Goal: Answer question/provide support: Share knowledge or assist other users

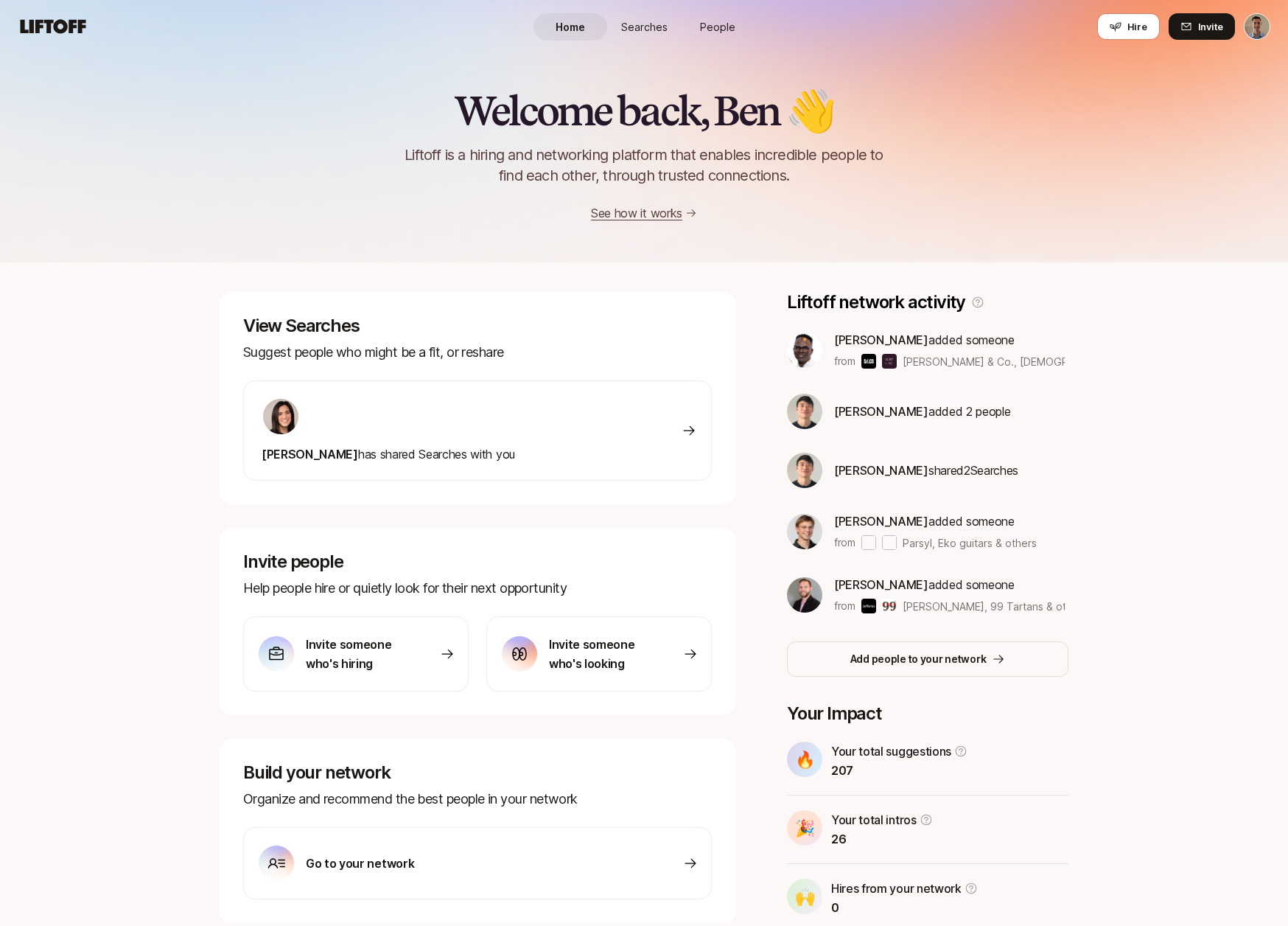
click at [864, 343] on span "[PERSON_NAME]" at bounding box center [881, 340] width 95 height 15
click at [976, 336] on p "[PERSON_NAME] added someone" at bounding box center [949, 339] width 230 height 19
click at [855, 336] on span "[PERSON_NAME]" at bounding box center [881, 340] width 95 height 15
click at [835, 362] on p "from" at bounding box center [845, 361] width 21 height 18
click at [867, 362] on img at bounding box center [869, 361] width 15 height 15
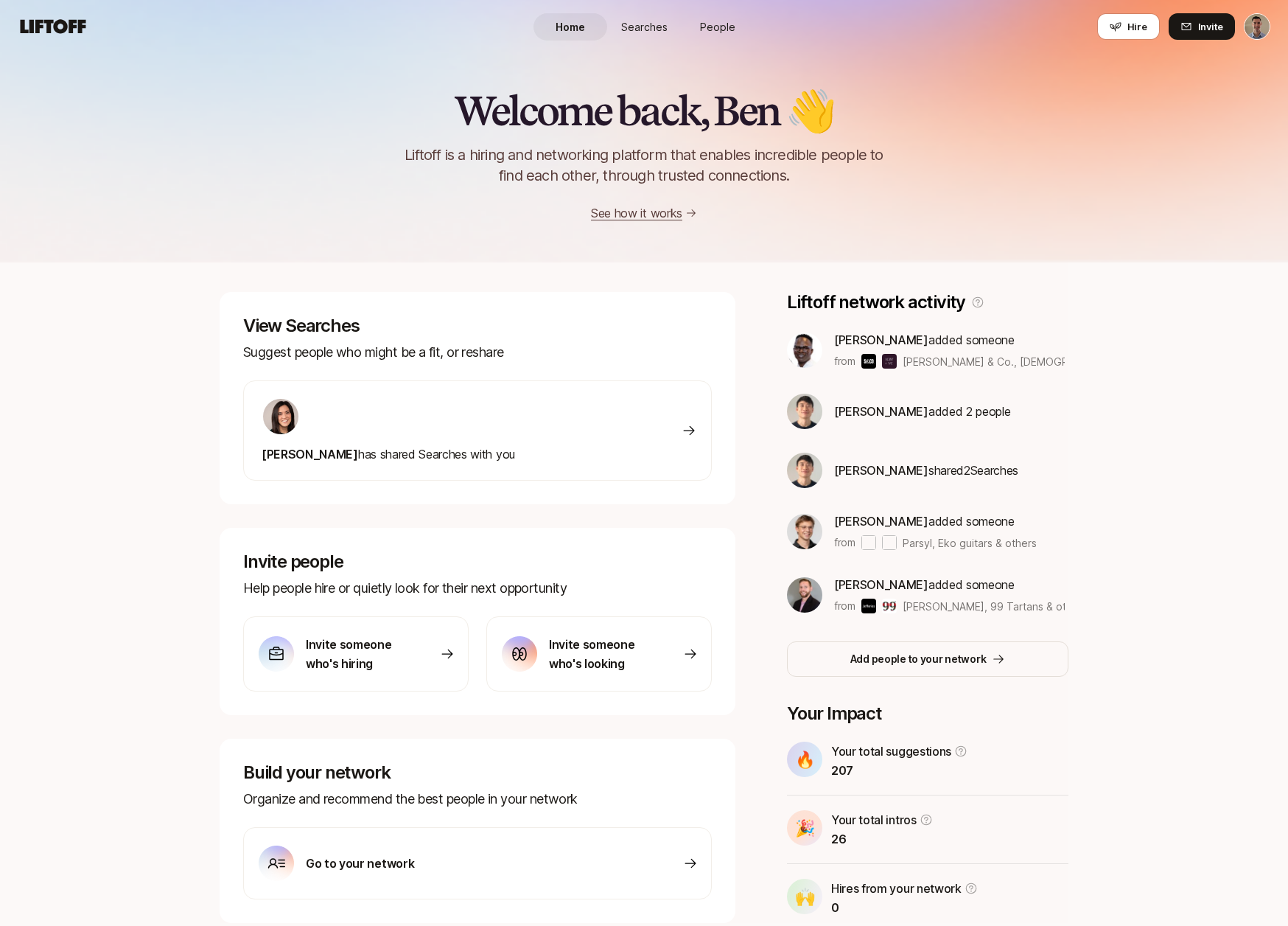
click at [889, 365] on img at bounding box center [890, 361] width 15 height 15
drag, startPoint x: 924, startPoint y: 365, endPoint x: 1059, endPoint y: 367, distance: 135.0
click at [1059, 367] on span "[PERSON_NAME] & Co., [DEMOGRAPHIC_DATA] VC & others" at bounding box center [1049, 361] width 291 height 12
drag, startPoint x: 1049, startPoint y: 363, endPoint x: 964, endPoint y: 361, distance: 85.0
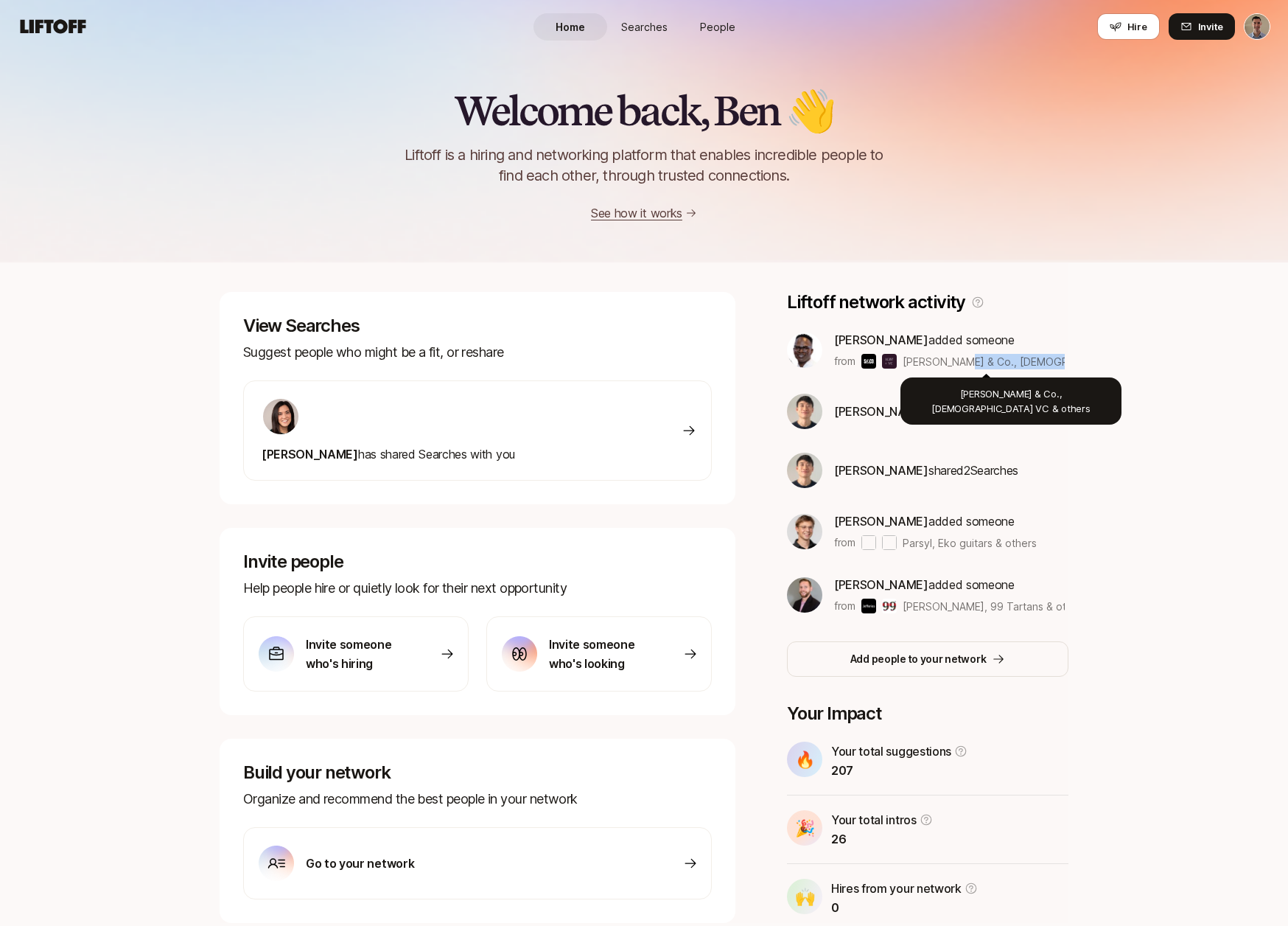
click at [964, 361] on div "[PERSON_NAME] added someone from [PERSON_NAME] & Co., [DEMOGRAPHIC_DATA] VC & o…" at bounding box center [928, 350] width 281 height 39
click at [964, 361] on span "[PERSON_NAME] & Co., [DEMOGRAPHIC_DATA] VC & others" at bounding box center [1049, 361] width 291 height 12
click at [892, 335] on span "[PERSON_NAME]" at bounding box center [881, 340] width 95 height 15
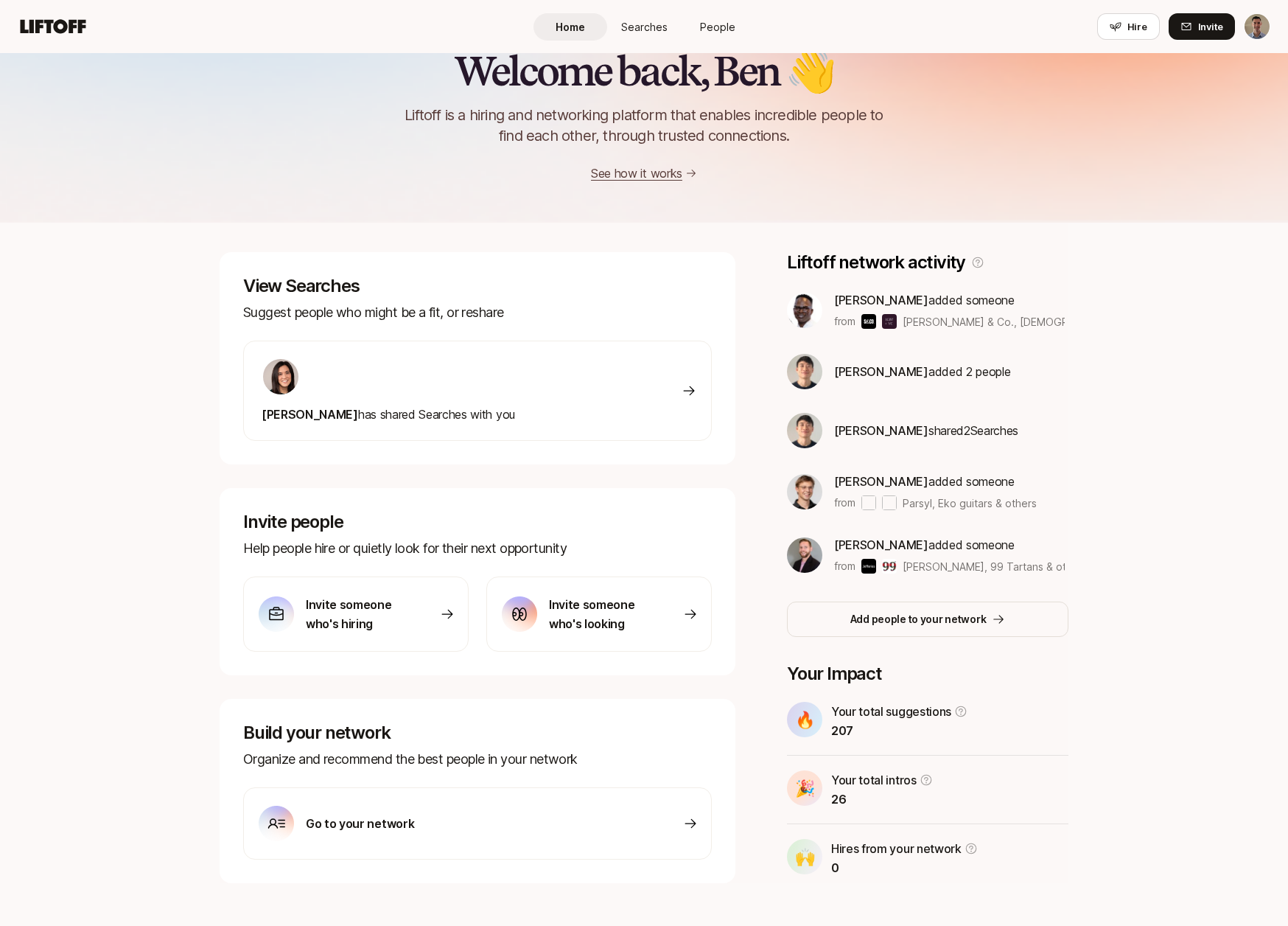
scroll to position [56, 0]
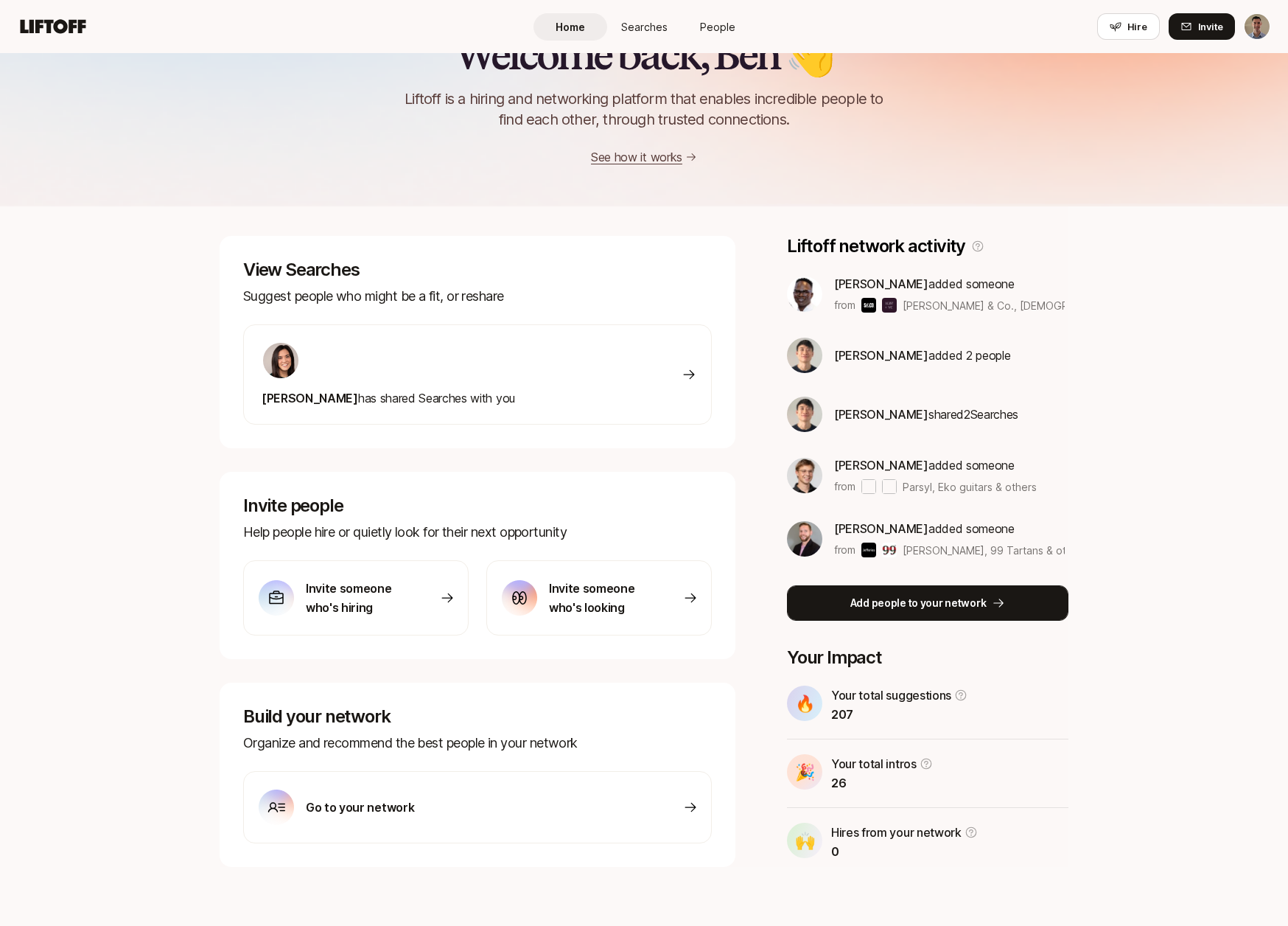
click at [926, 603] on p "Add people to your network" at bounding box center [919, 603] width 137 height 18
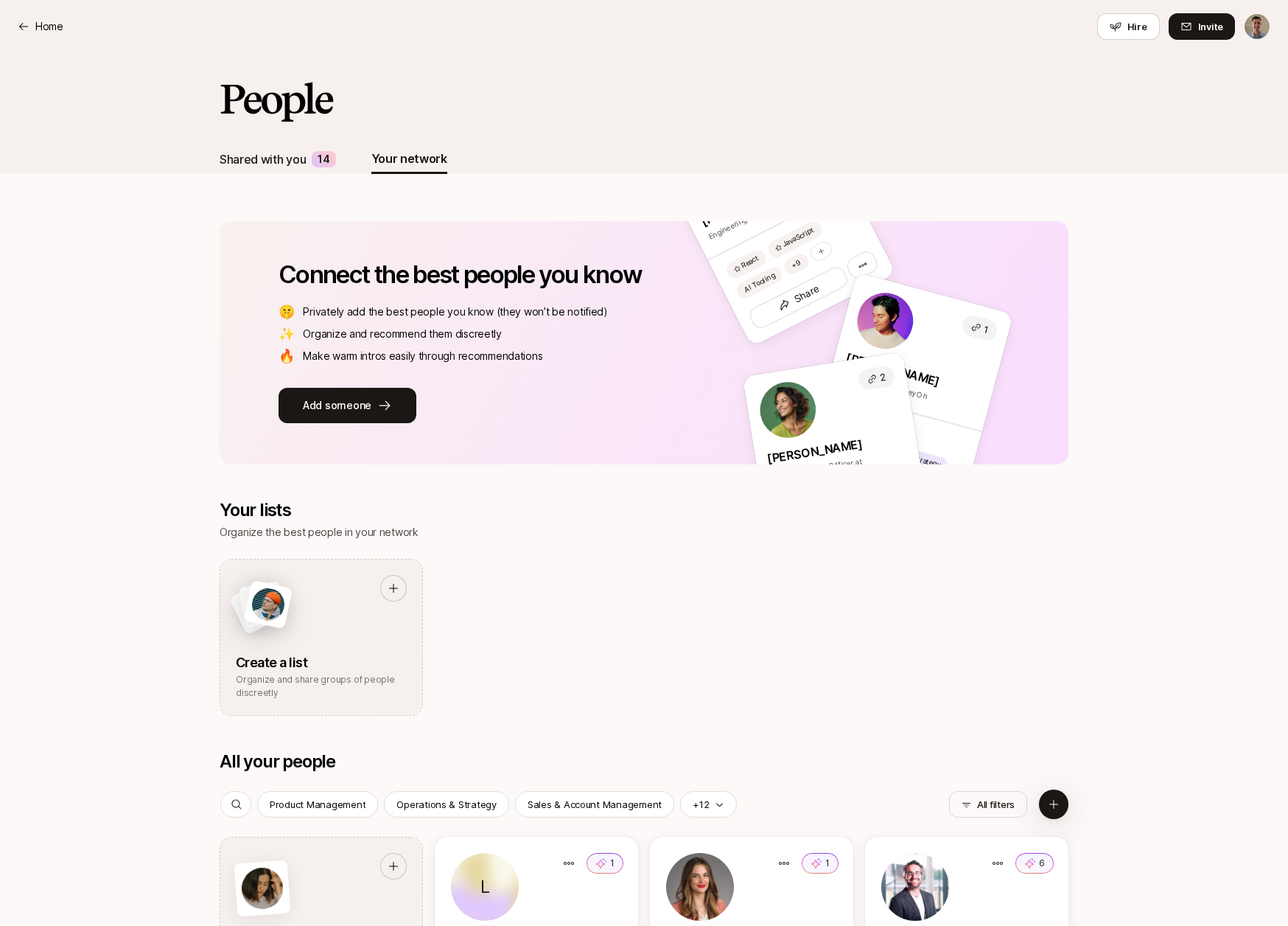
click at [313, 163] on div "Shared with you 14" at bounding box center [278, 160] width 117 height 30
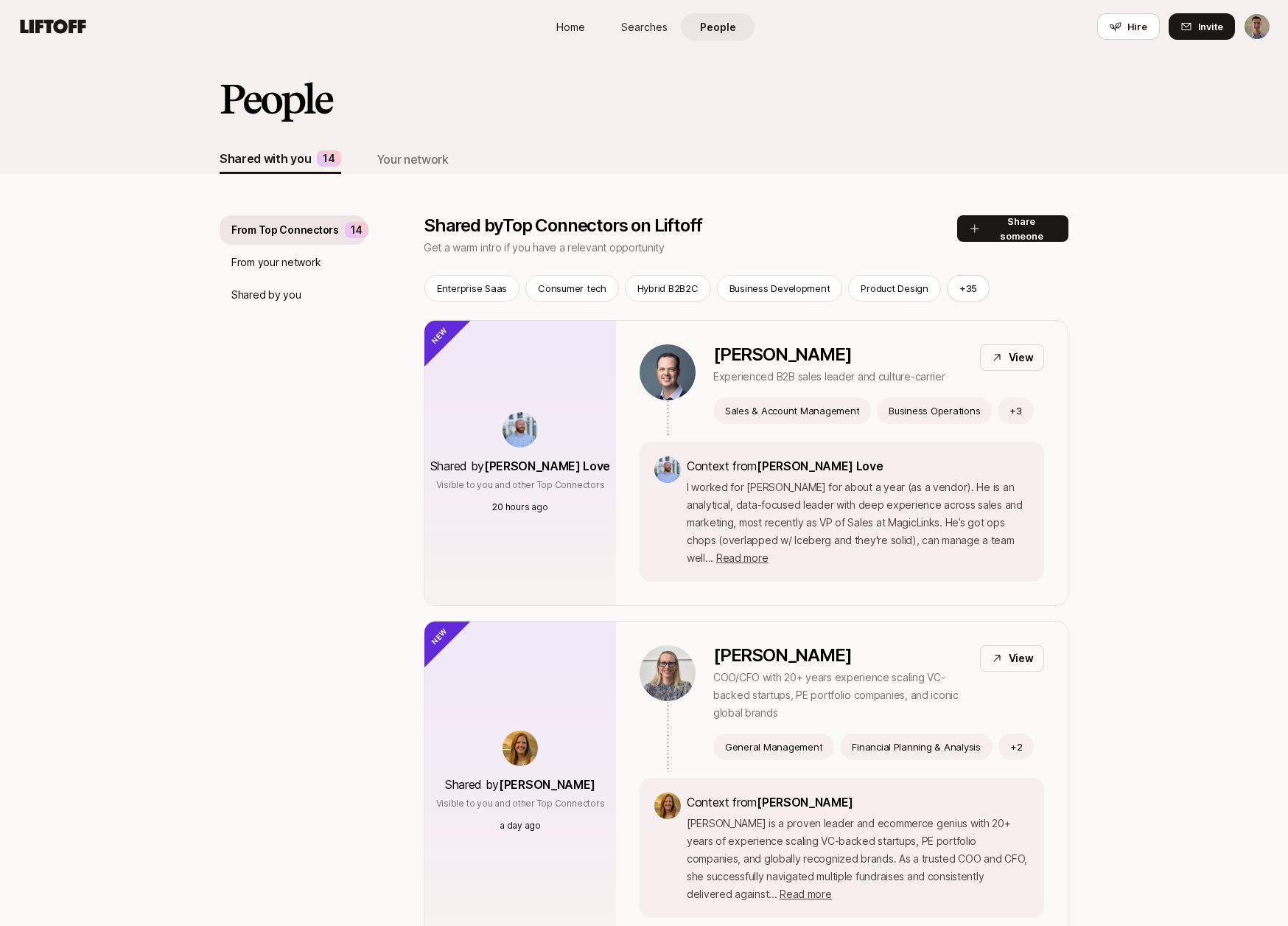
click at [563, 31] on span "Home" at bounding box center [571, 26] width 29 height 16
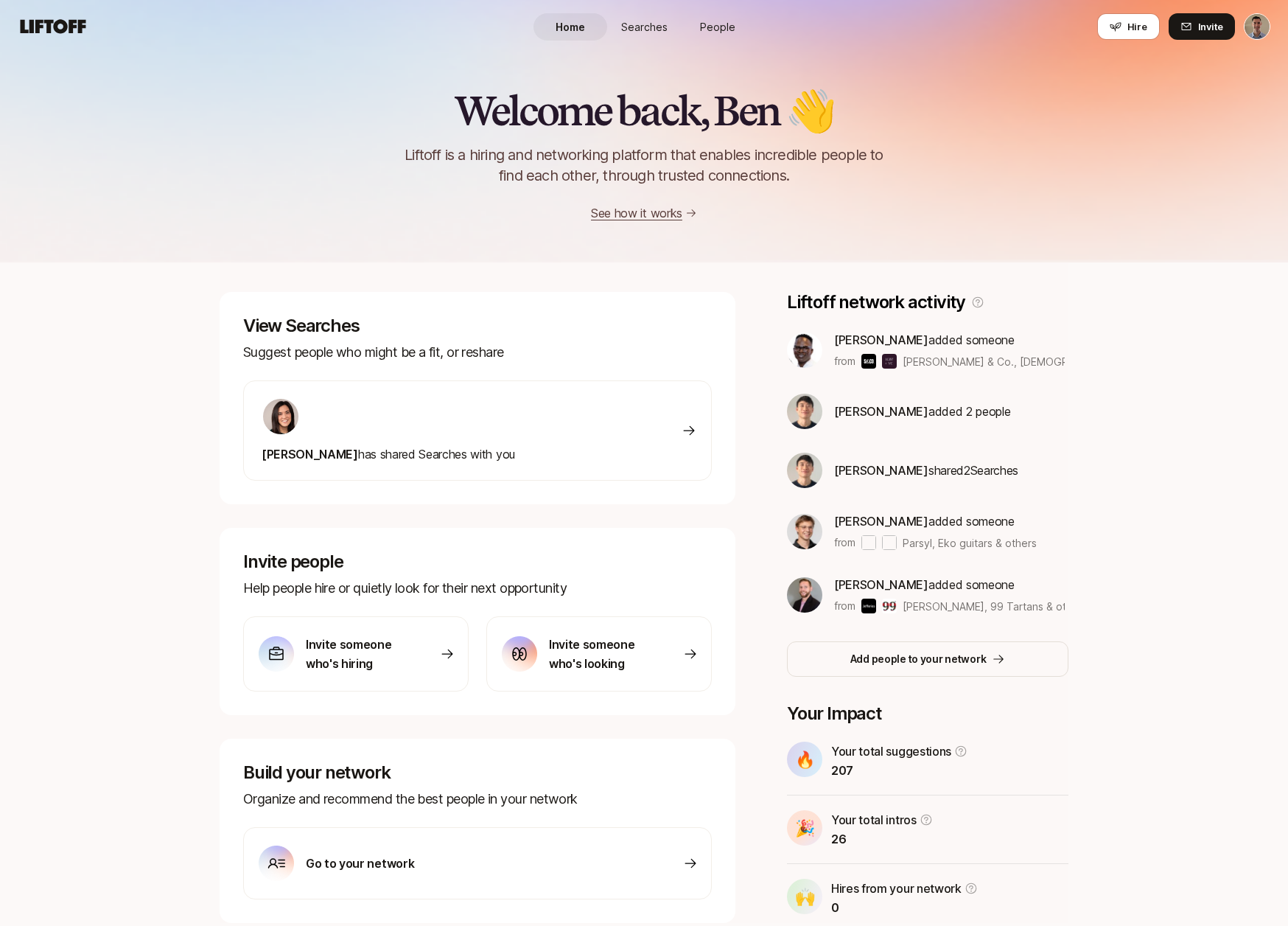
click at [472, 409] on div at bounding box center [388, 416] width 253 height 39
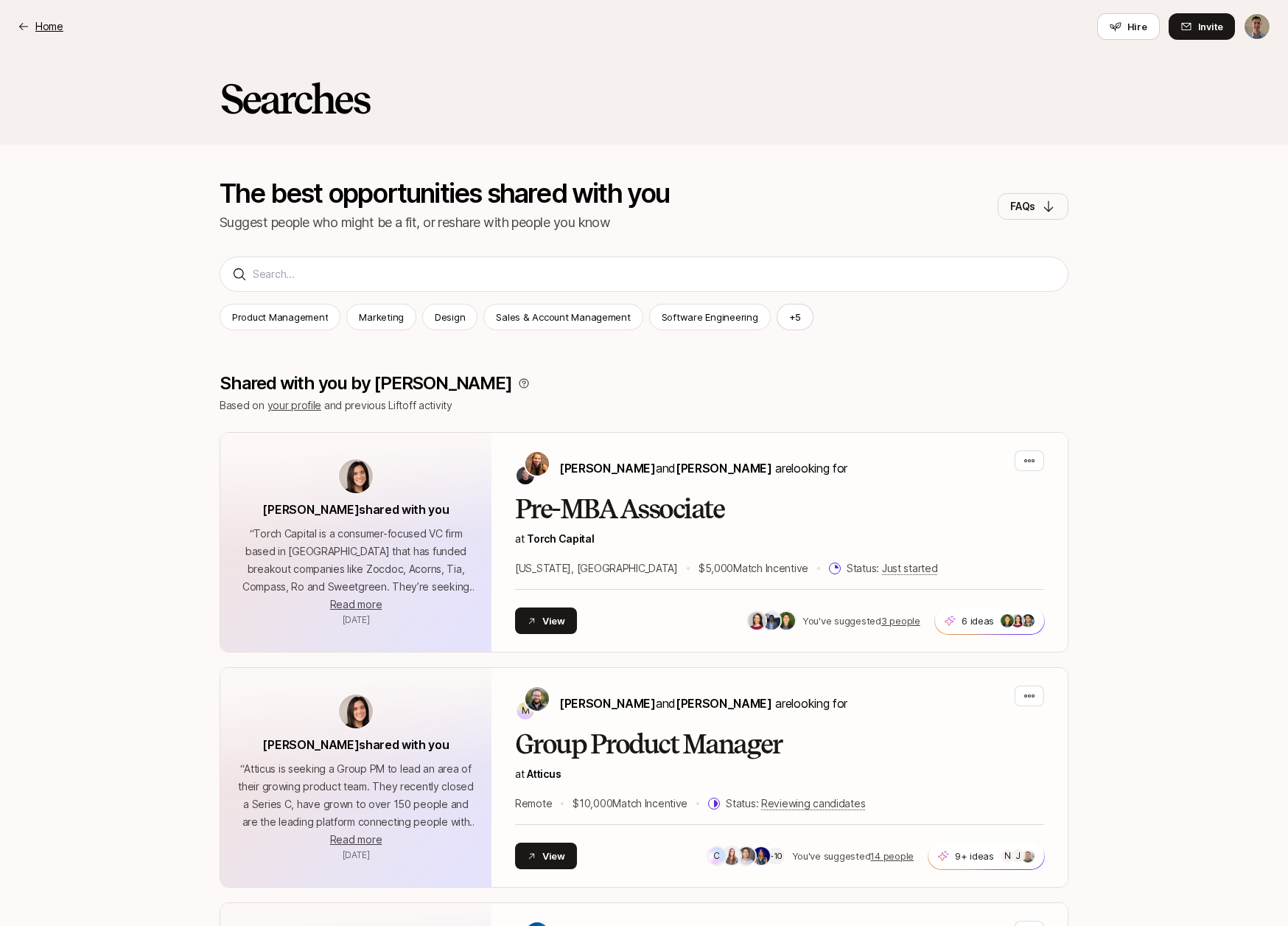
click at [35, 22] on p "Home" at bounding box center [49, 27] width 28 height 18
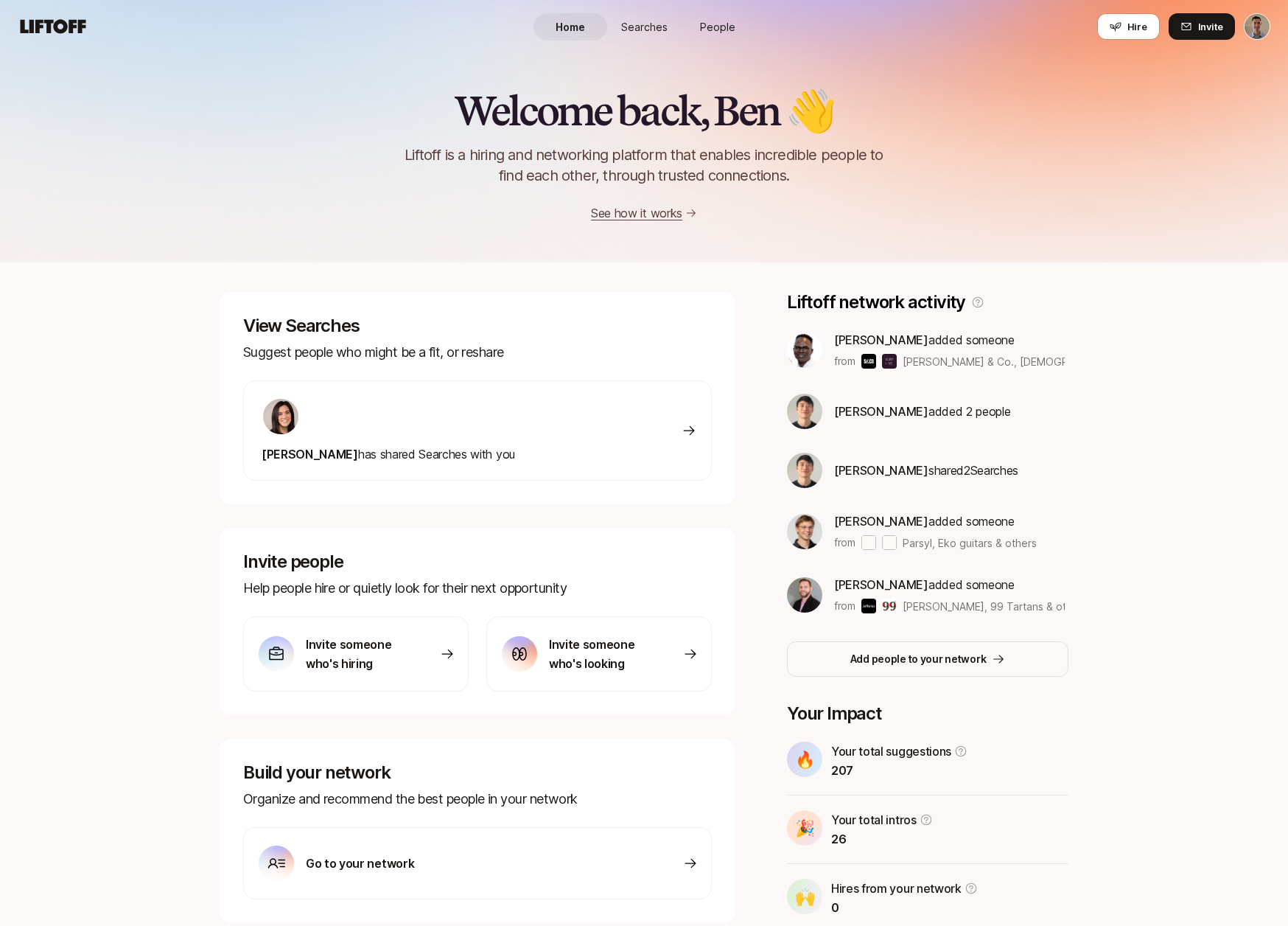
click at [722, 25] on span "People" at bounding box center [717, 26] width 35 height 16
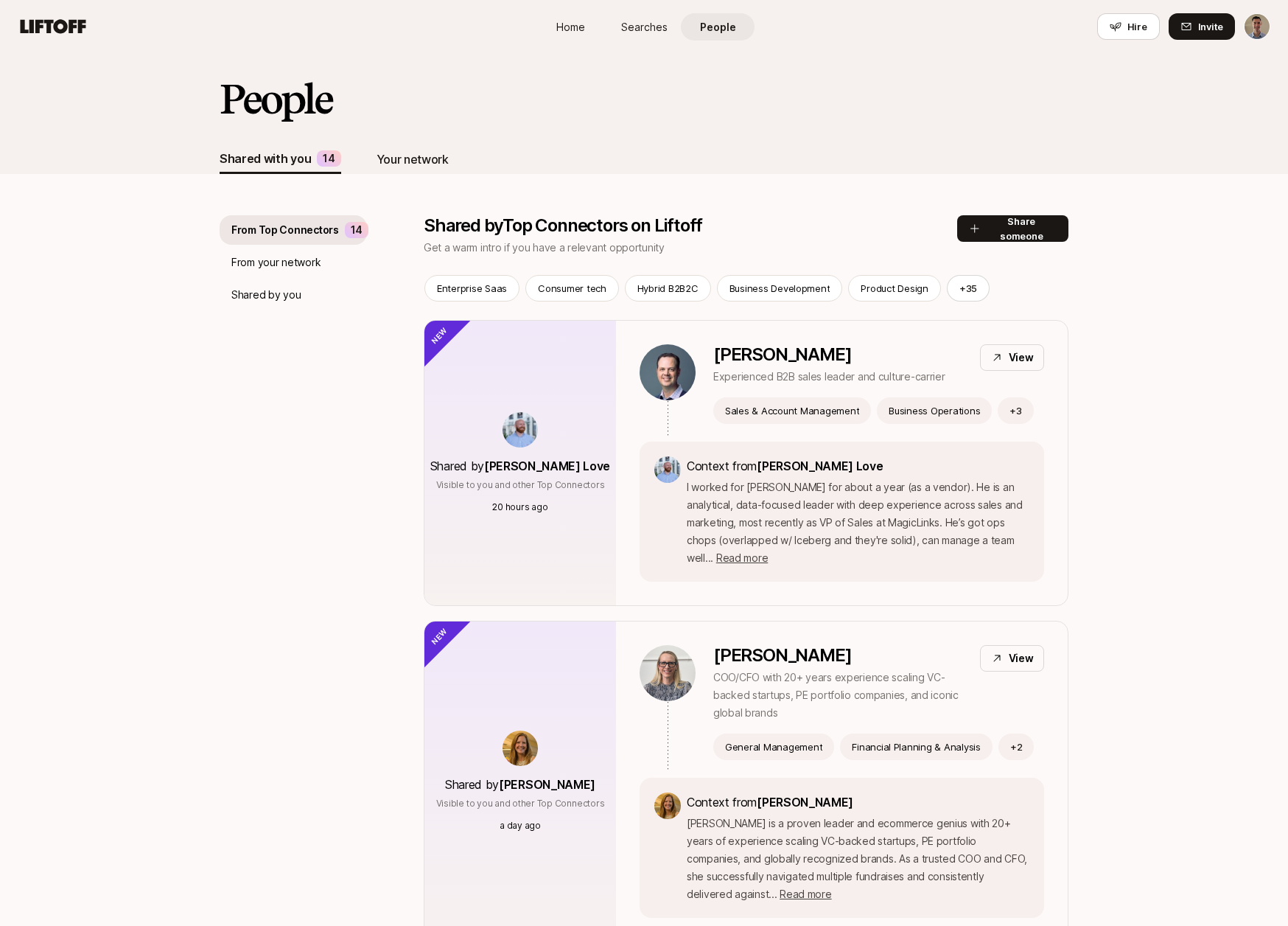
click at [410, 165] on div "Your network" at bounding box center [413, 159] width 72 height 19
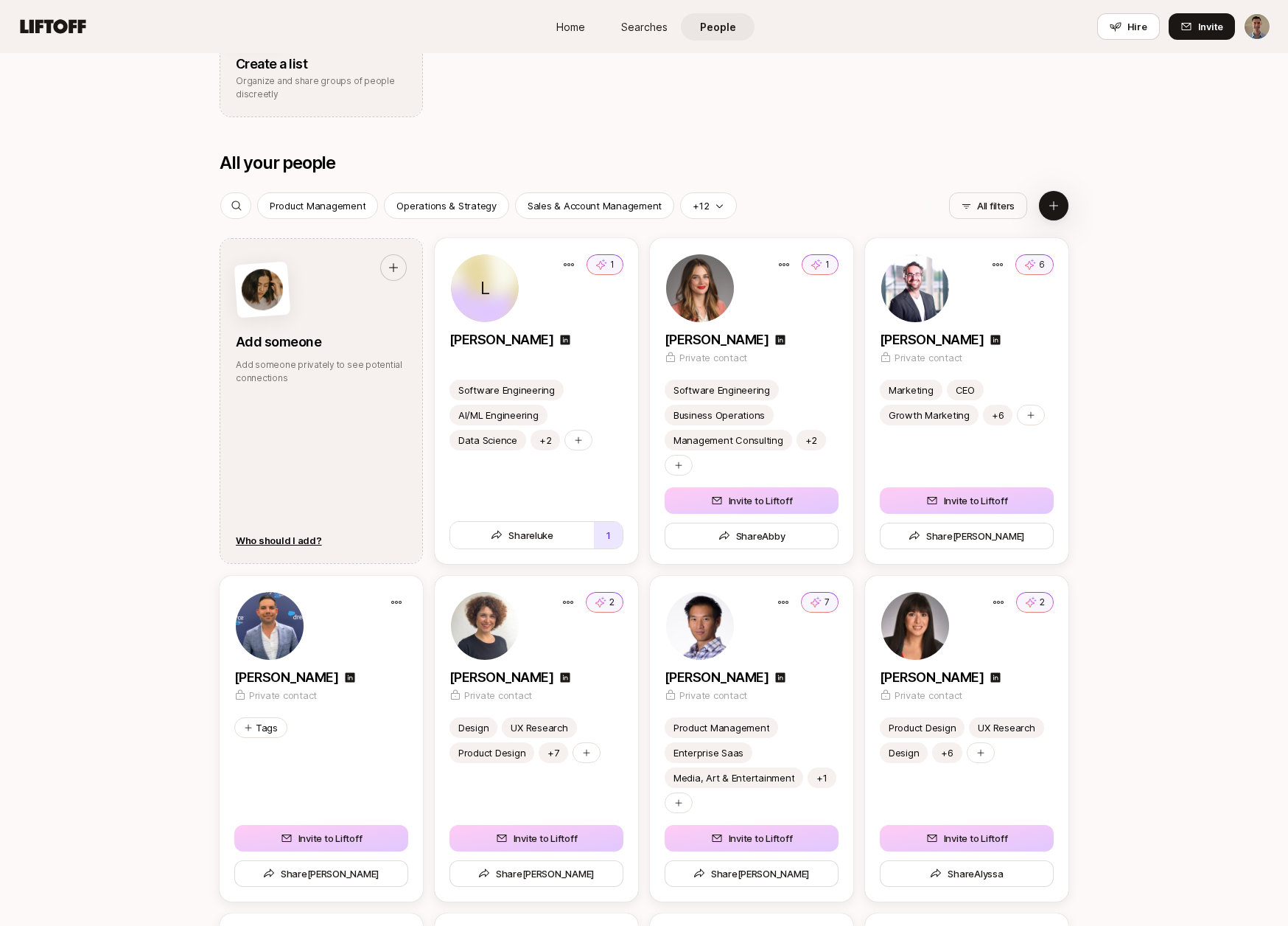
scroll to position [600, 0]
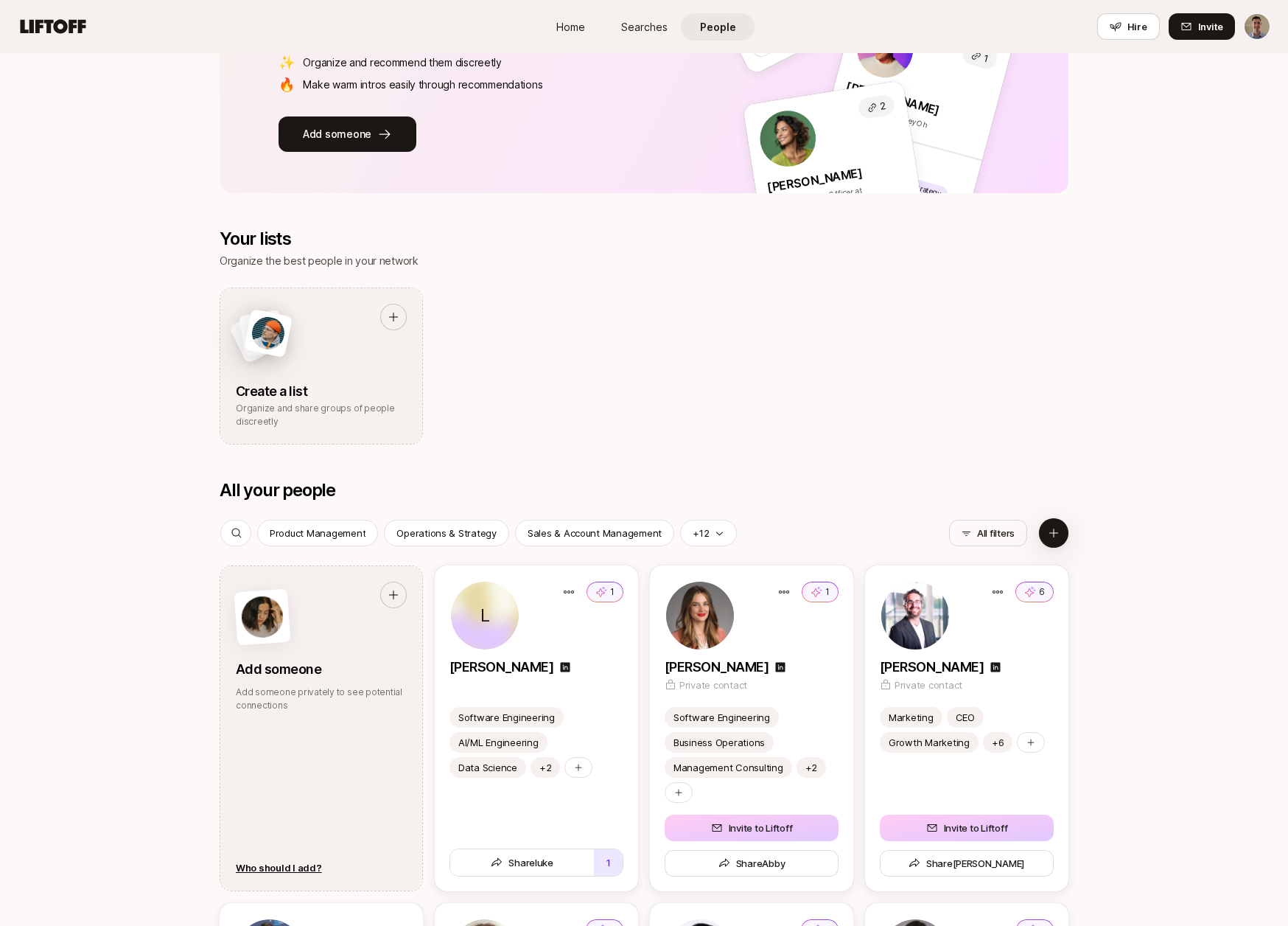
scroll to position [0, 0]
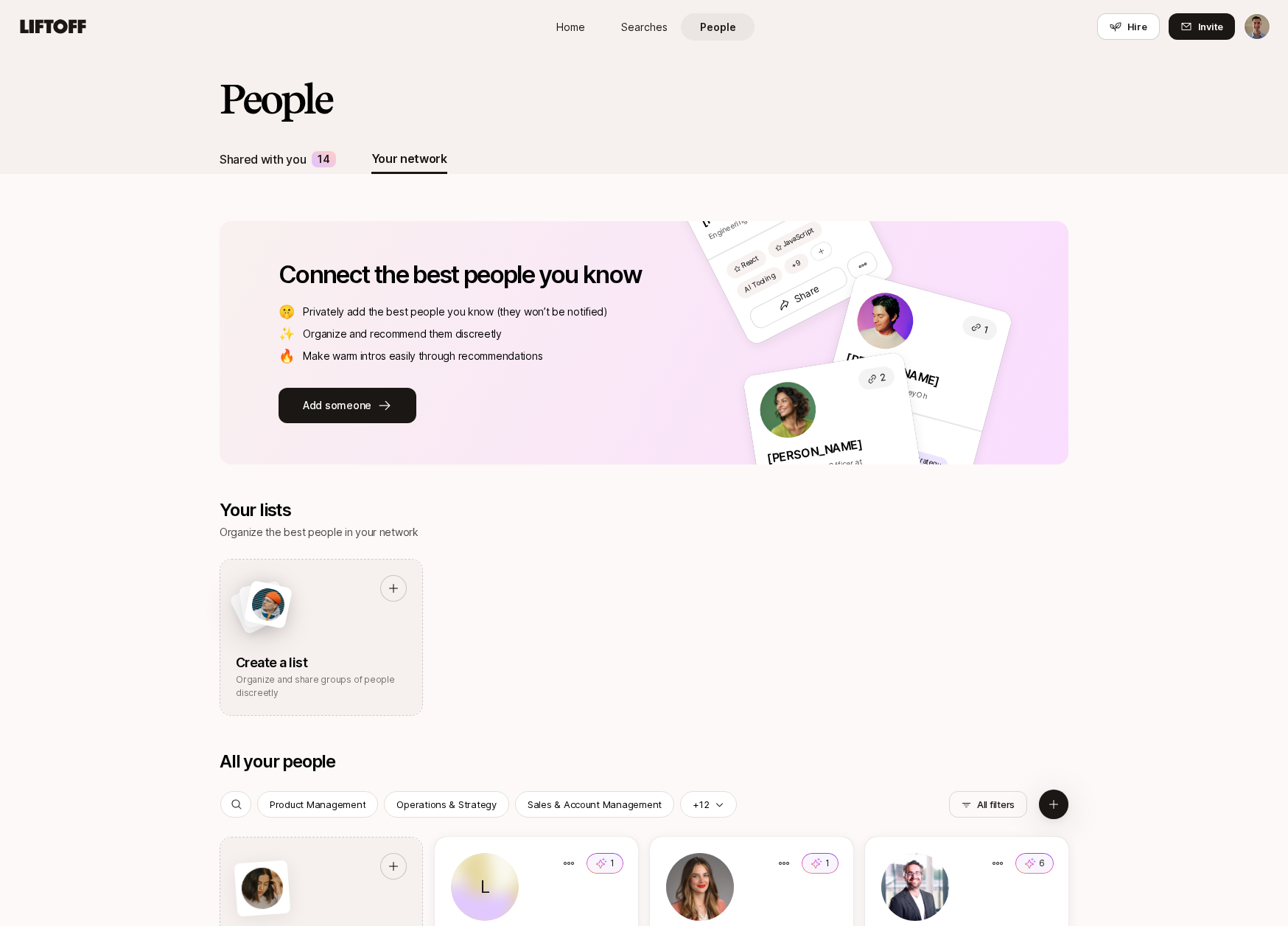
click at [308, 155] on div "Shared with you 14" at bounding box center [278, 160] width 117 height 30
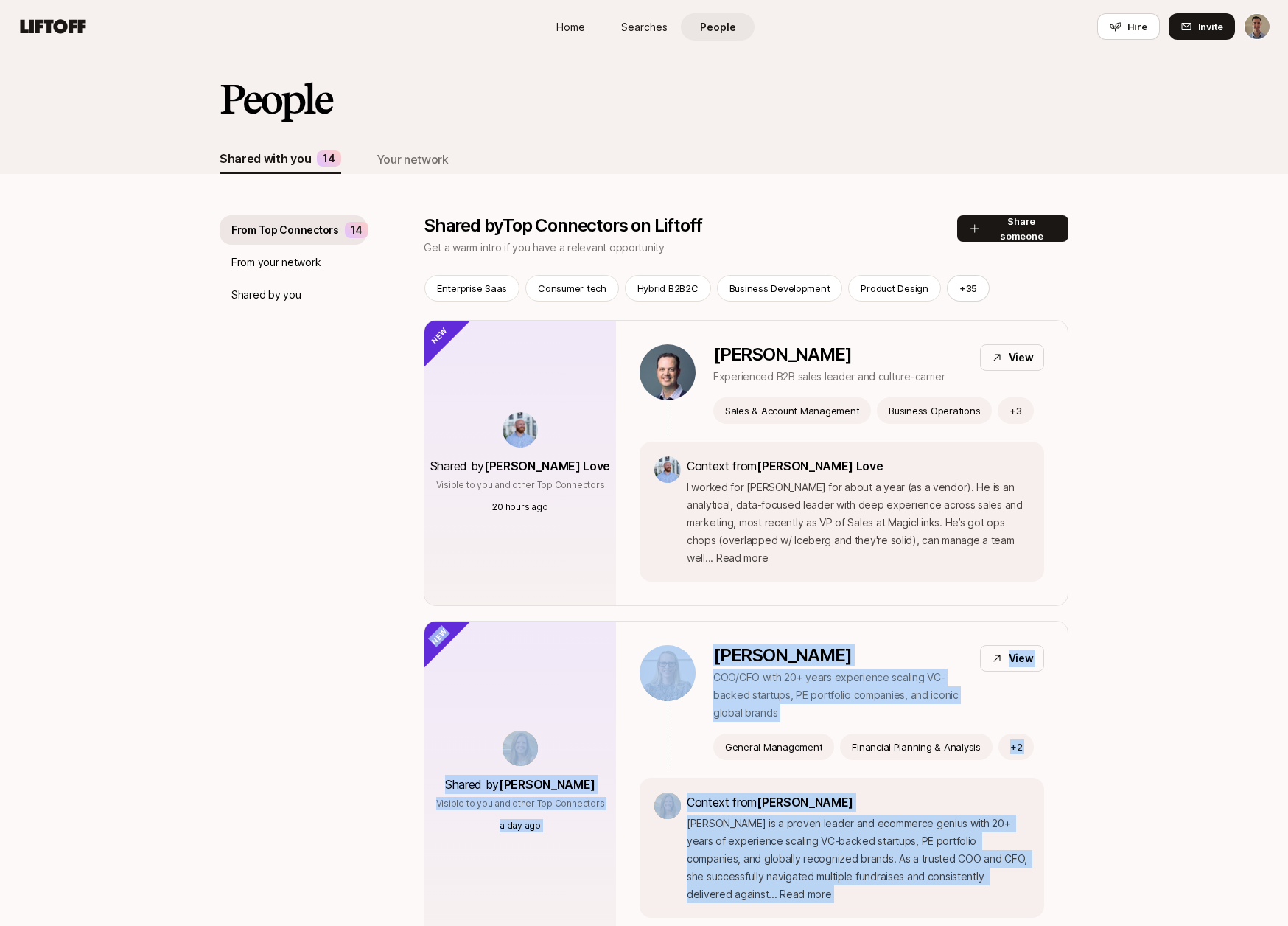
click at [637, 30] on span "Searches" at bounding box center [644, 26] width 46 height 16
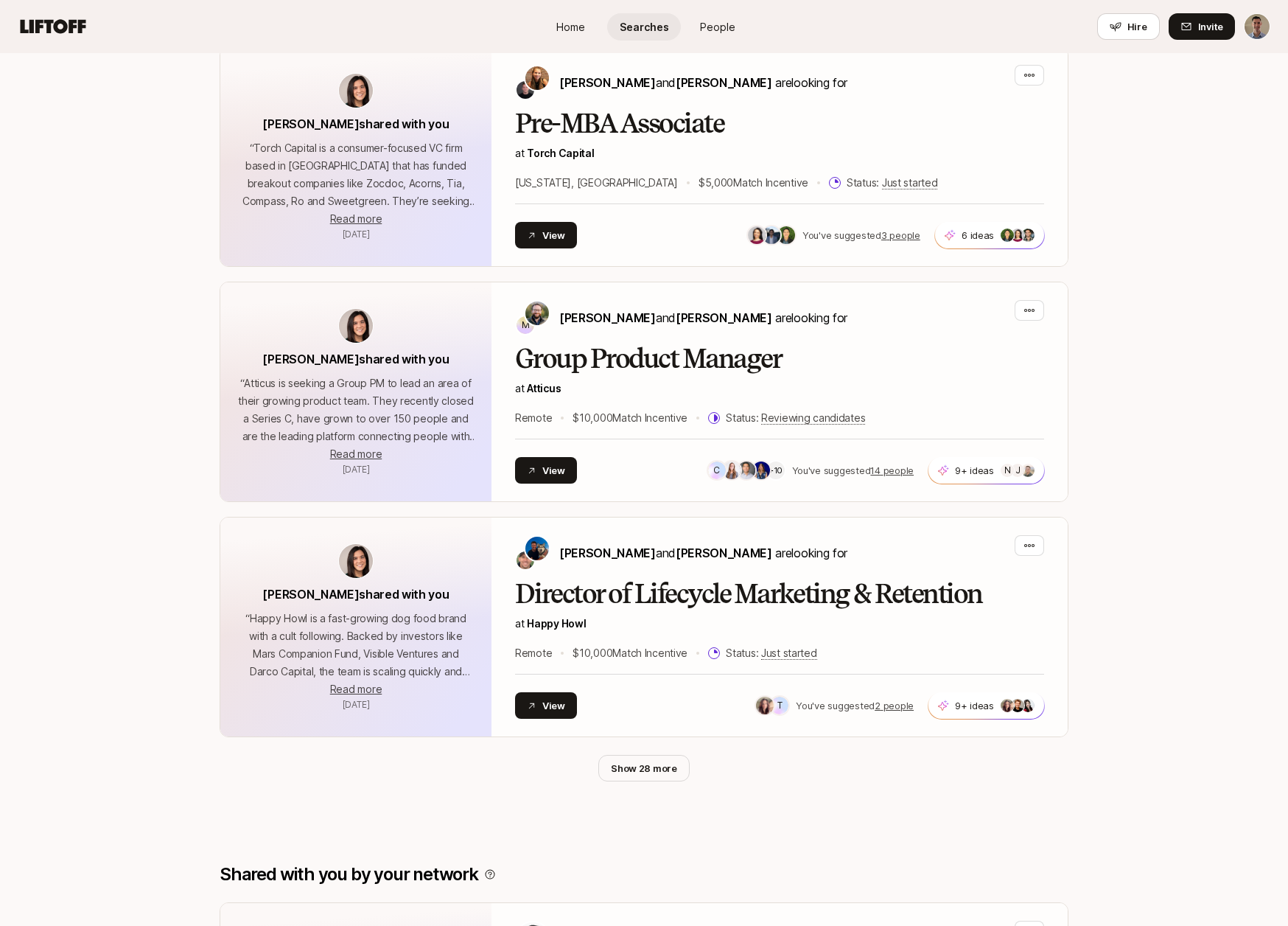
scroll to position [432, 0]
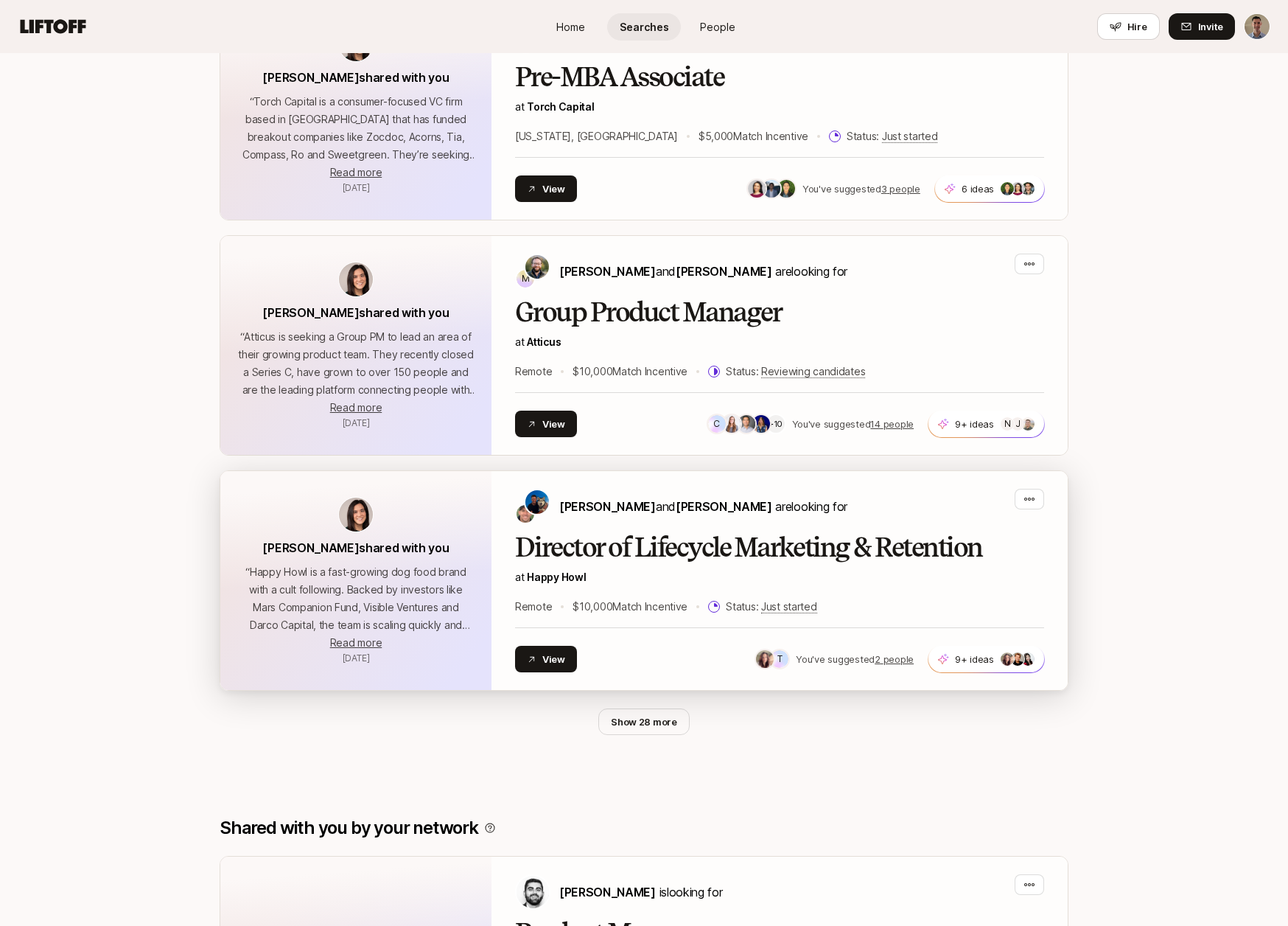
click at [685, 550] on h2 "Director of Lifecycle Marketing & Retention" at bounding box center [779, 548] width 529 height 30
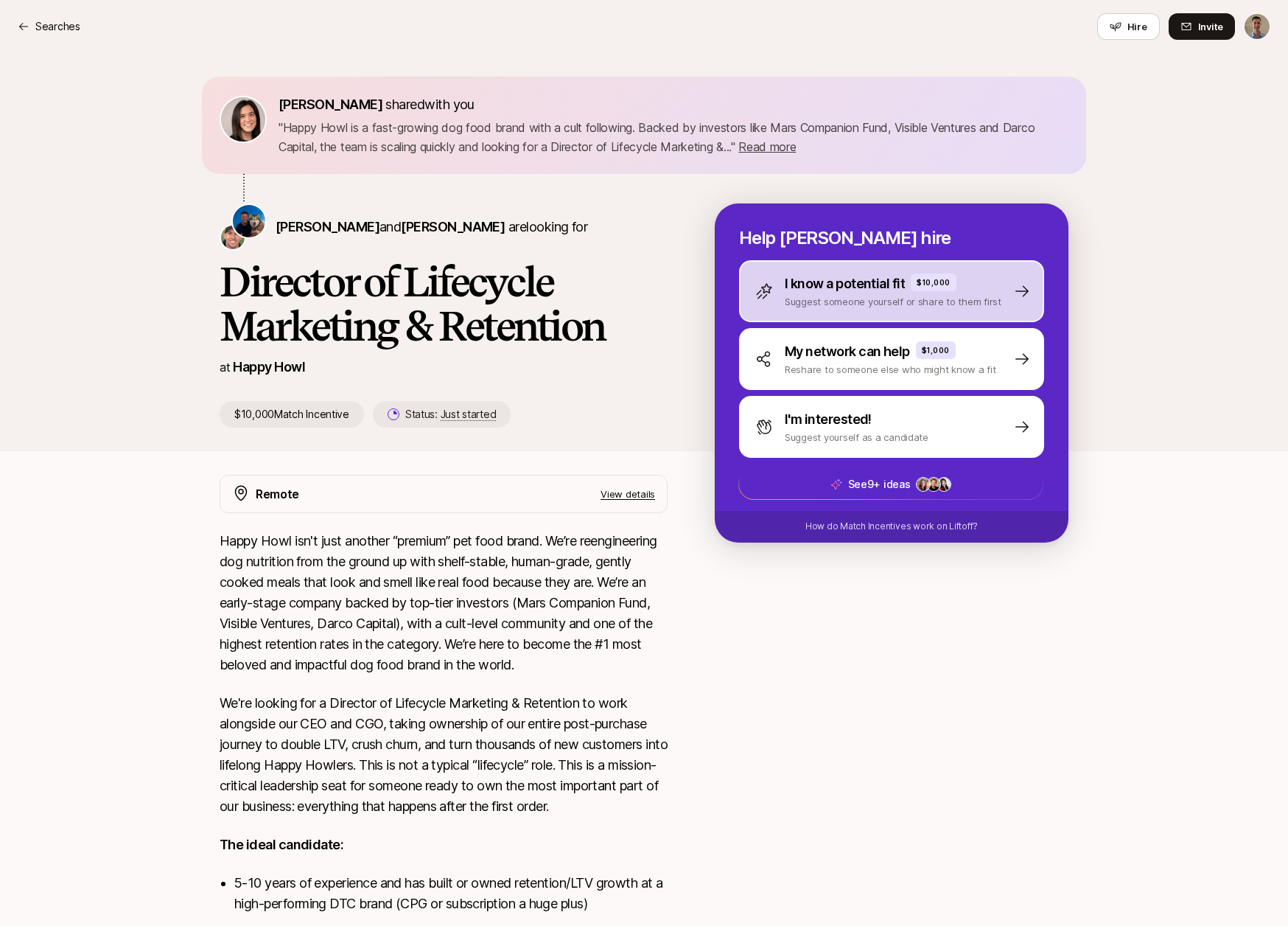
click at [849, 280] on p "I know a potential fit" at bounding box center [845, 283] width 120 height 21
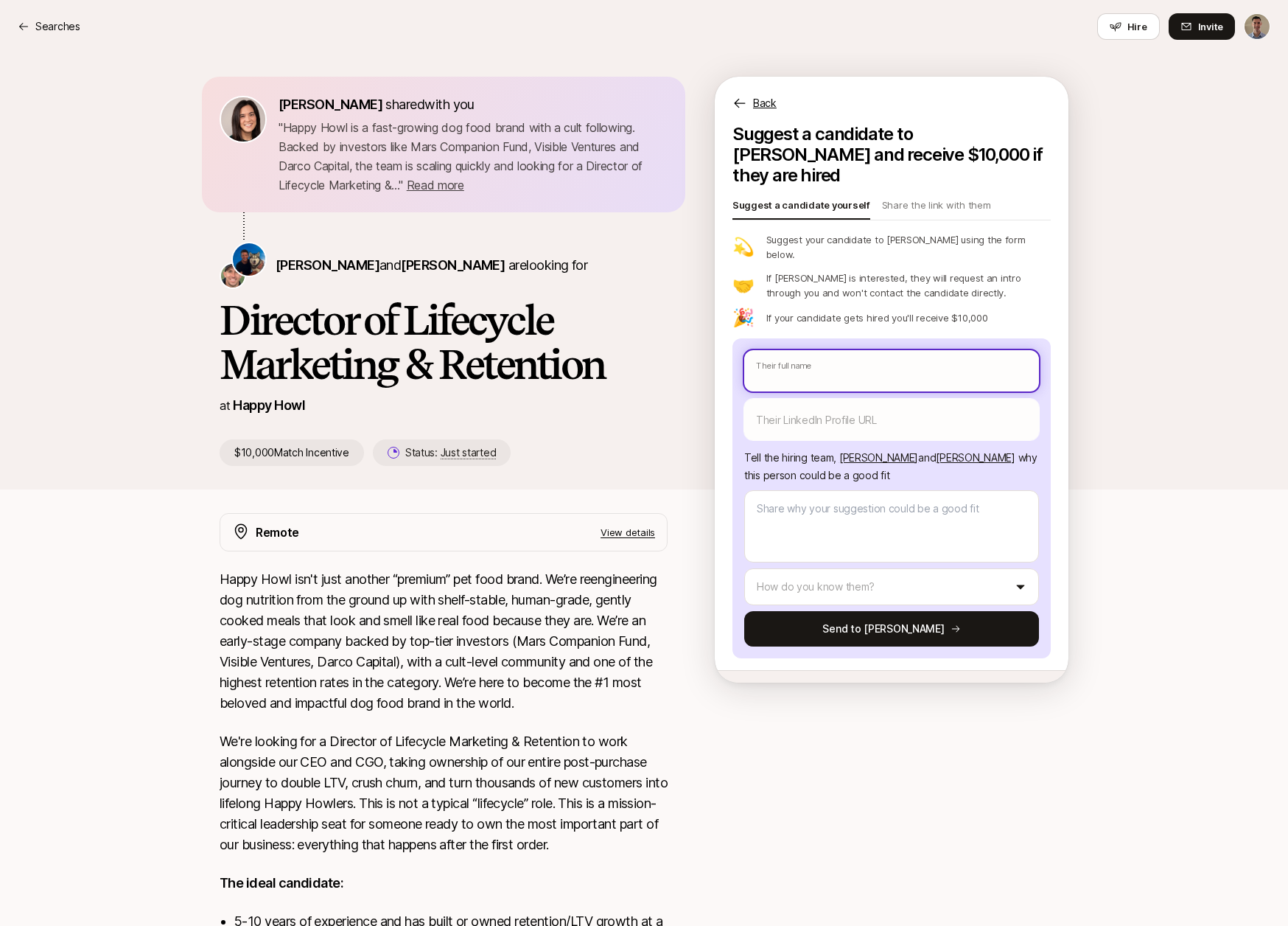
click at [801, 350] on input "text" at bounding box center [892, 371] width 294 height 41
type textarea "x"
type input "A"
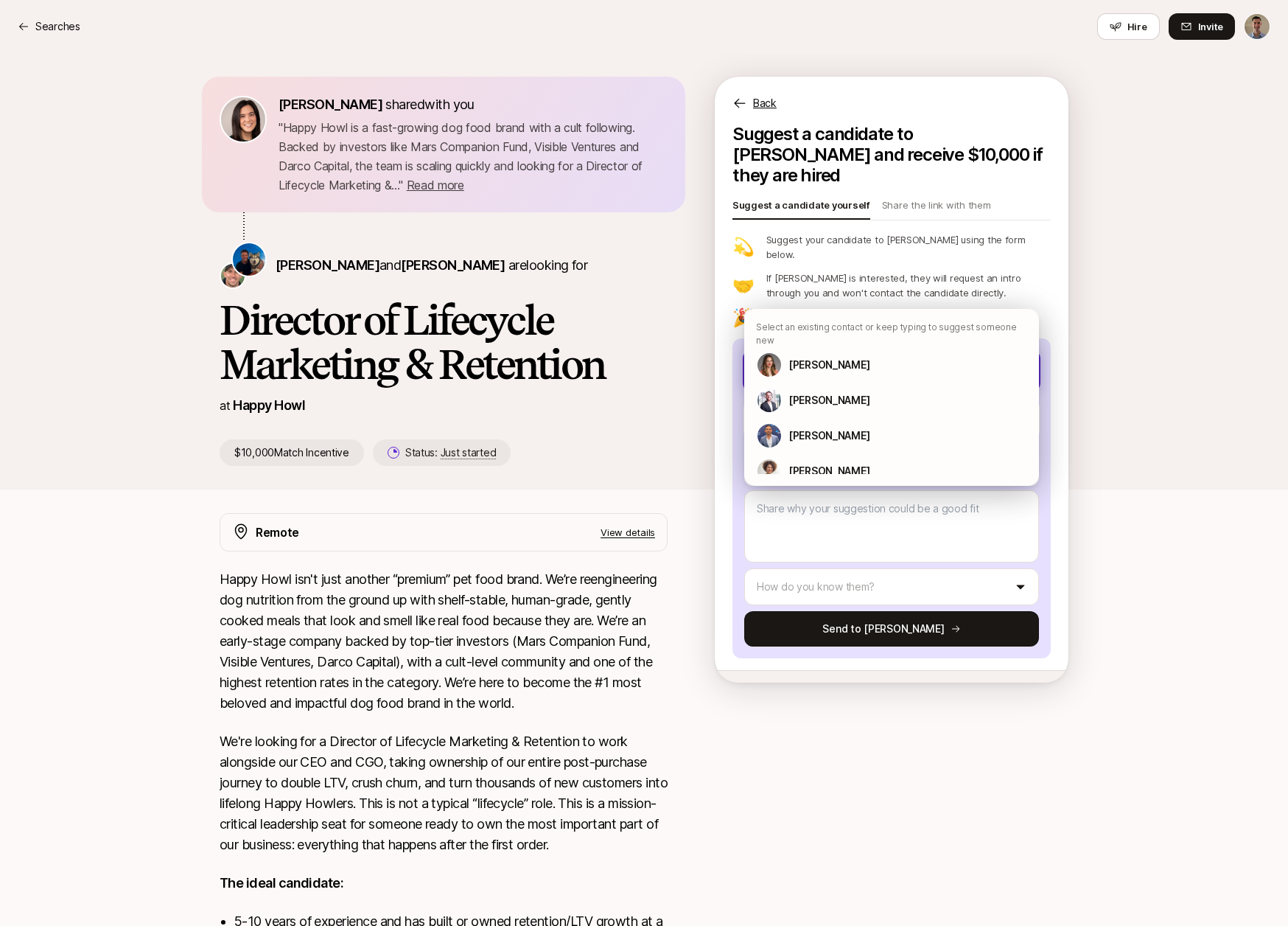
type textarea "x"
type input "Ad"
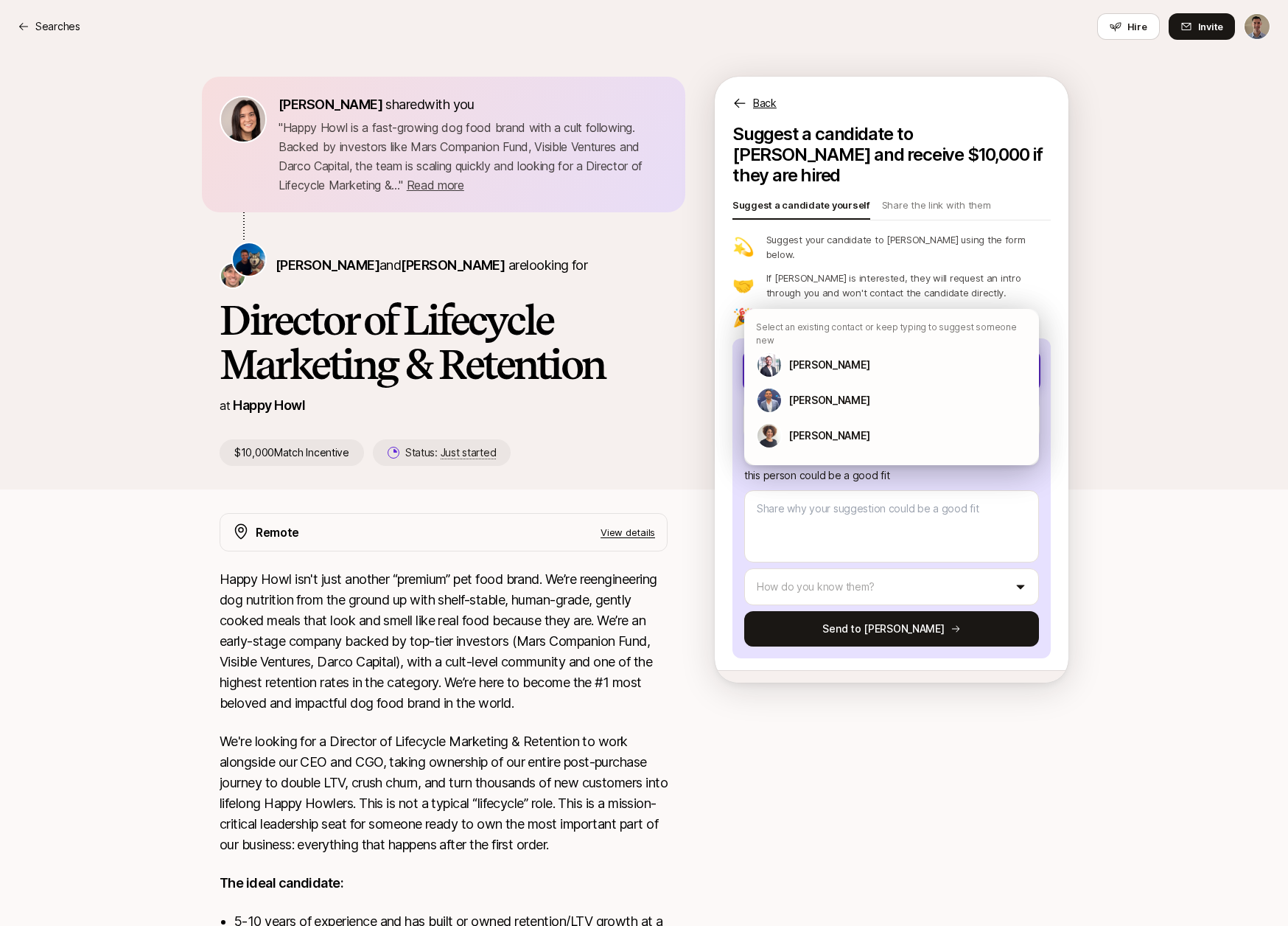
type textarea "x"
type input "Adr"
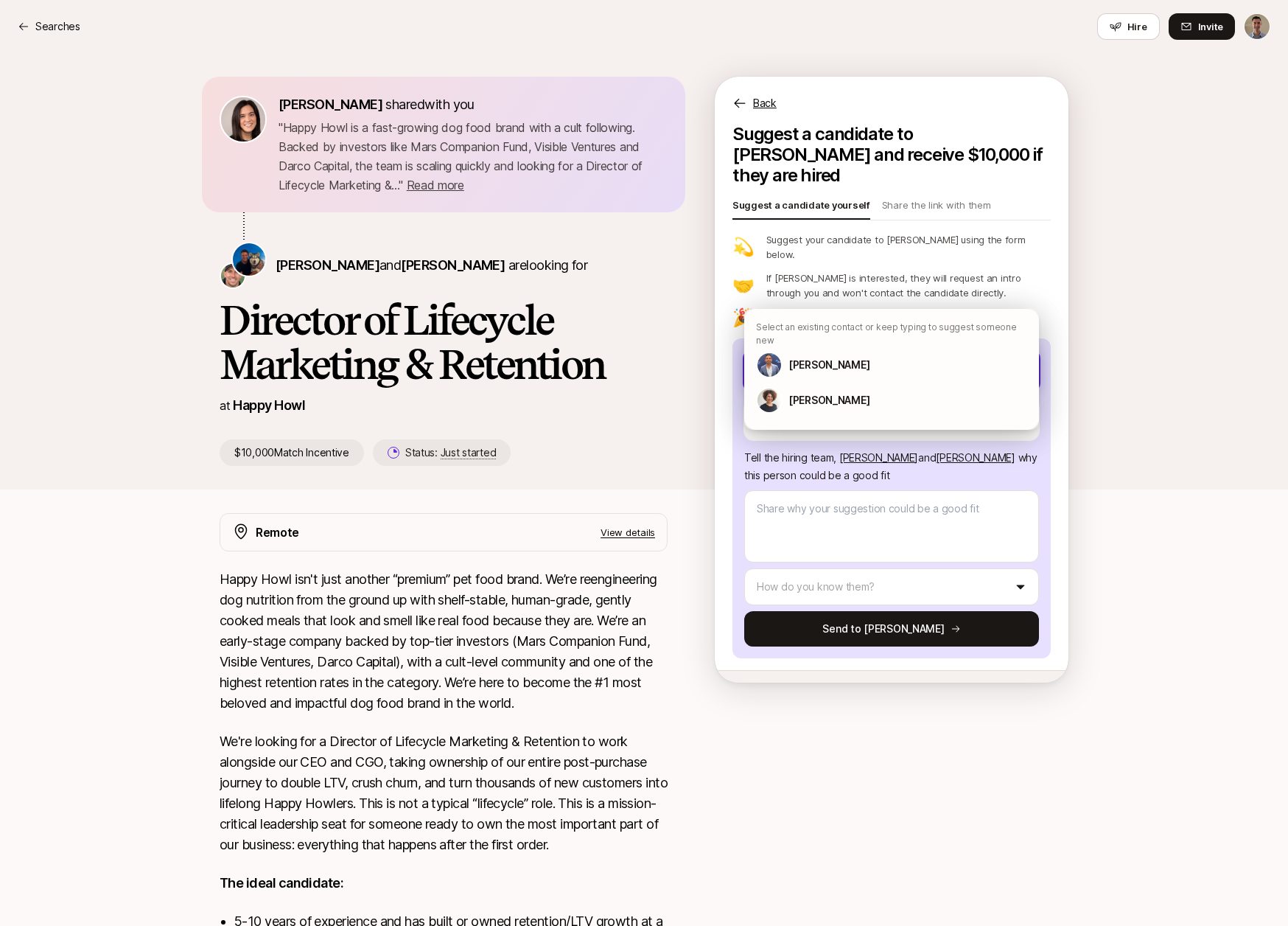
type textarea "x"
type input "Adri"
type textarea "x"
type input "Adrie"
type textarea "x"
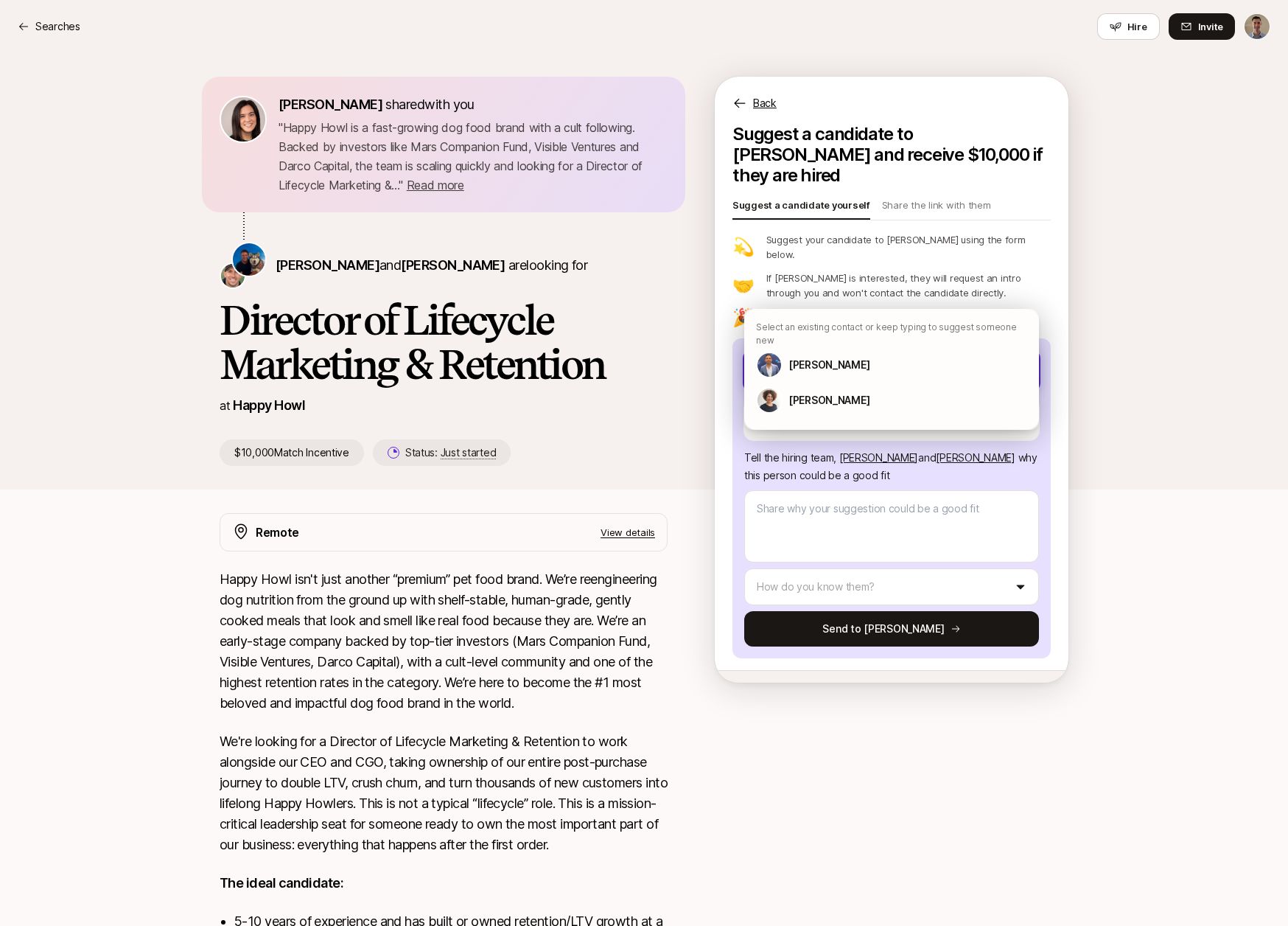
type input "[PERSON_NAME]"
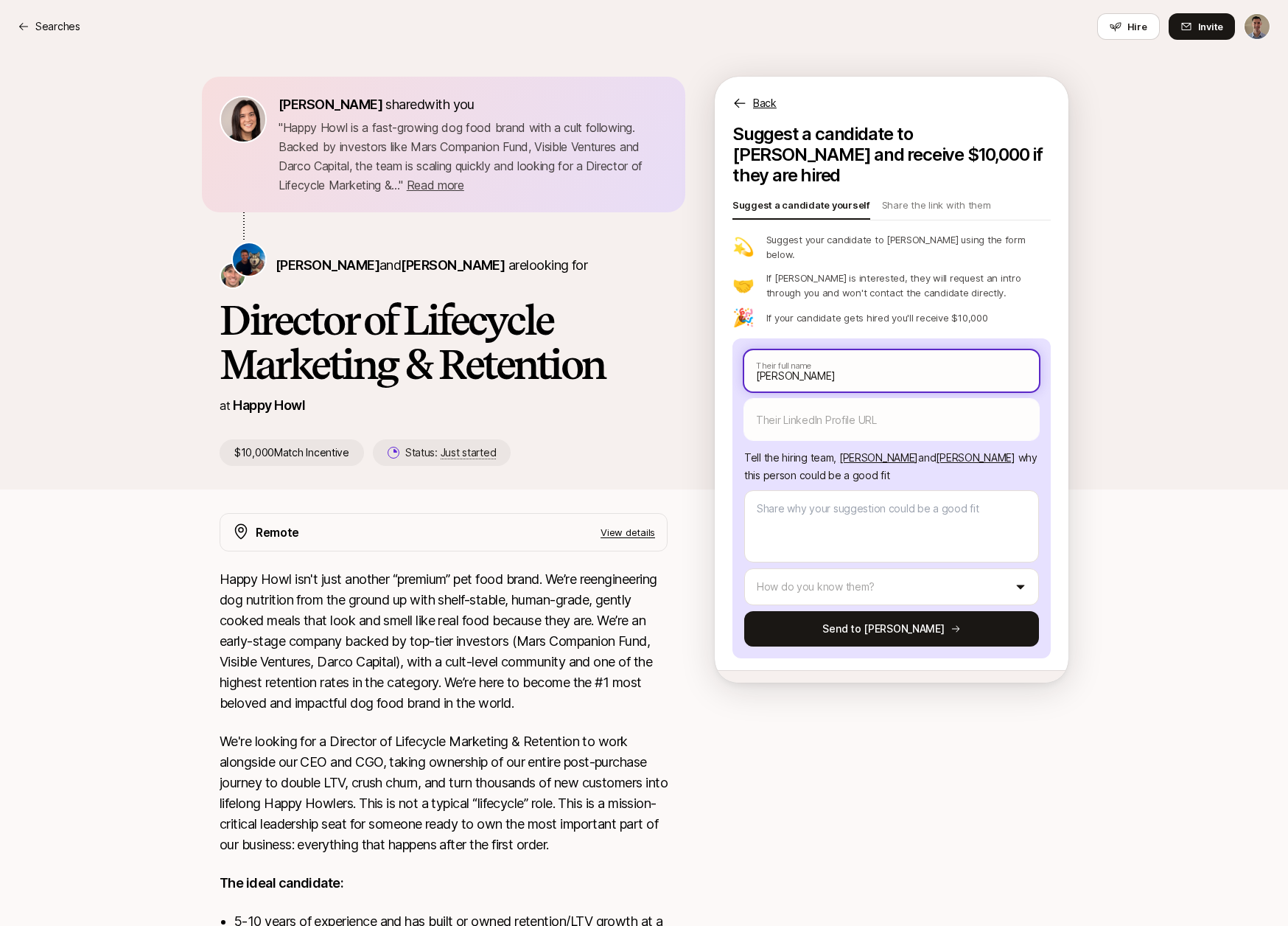
type textarea "x"
type input "[PERSON_NAME]"
type textarea "x"
type input "[PERSON_NAME]"
type textarea "x"
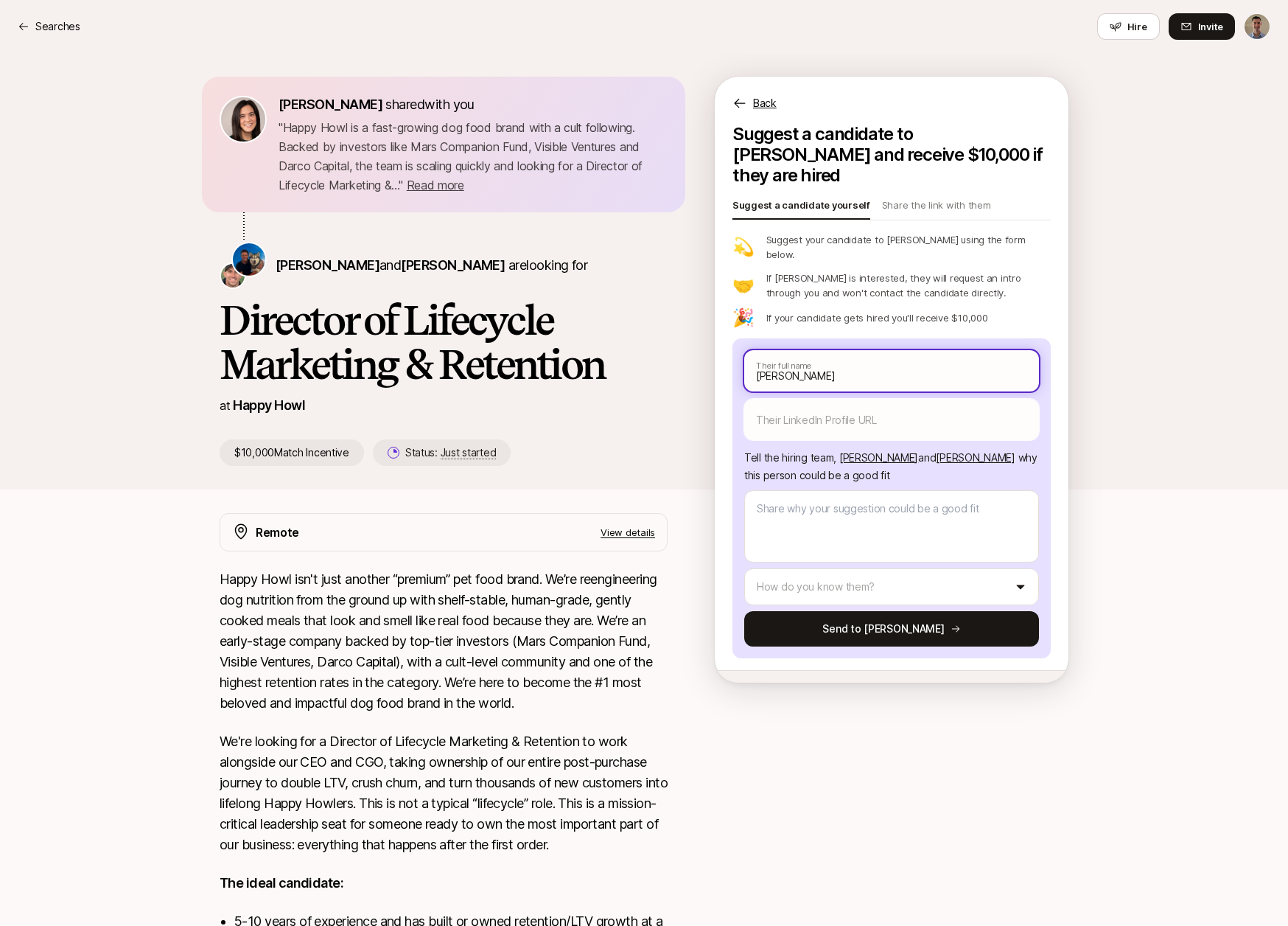
type input "[PERSON_NAME]"
type textarea "x"
type input "[PERSON_NAME]"
type textarea "x"
type input "[PERSON_NAME]"
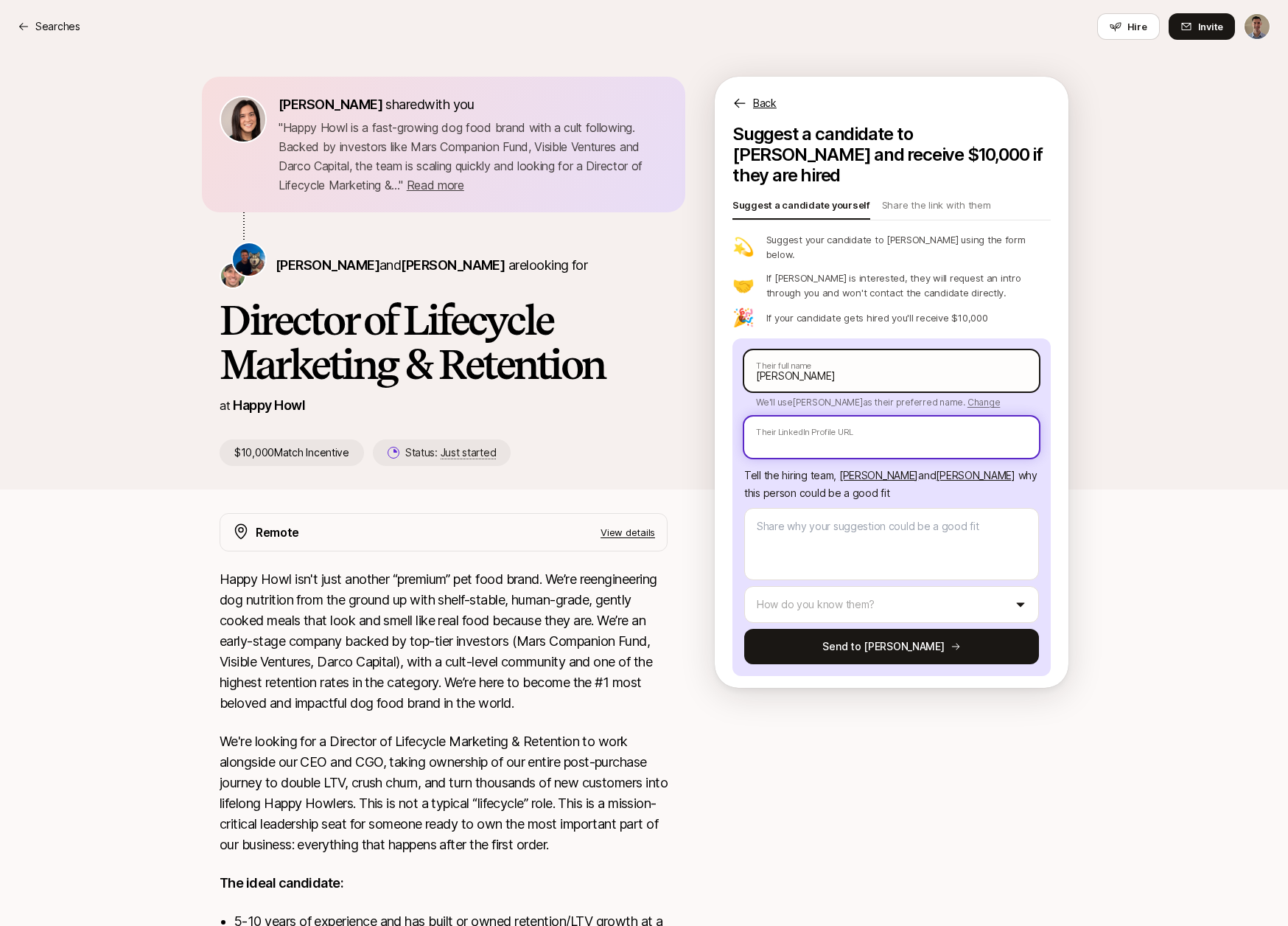
paste input "[URL][DOMAIN_NAME][PERSON_NAME]"
type textarea "x"
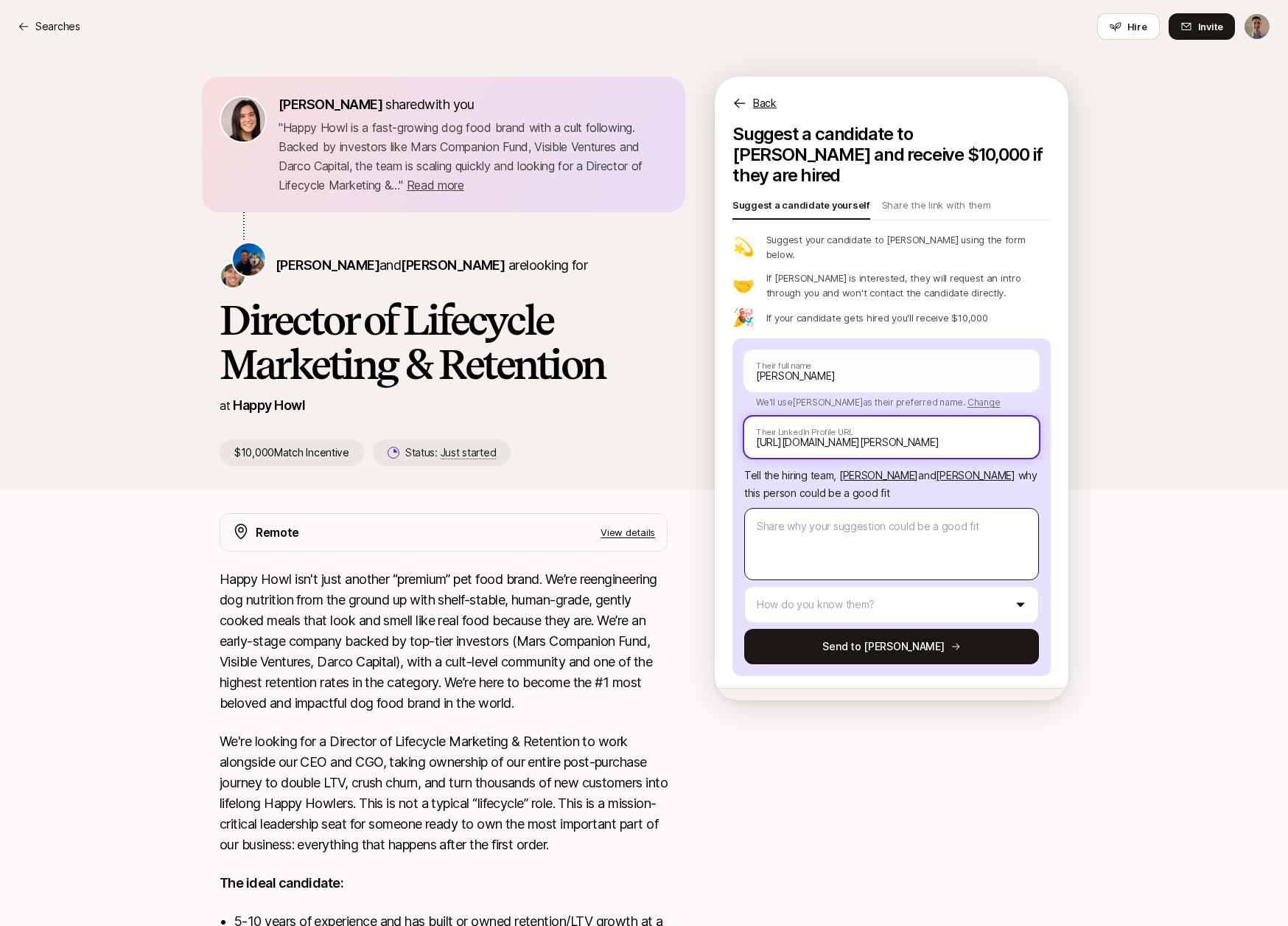
type input "[URL][DOMAIN_NAME][PERSON_NAME]"
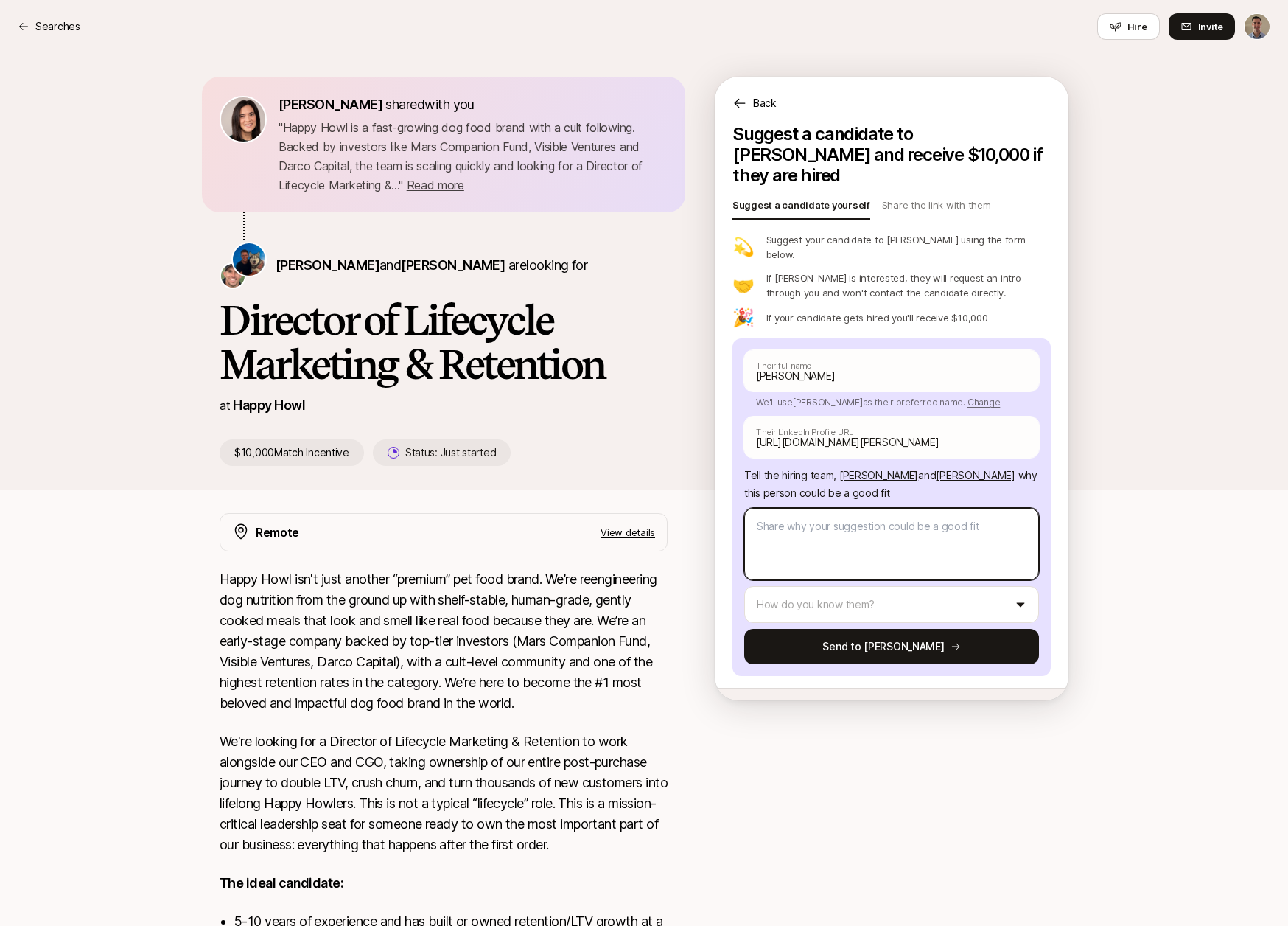
click at [941, 507] on textarea at bounding box center [892, 544] width 294 height 72
click at [822, 523] on textarea at bounding box center [892, 544] width 294 height 72
type textarea "x"
type textarea "A"
type textarea "x"
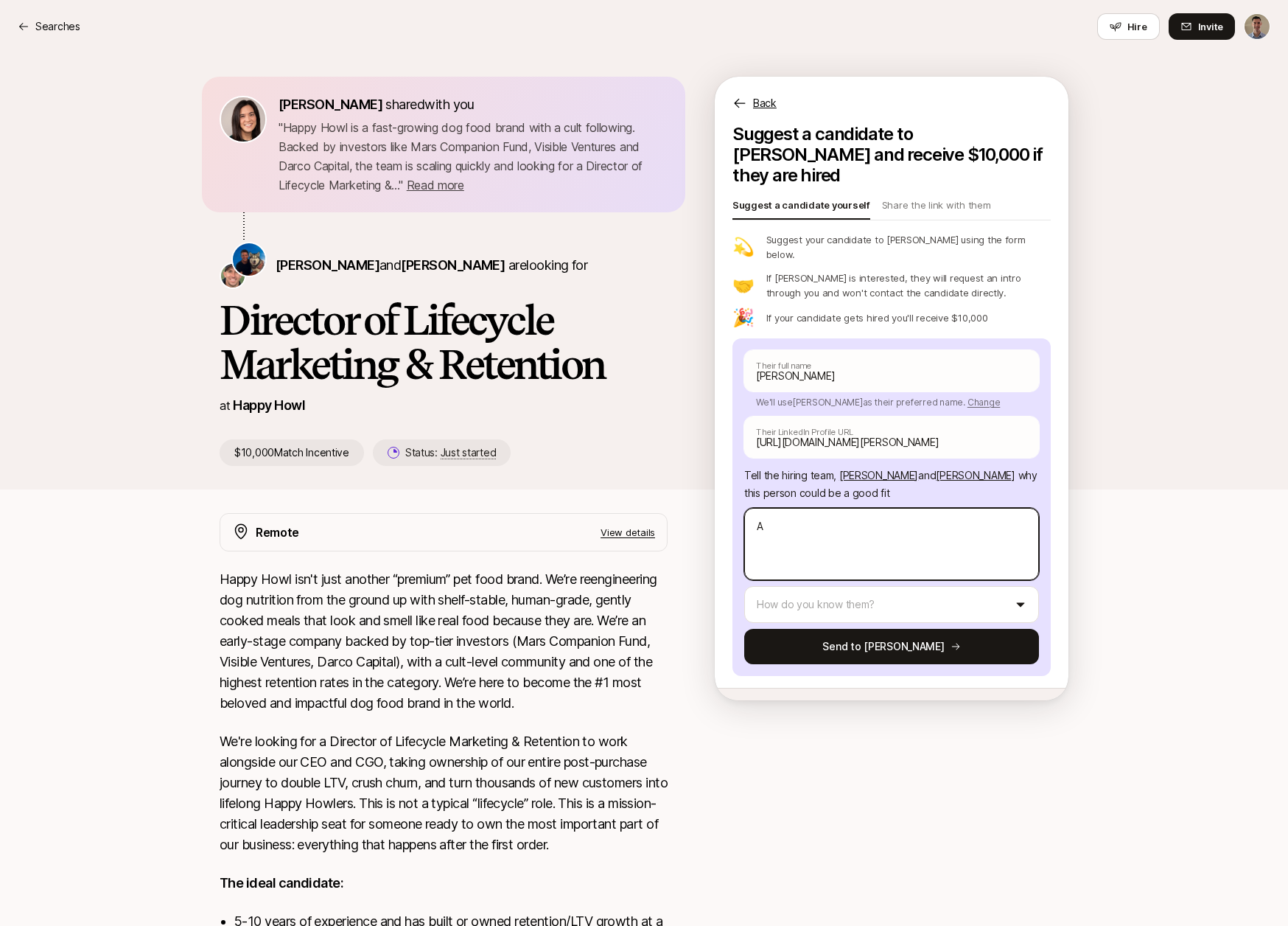
type textarea "Al"
type textarea "x"
type textarea "Alt"
type textarea "x"
type textarea "Alth"
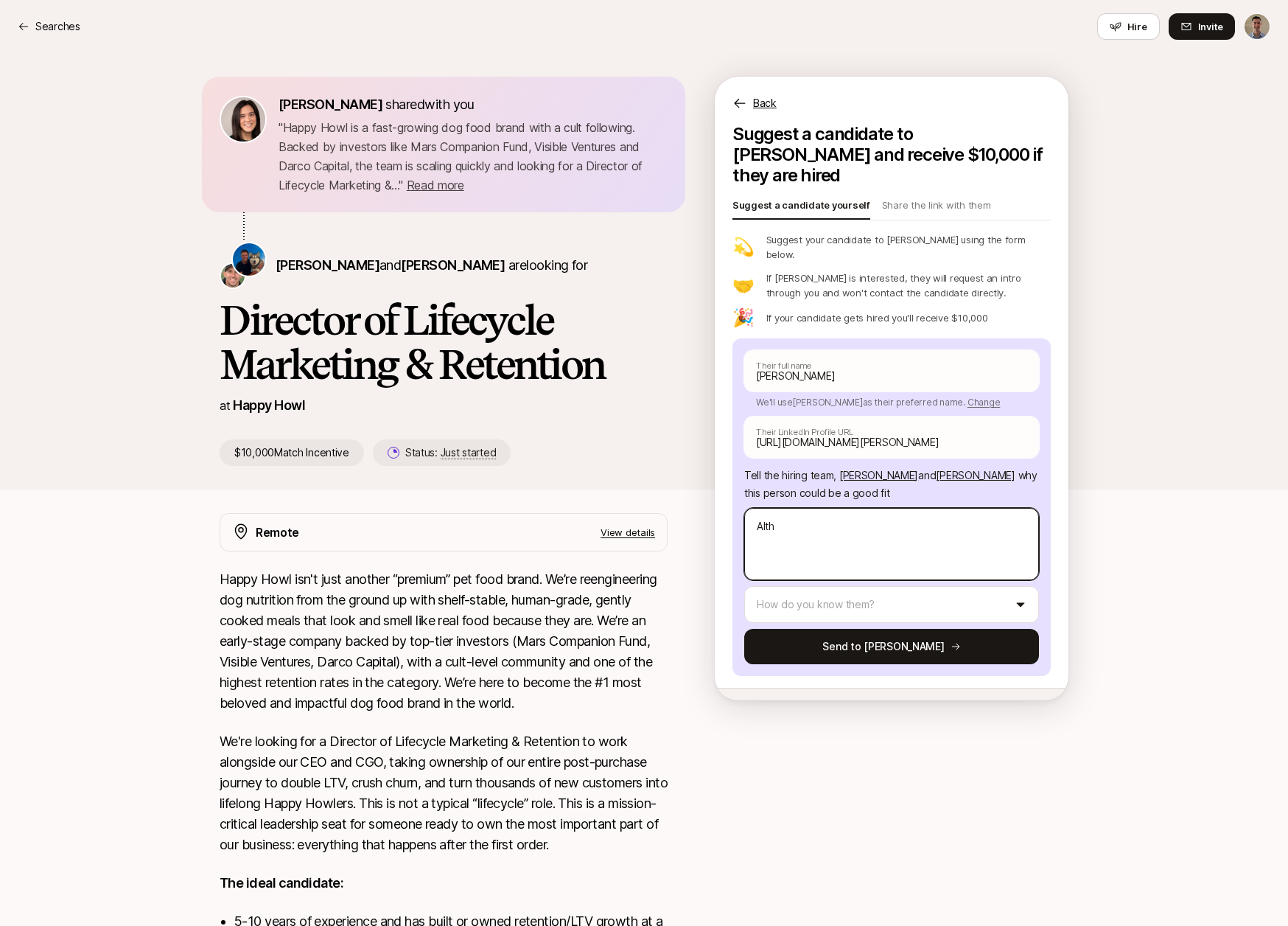
type textarea "x"
type textarea "Altho"
type textarea "x"
type textarea "Althou"
type textarea "x"
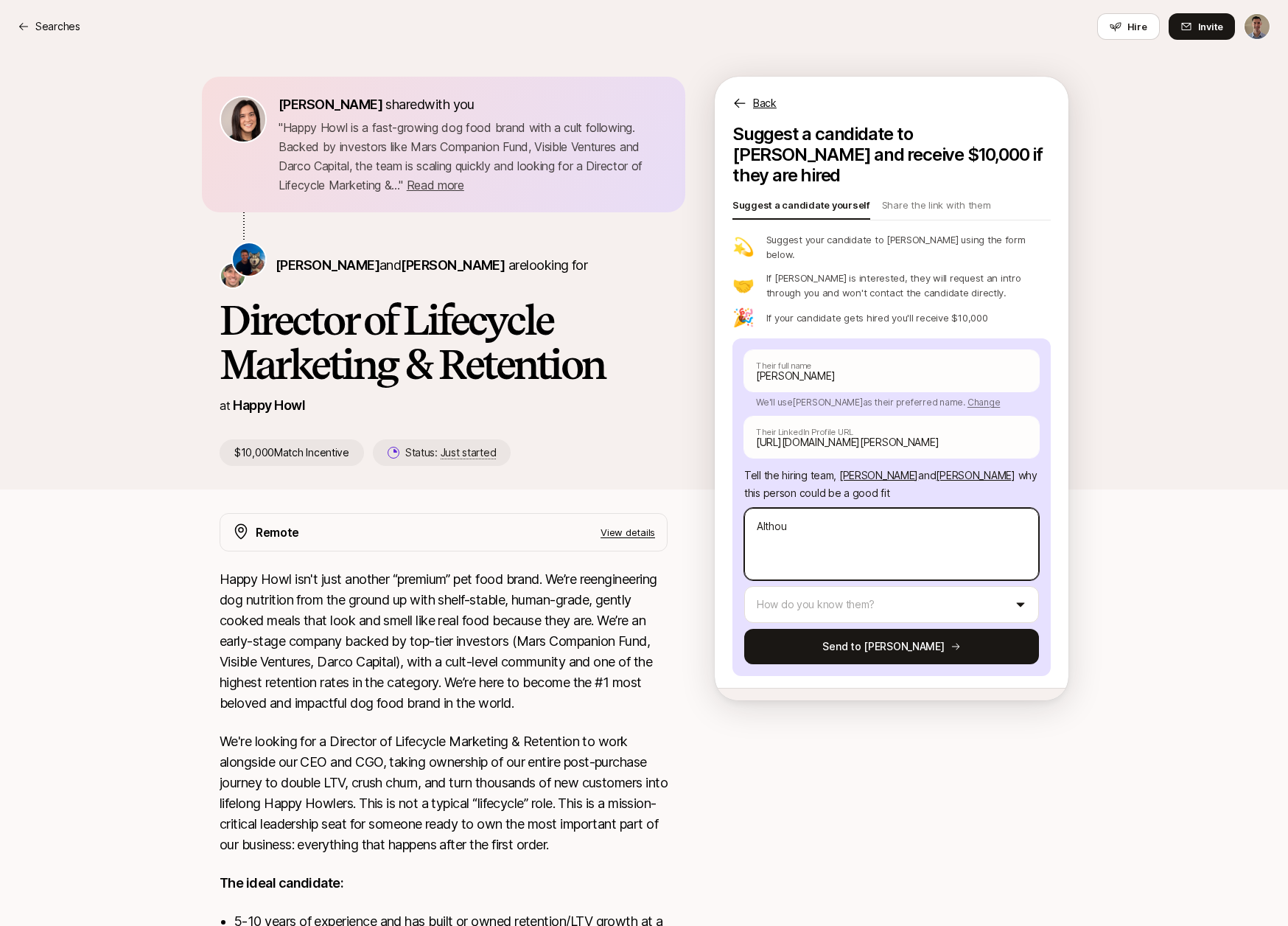
type textarea "Althoug"
type textarea "x"
type textarea "Although"
type textarea "x"
type textarea "Although"
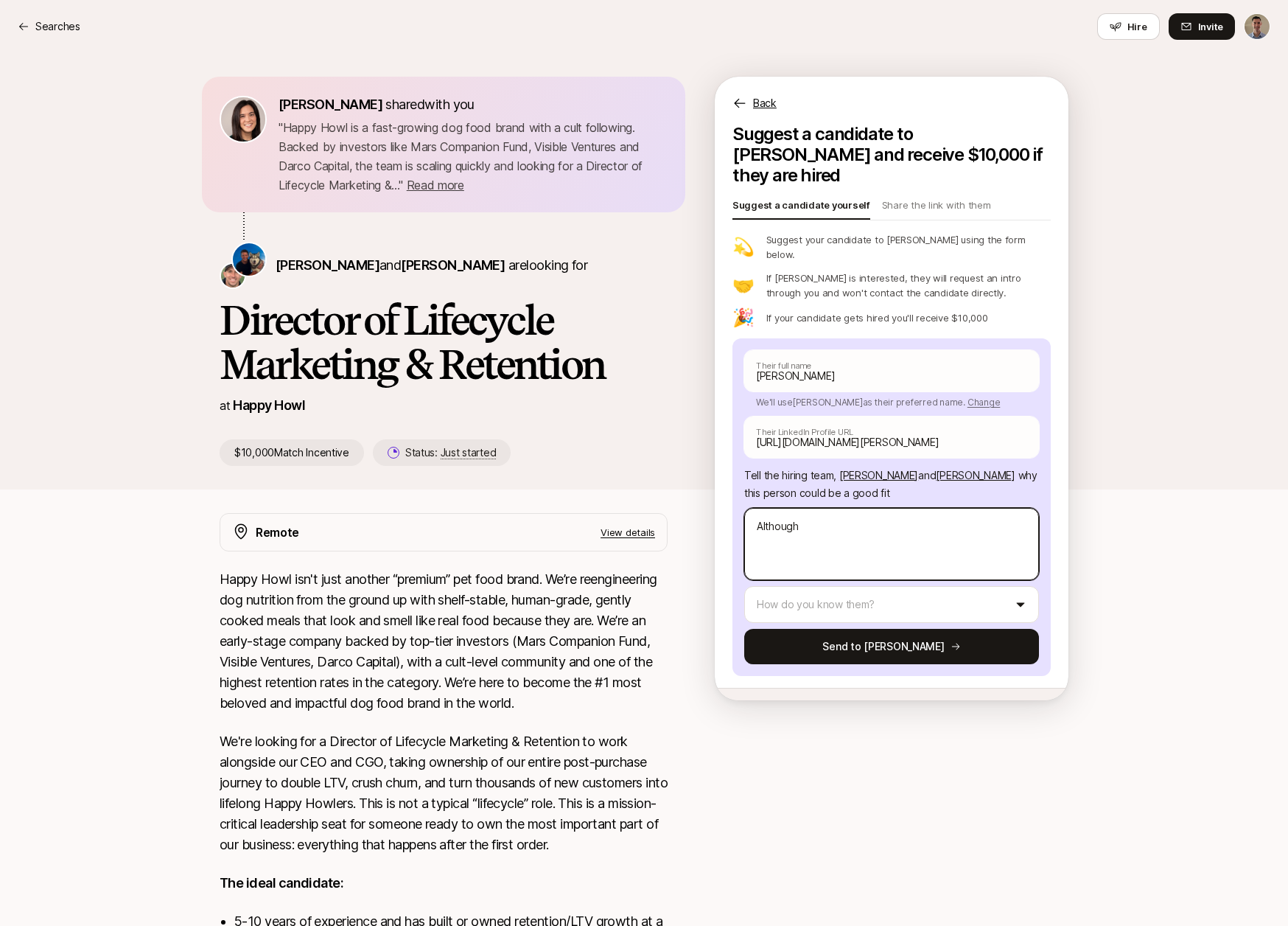
type textarea "x"
type textarea "Although I"
type textarea "x"
type textarea "Although I h"
type textarea "x"
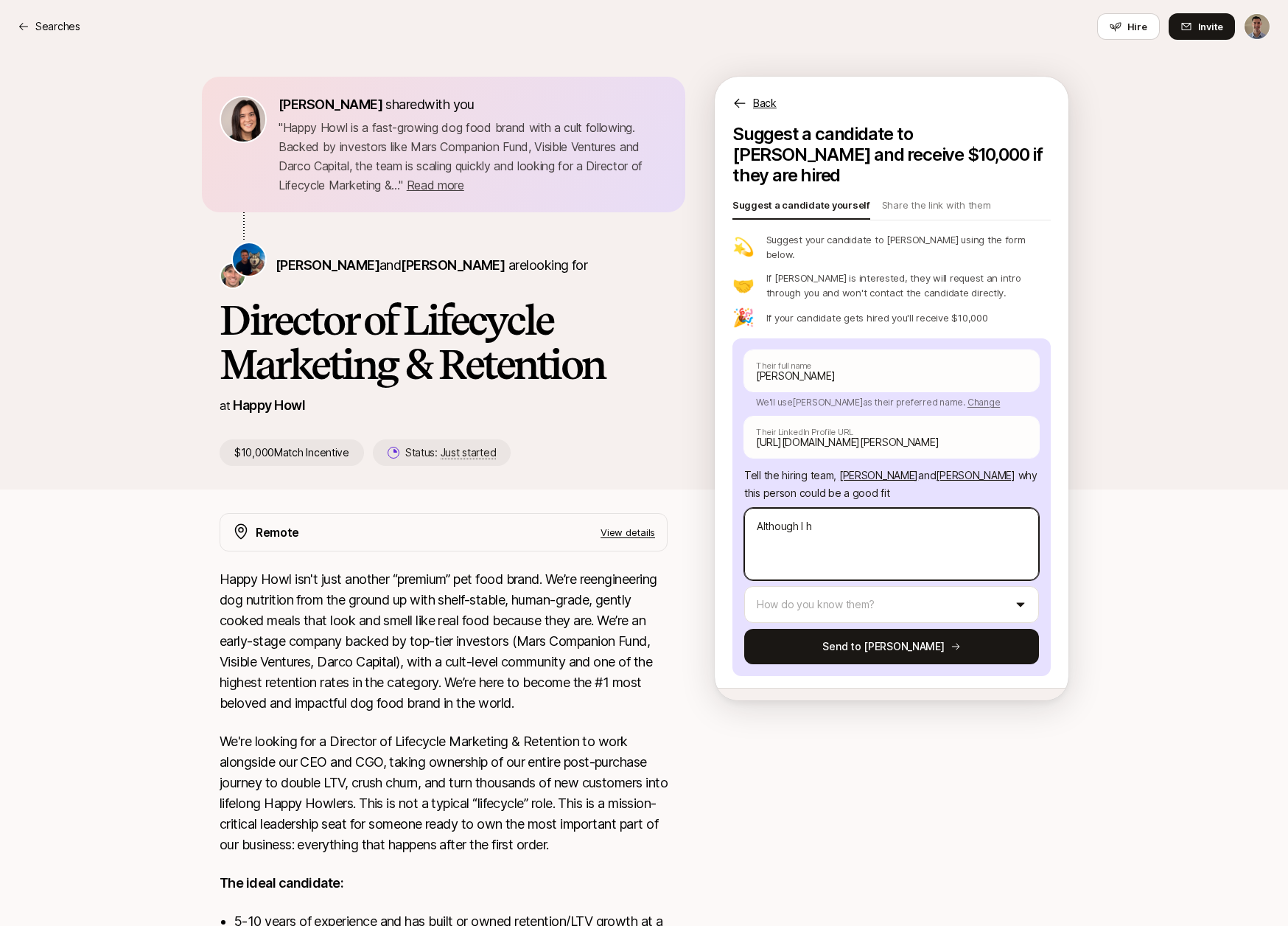
type textarea "Although I ha"
type textarea "x"
type textarea "Although I have"
type textarea "x"
type textarea "Although I have"
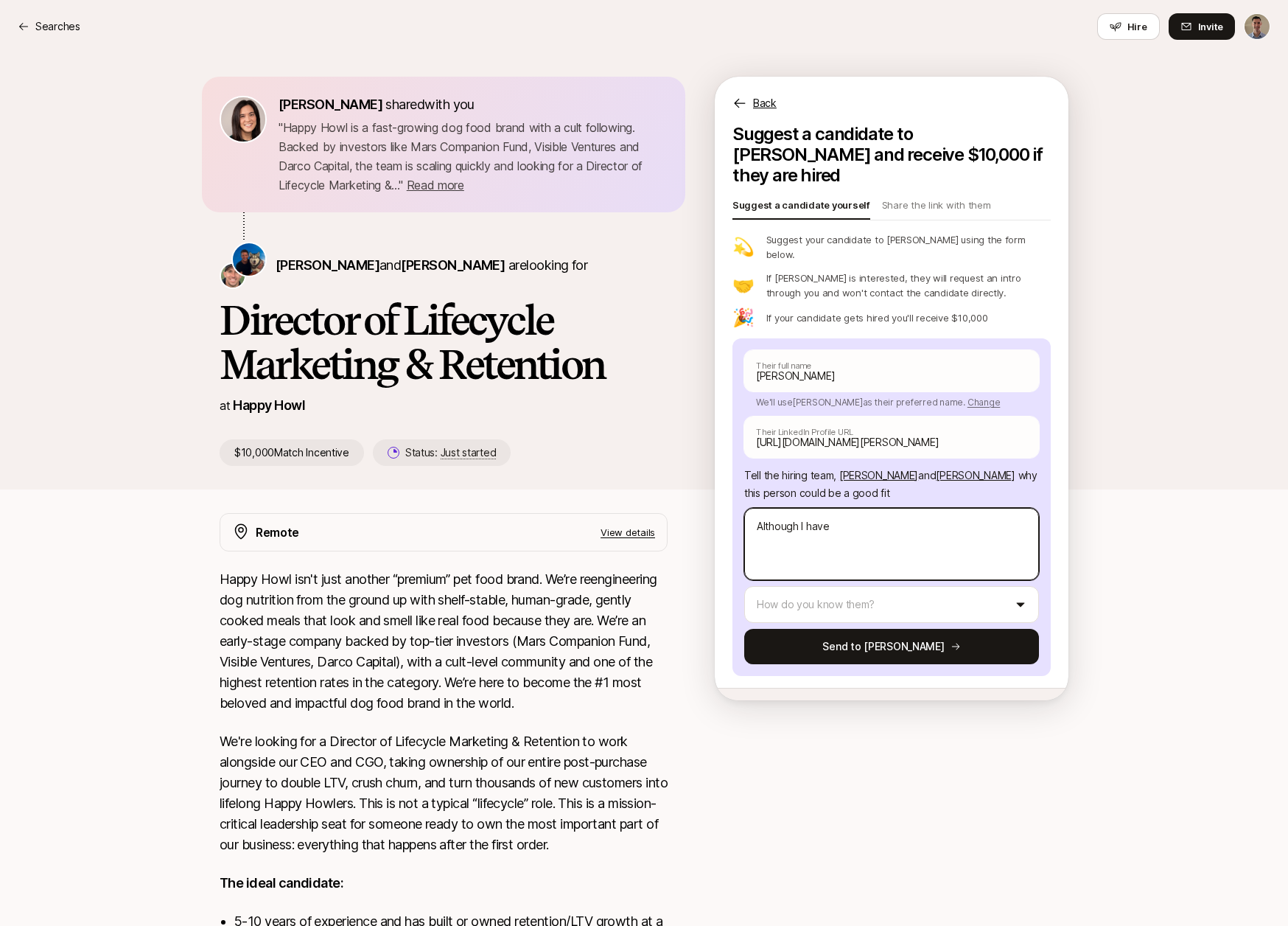
type textarea "x"
type textarea "Although I have n"
type textarea "x"
type textarea "Although I have ne"
type textarea "x"
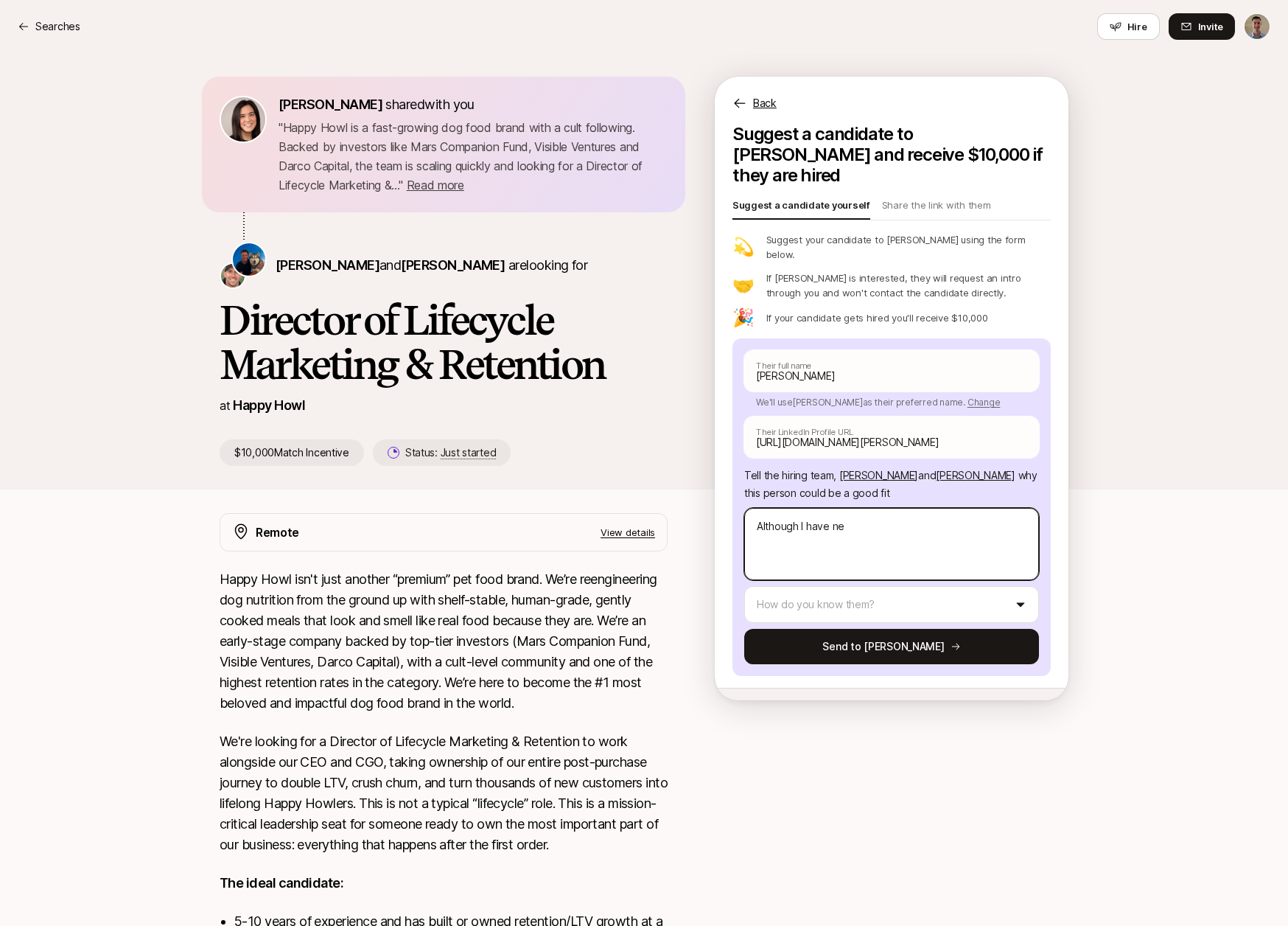
type textarea "Although I have nev"
type textarea "x"
type textarea "Although I have neve"
type textarea "x"
type textarea "Although I have never"
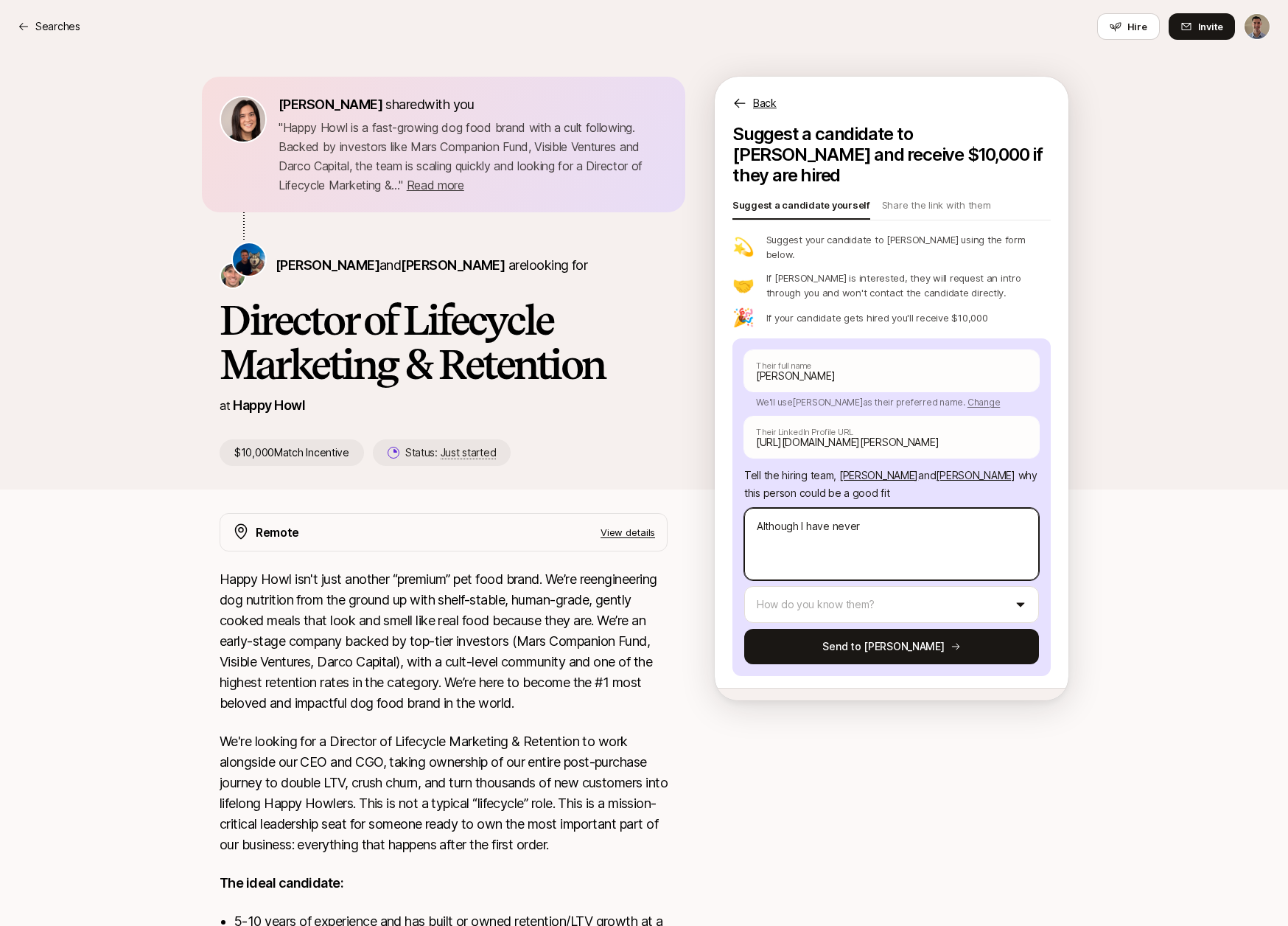
type textarea "x"
type textarea "Although I have never"
type textarea "x"
type textarea "Although I have never w"
type textarea "x"
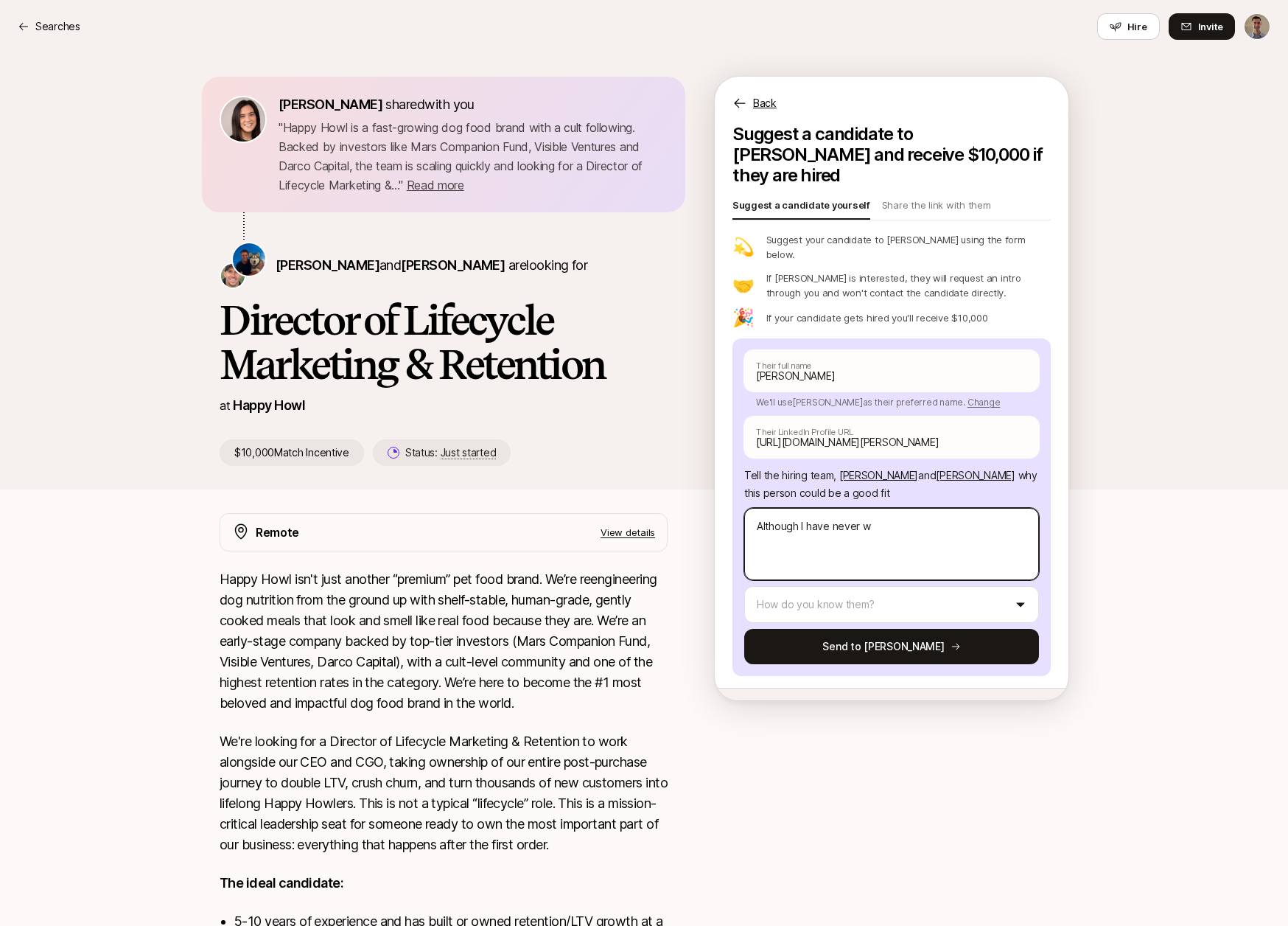
type textarea "Although I have never wo"
type textarea "x"
type textarea "Although I have never wor"
type textarea "x"
type textarea "Although I have never work"
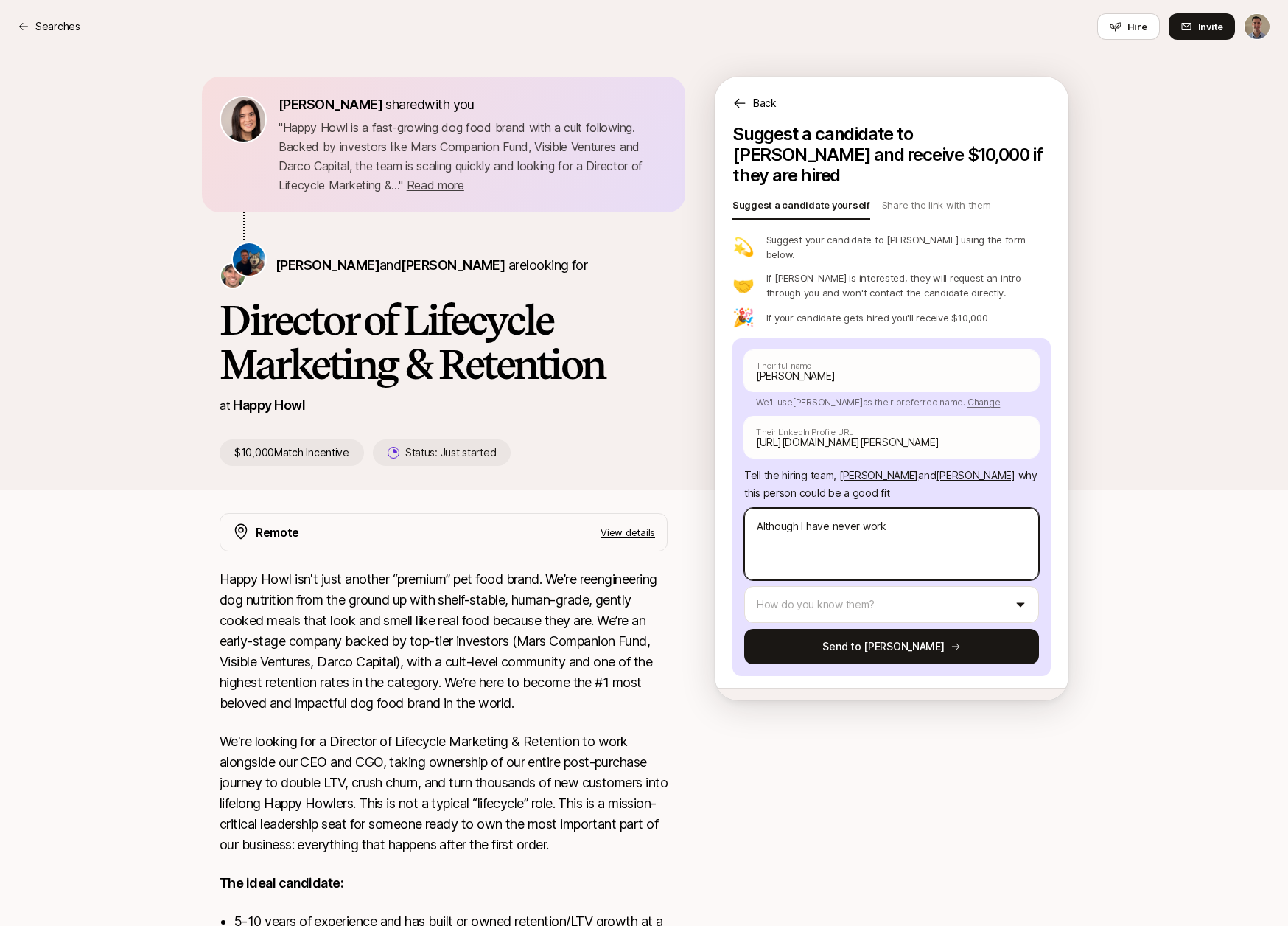
type textarea "x"
type textarea "Although I have never worke"
type textarea "x"
type textarea "Although I have never worked"
type textarea "x"
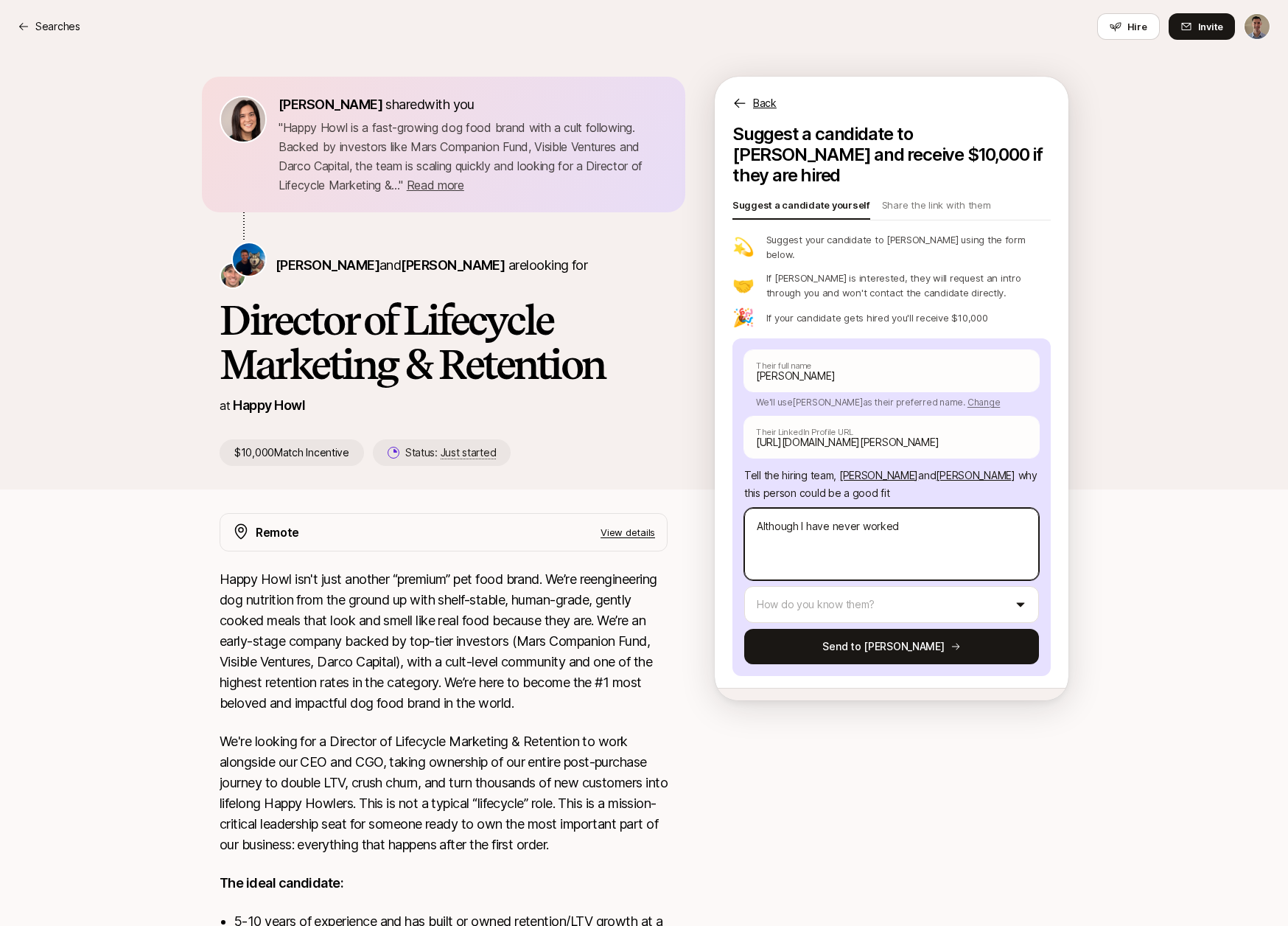
type textarea "Although I have never worked"
type textarea "x"
type textarea "Although I have never worked w"
type textarea "x"
type textarea "Although I have never worked wi"
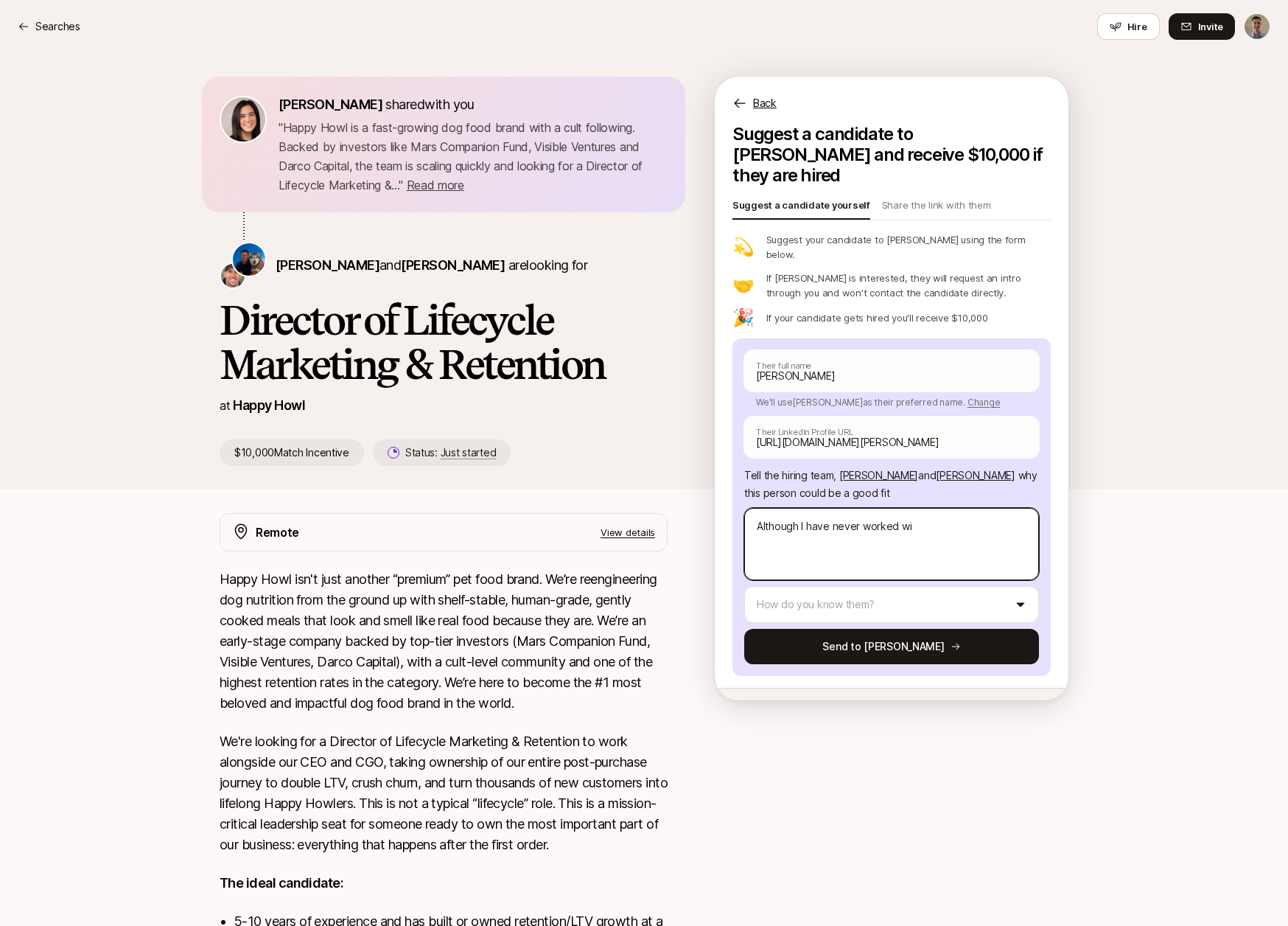
type textarea "x"
type textarea "Although I have never worked wit"
type textarea "x"
type textarea "Although I have never worked with"
drag, startPoint x: 744, startPoint y: 494, endPoint x: 684, endPoint y: 488, distance: 60.3
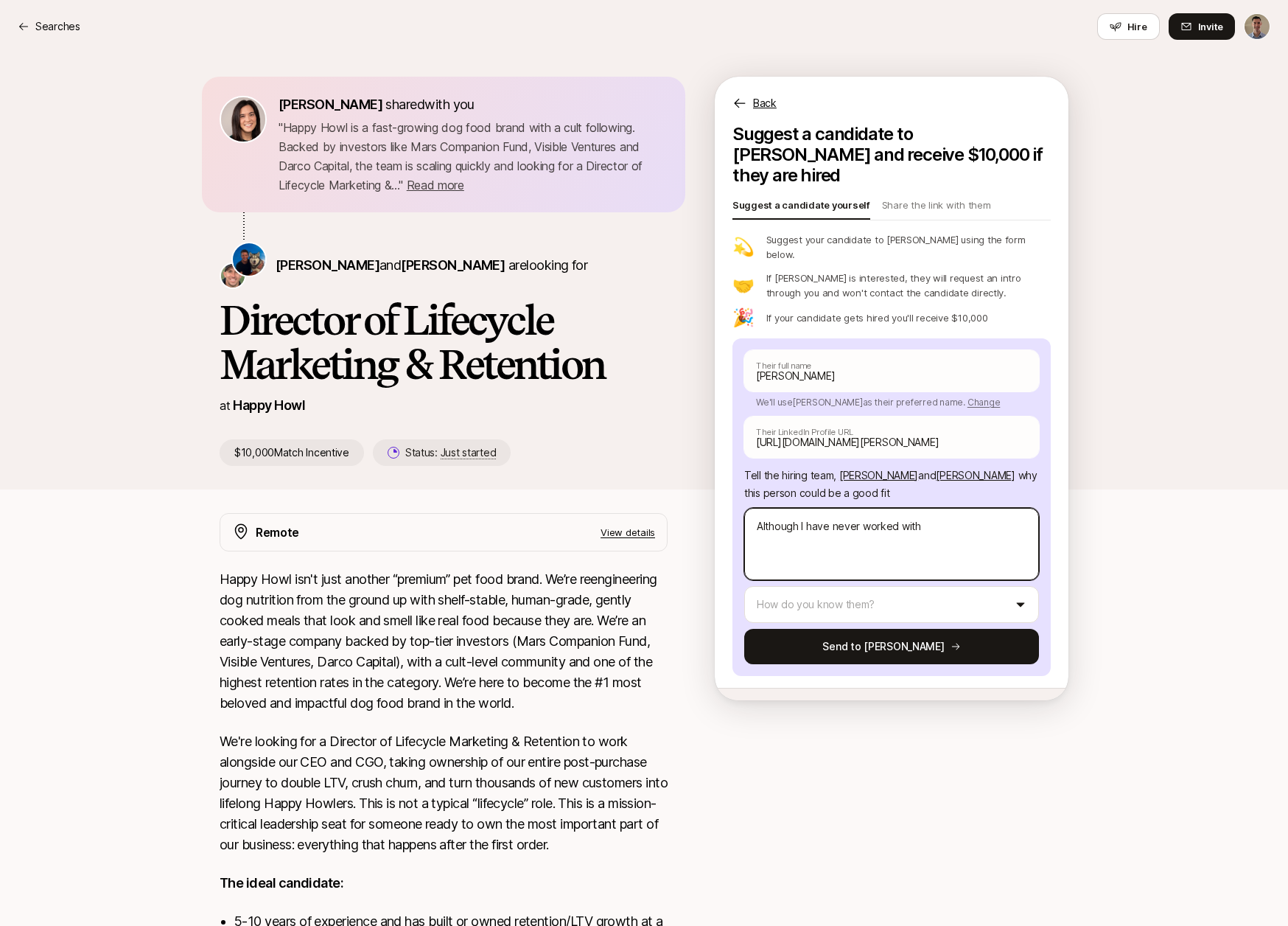
click at [684, 488] on div "[PERSON_NAME] shared with you " Happy Howl is a fast-growing dog food brand wit…" at bounding box center [644, 283] width 884 height 413
type textarea "x"
type textarea "A"
type textarea "x"
type textarea "Ad"
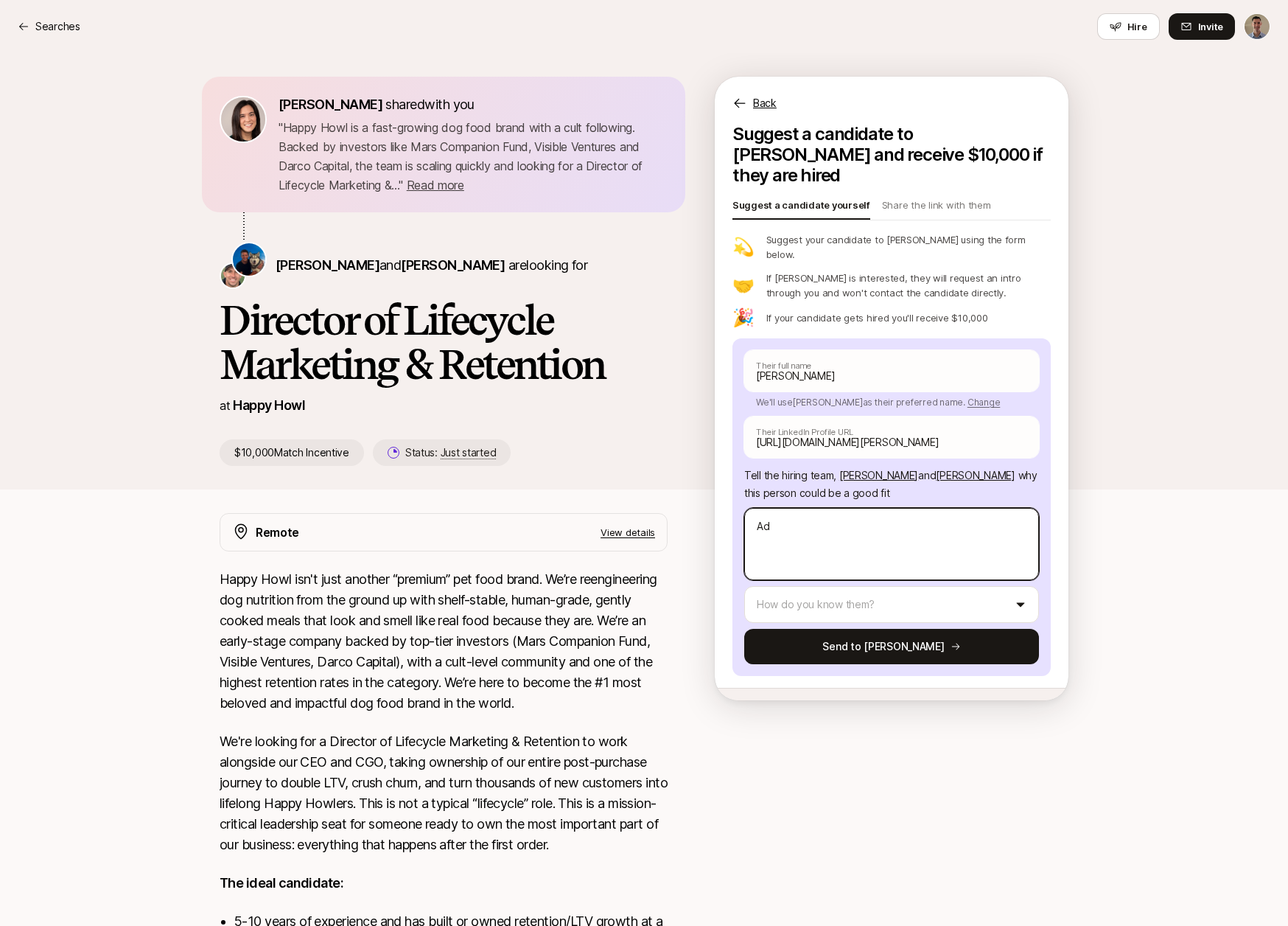
type textarea "x"
type textarea "Adr"
type textarea "x"
type textarea "Adri"
type textarea "x"
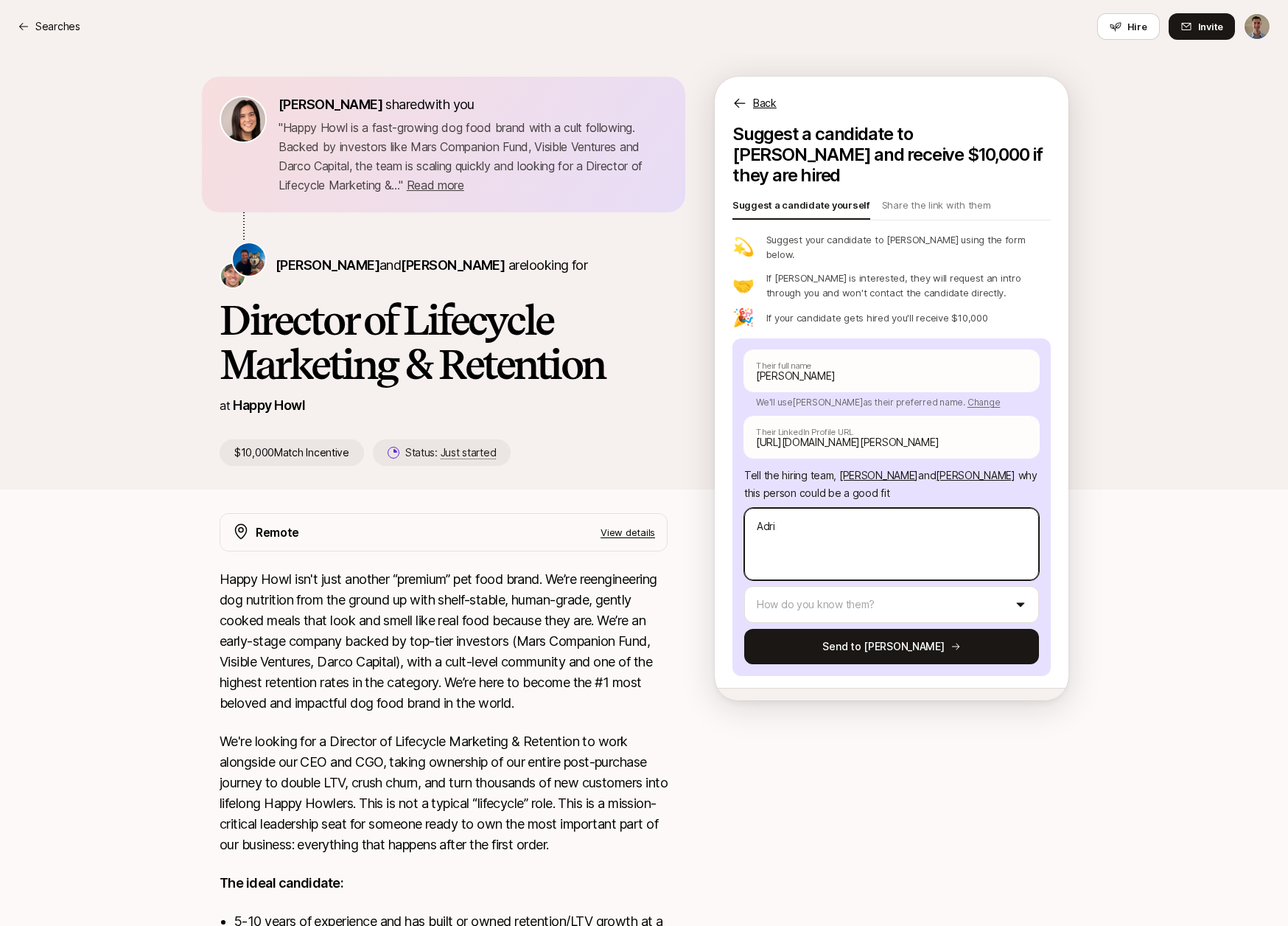
type textarea "Adrie"
type textarea "x"
type textarea "[PERSON_NAME]"
type textarea "x"
type textarea "[PERSON_NAME]"
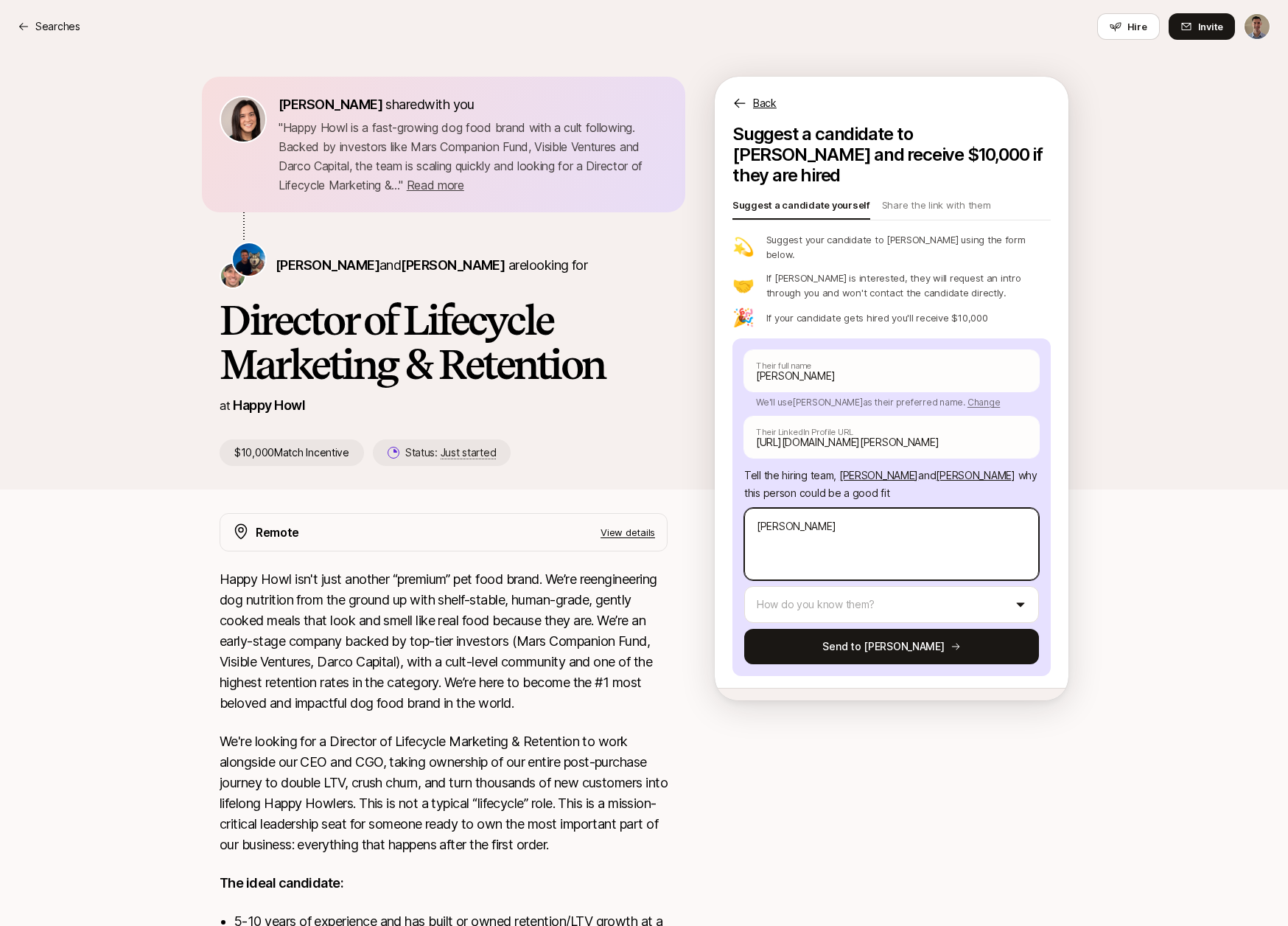
type textarea "x"
type textarea "[PERSON_NAME]"
type textarea "x"
type textarea "[PERSON_NAME]"
type textarea "x"
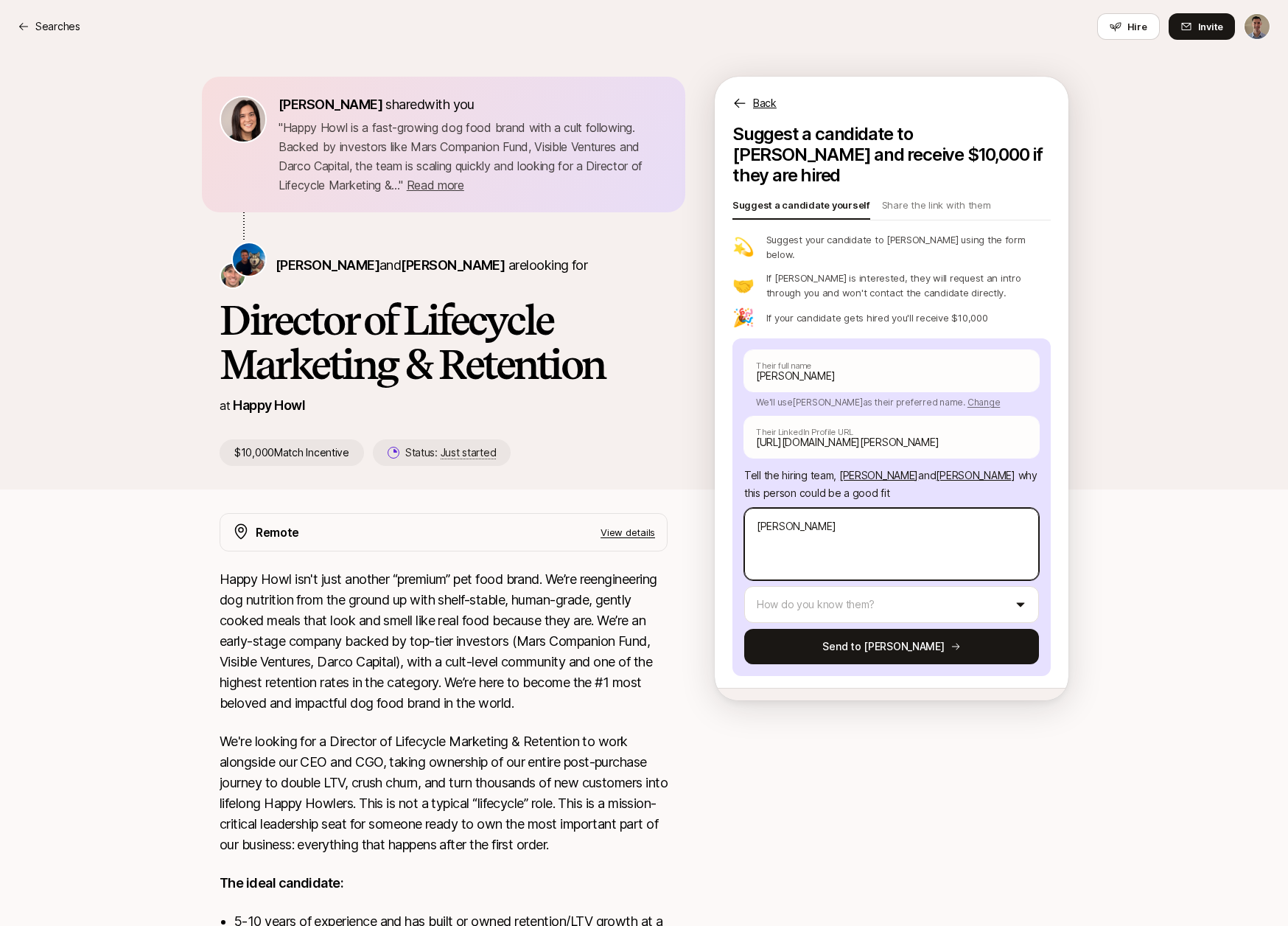
type textarea "[PERSON_NAME]"
type textarea "x"
type textarea "[PERSON_NAME]"
type textarea "x"
type textarea "[PERSON_NAME] has"
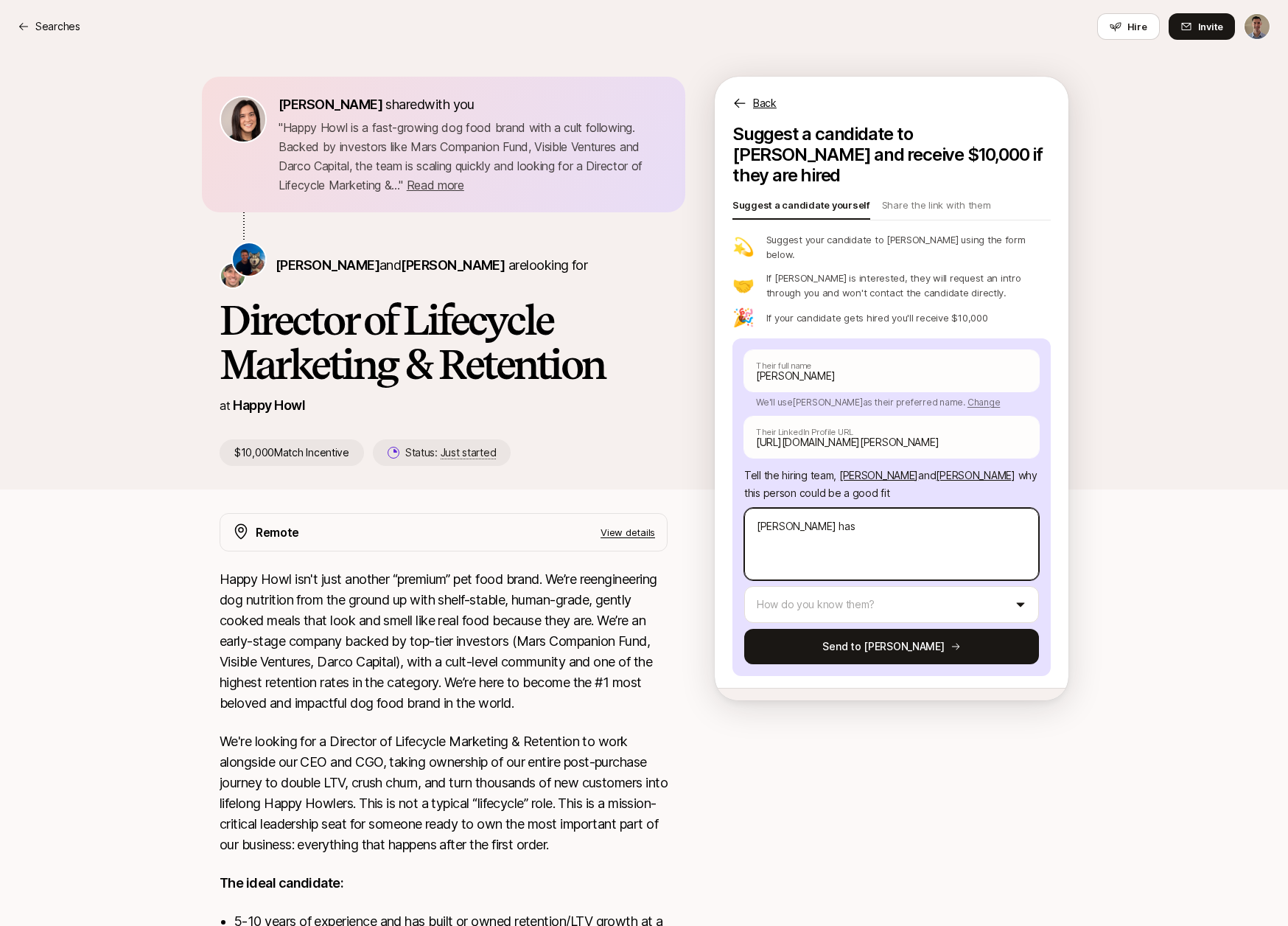
type textarea "x"
type textarea "[PERSON_NAME] has"
type textarea "x"
type textarea "[PERSON_NAME] has a"
type textarea "x"
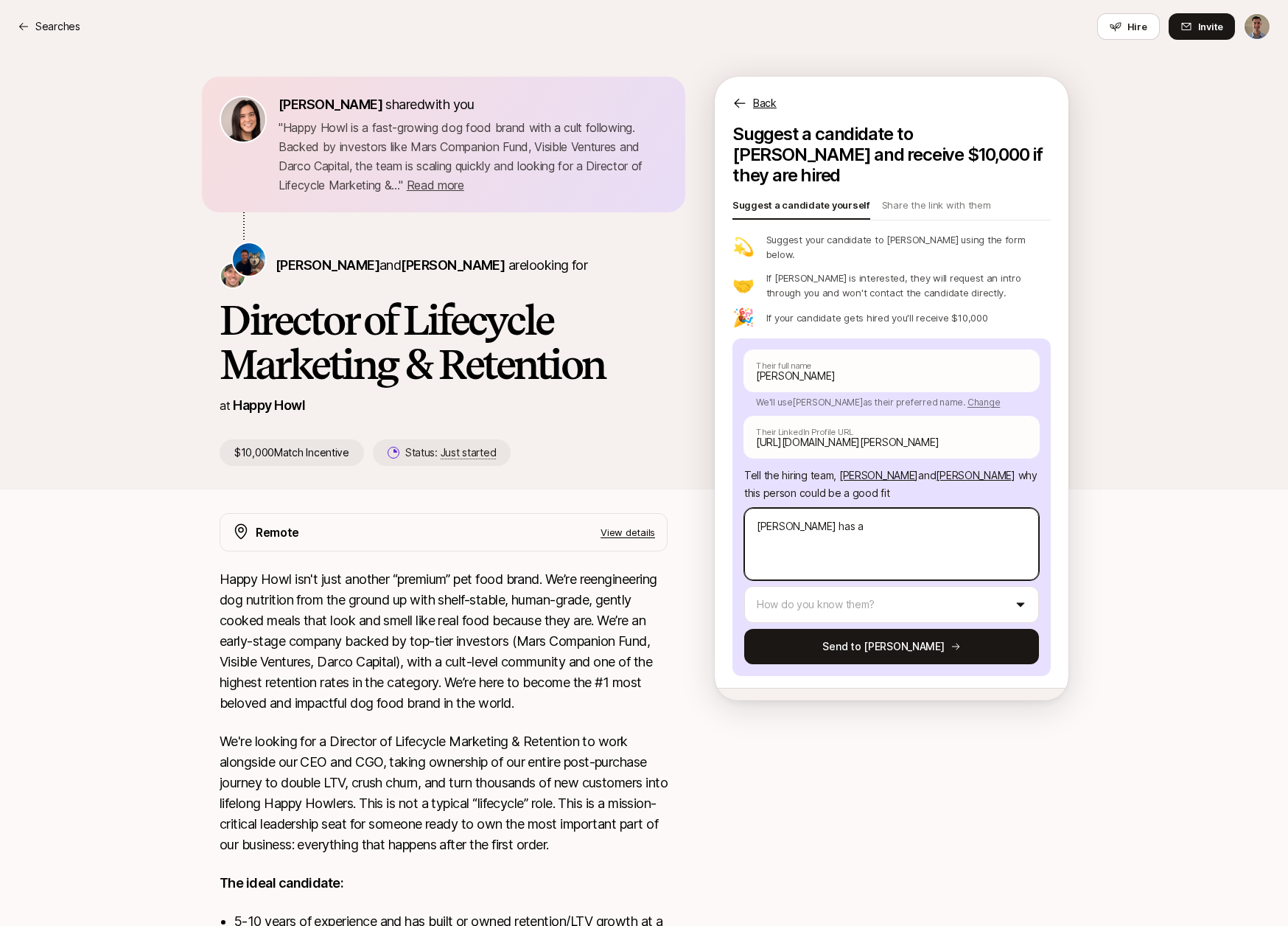
type textarea "[PERSON_NAME] has a"
type textarea "x"
type textarea "[PERSON_NAME] has a b"
type textarea "x"
type textarea "[PERSON_NAME] has a ba"
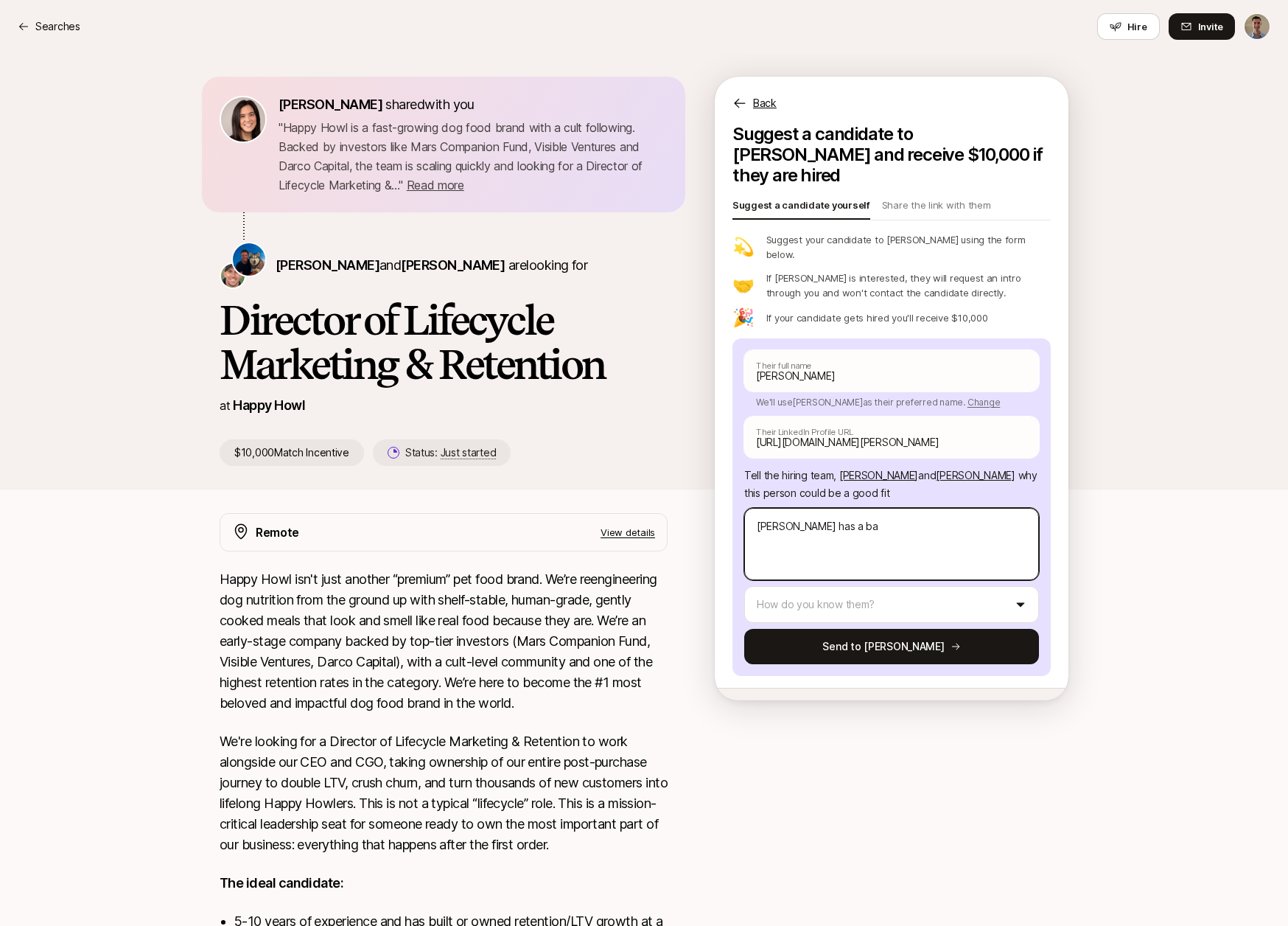
type textarea "x"
type textarea "[PERSON_NAME] has a bac"
type textarea "x"
type textarea "[PERSON_NAME] has a back"
type textarea "x"
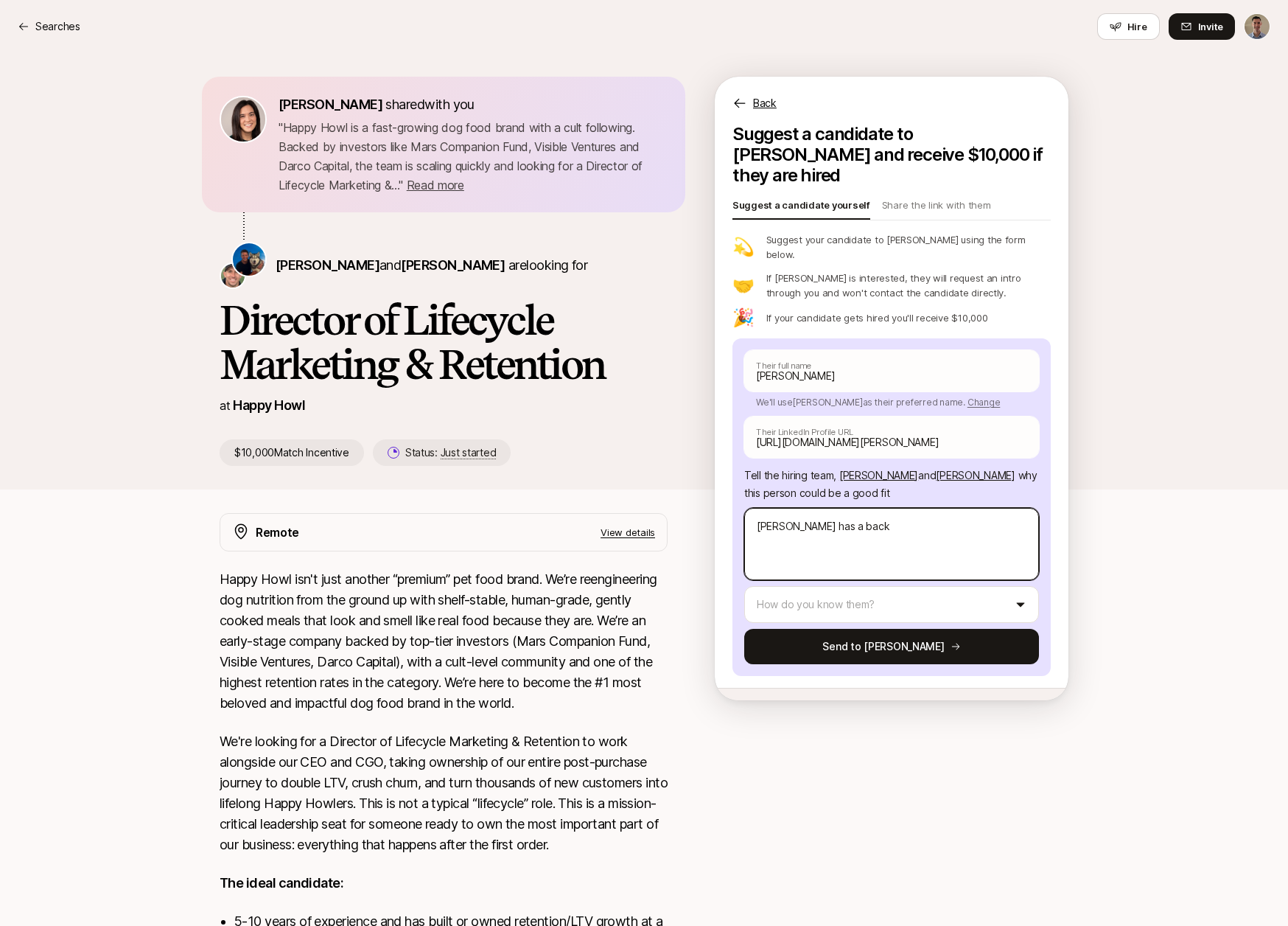
type textarea "[PERSON_NAME] has a backg"
type textarea "x"
type textarea "[PERSON_NAME] has a backgr"
type textarea "x"
type textarea "[PERSON_NAME] has a backgro"
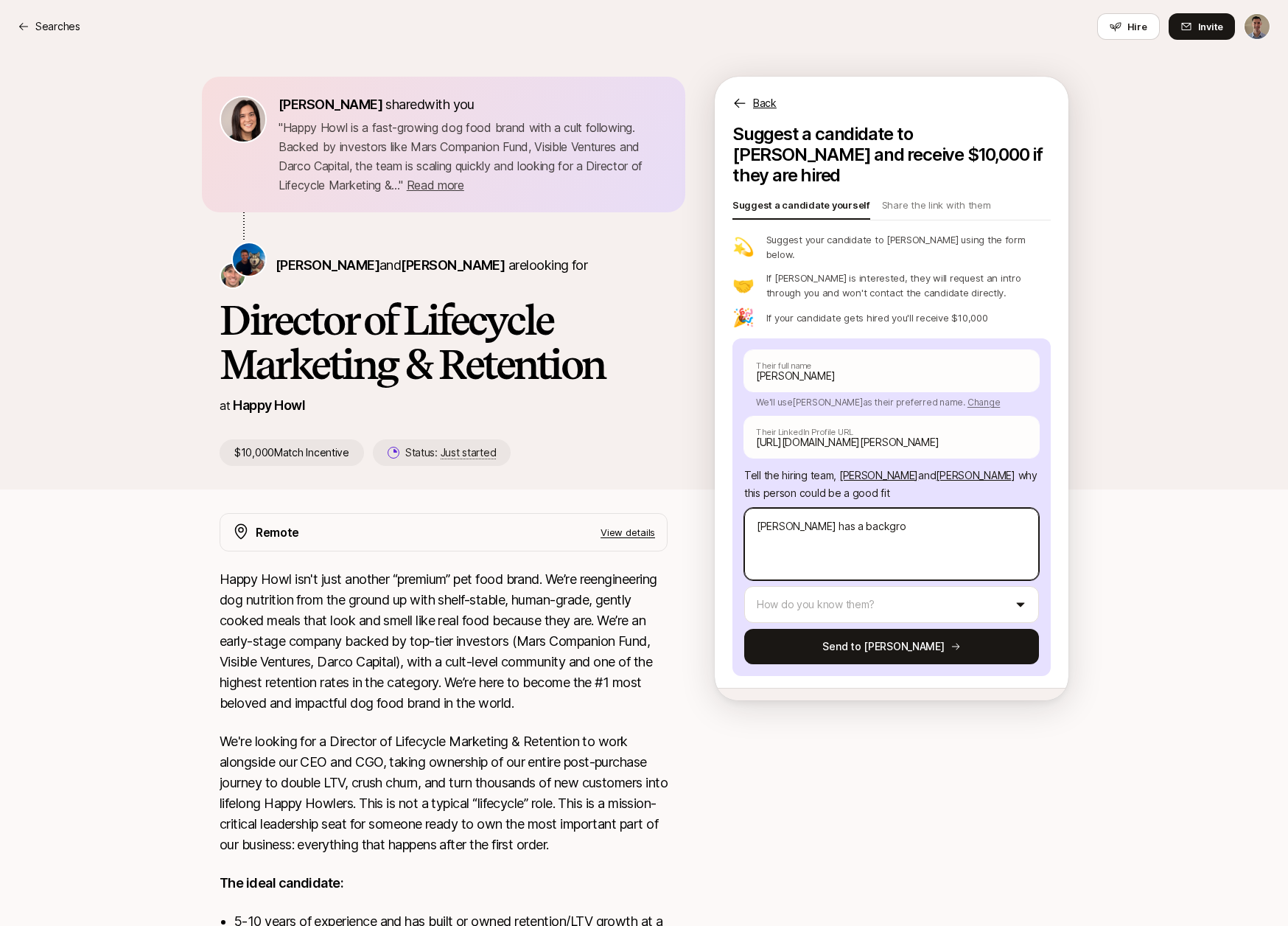
type textarea "x"
type textarea "[PERSON_NAME] has a backgrou"
type textarea "x"
type textarea "[PERSON_NAME] has a backgroun"
type textarea "x"
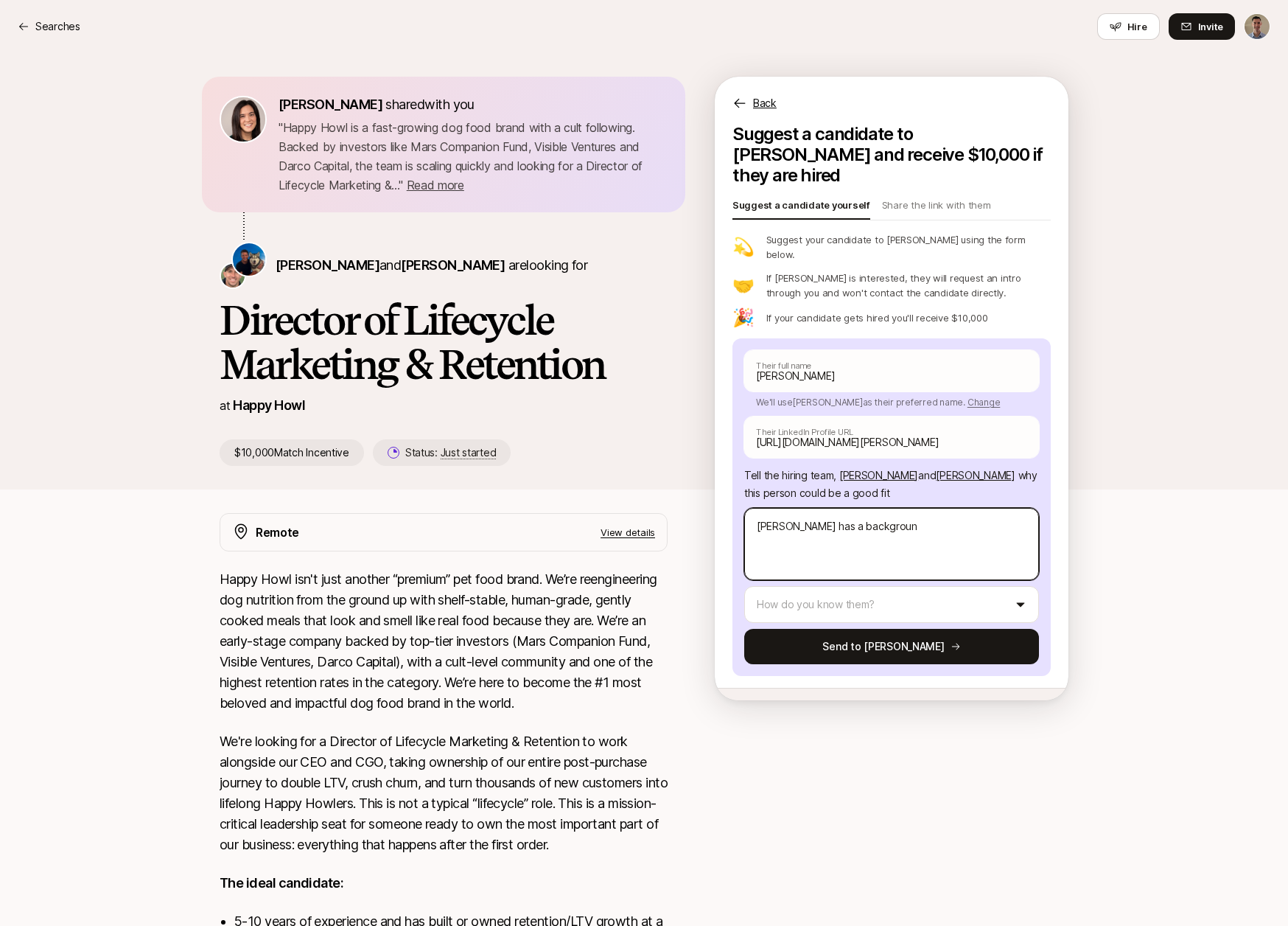
type textarea "[PERSON_NAME] has a background"
type textarea "x"
type textarea "[PERSON_NAME] has a background"
type textarea "x"
type textarea "[PERSON_NAME] has a background i"
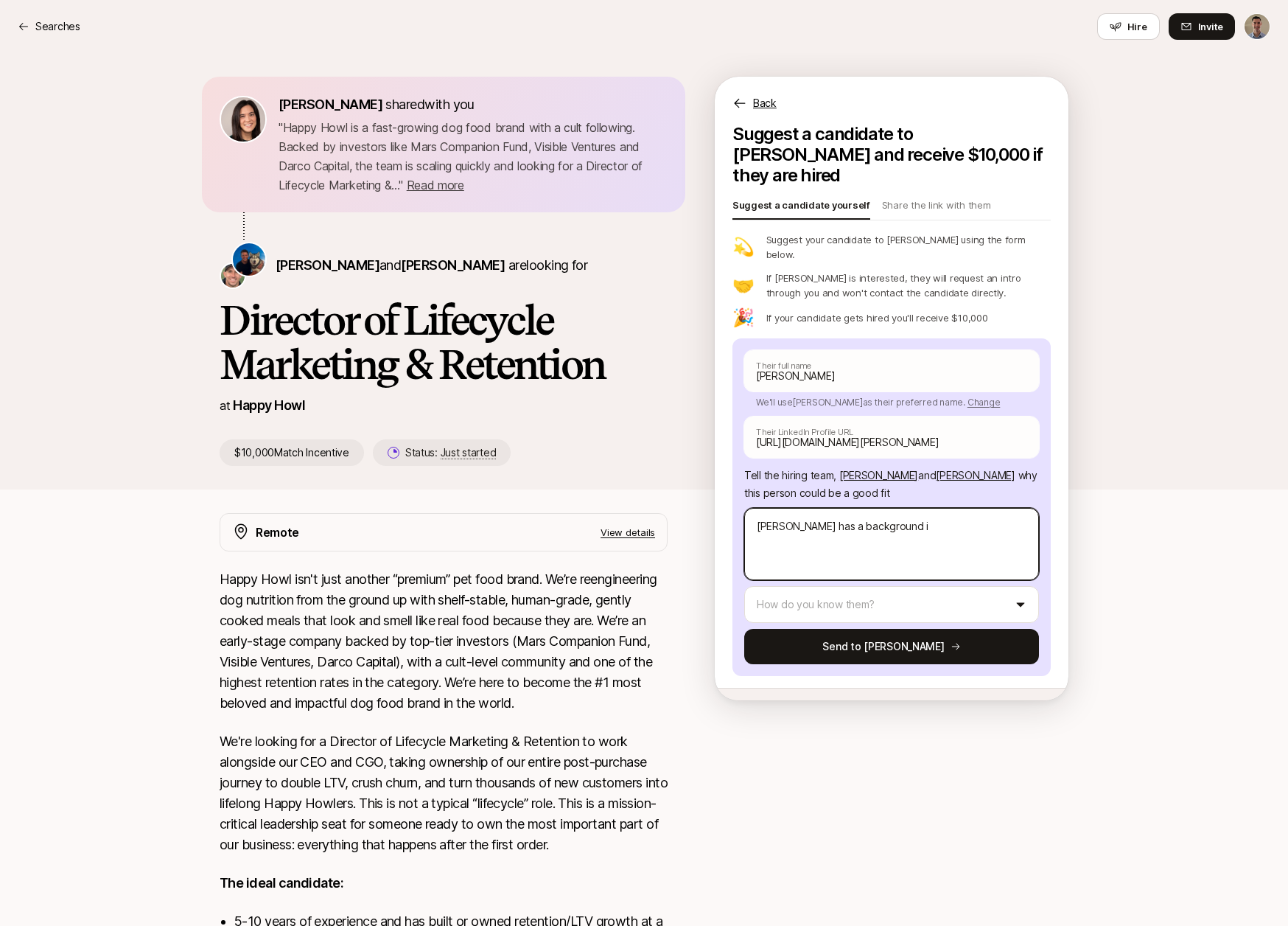
type textarea "x"
type textarea "[PERSON_NAME] has a background in"
type textarea "x"
type textarea "[PERSON_NAME] has a background in L"
type textarea "x"
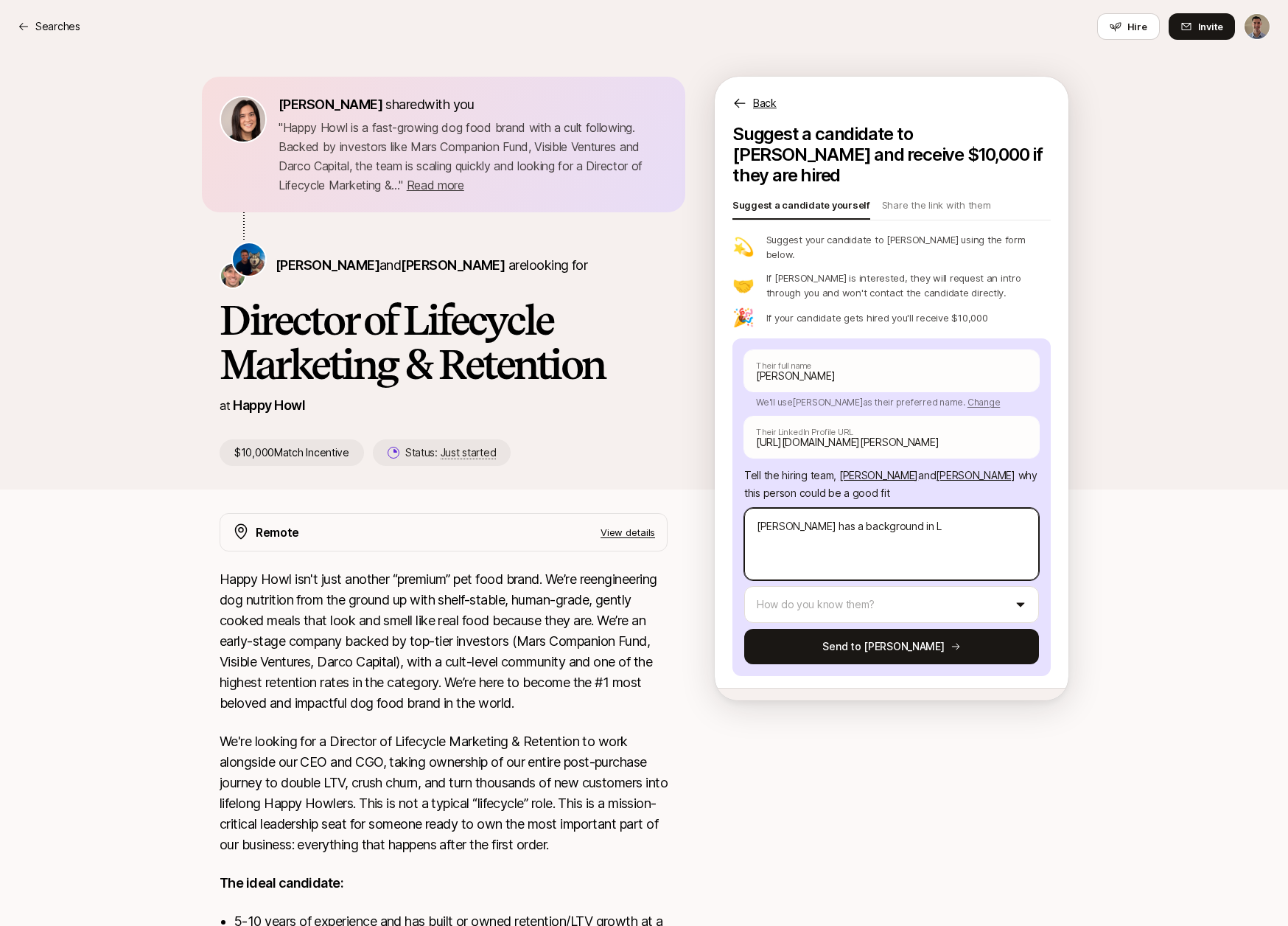
type textarea "[PERSON_NAME] has a background in Li"
type textarea "x"
type textarea "[PERSON_NAME] has a background in Lif"
type textarea "x"
type textarea "[PERSON_NAME] has a background in Life"
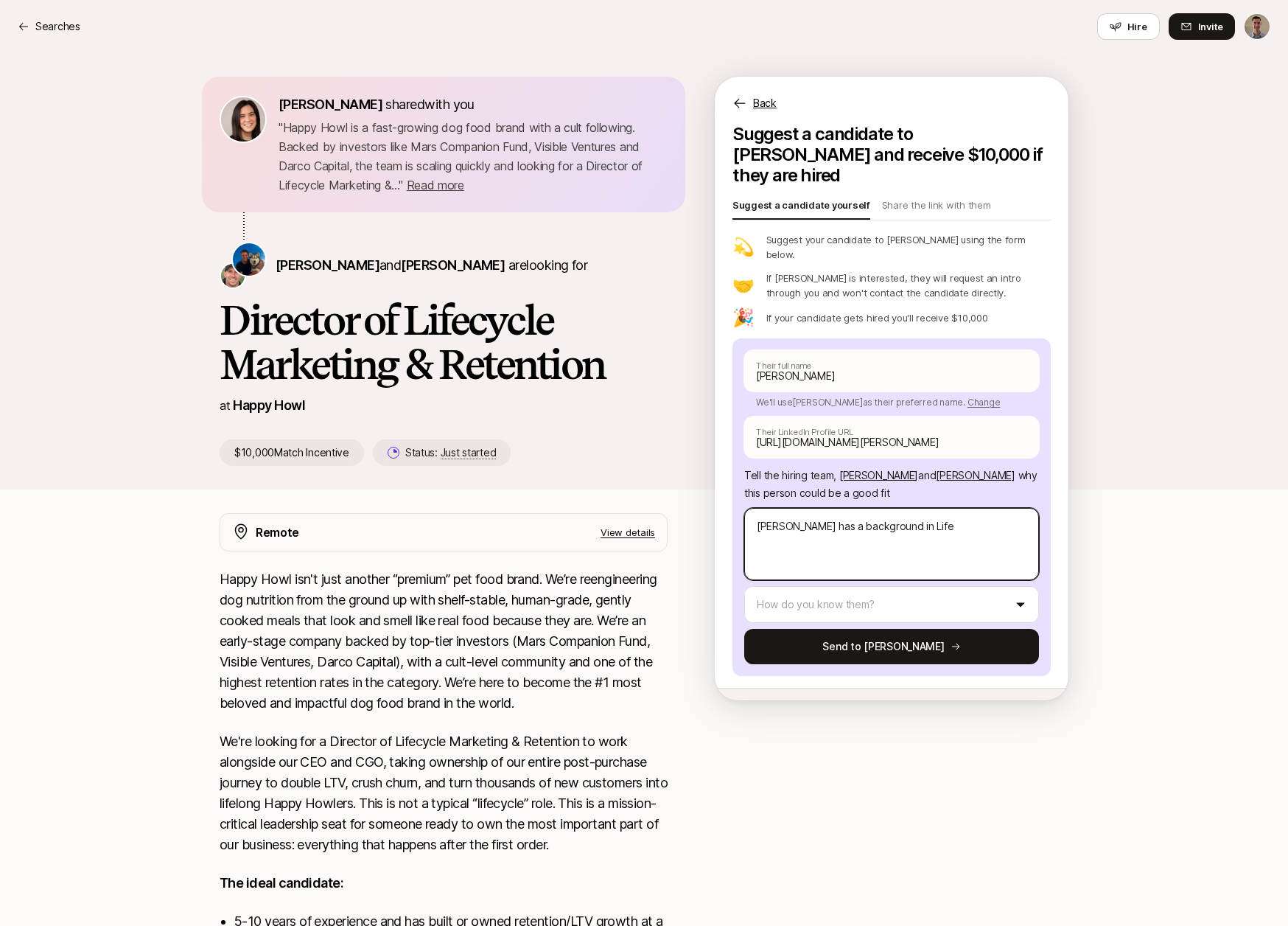
type textarea "x"
type textarea "[PERSON_NAME] has a background in Lifec"
type textarea "x"
type textarea "[PERSON_NAME] has a background in Lifecy"
type textarea "x"
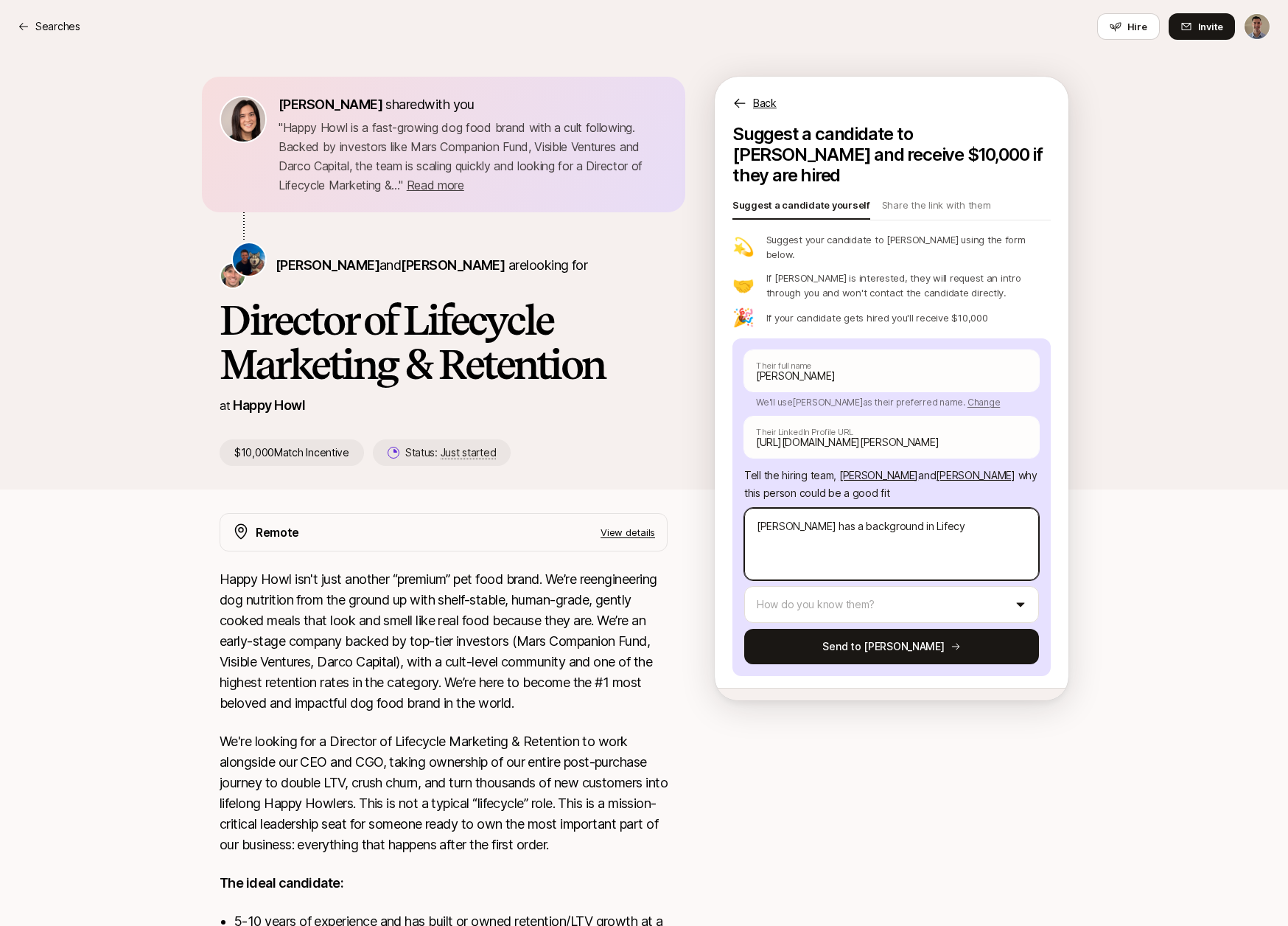
type textarea "[PERSON_NAME] has a background in Lifecyc"
type textarea "x"
type textarea "[PERSON_NAME] has a background in Lifecycl"
type textarea "x"
type textarea "[PERSON_NAME] has a background in Lifecycle"
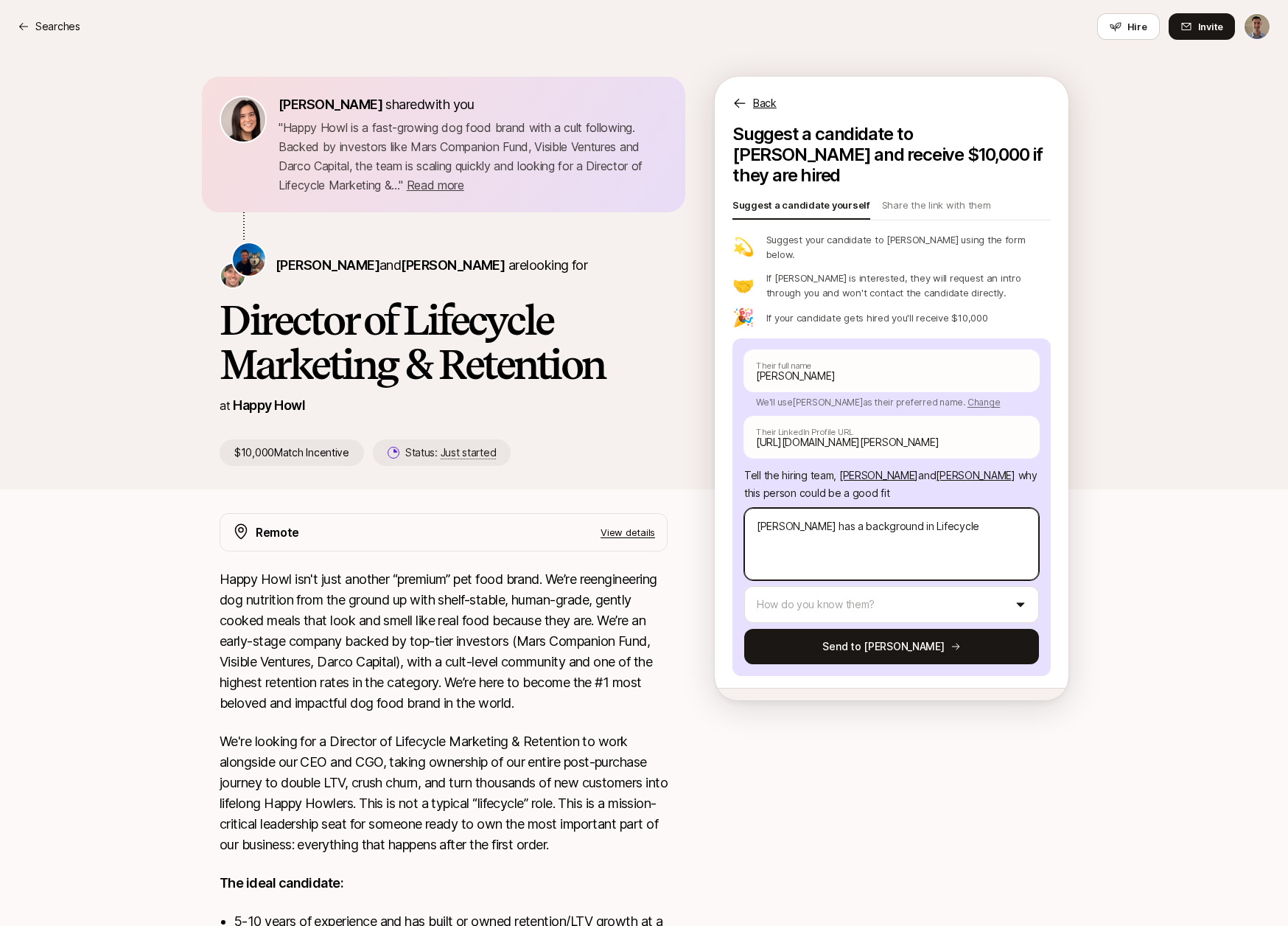
type textarea "x"
type textarea "[PERSON_NAME] has a background in Lifecycle"
type textarea "x"
type textarea "[PERSON_NAME] has a background in Lifecycle M"
type textarea "x"
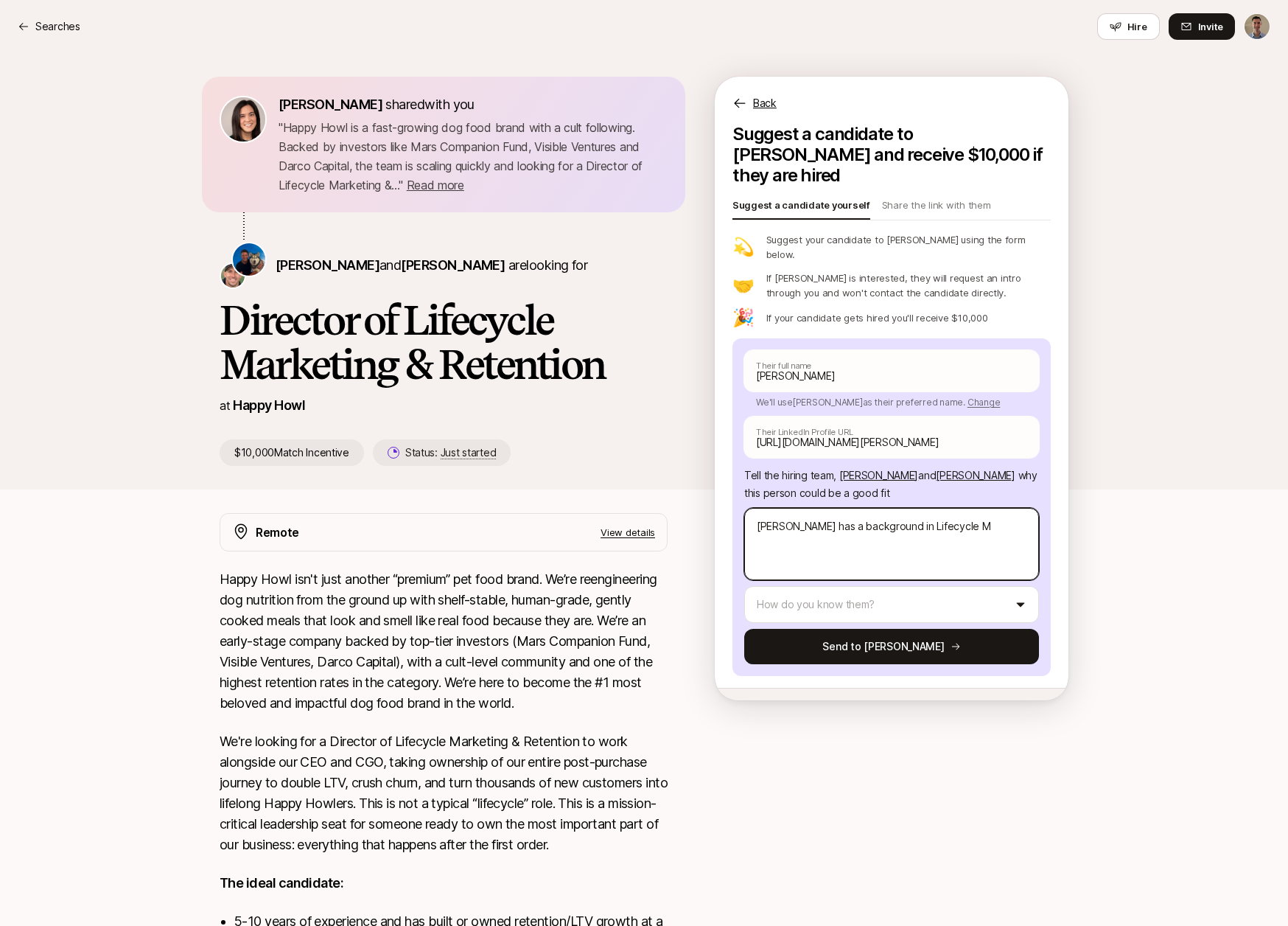
type textarea "[PERSON_NAME] has a background in Lifecycle Ma"
type textarea "x"
type textarea "[PERSON_NAME] has a background in Lifecycle Mar"
type textarea "x"
type textarea "[PERSON_NAME] has a background in Lifecycle Mark"
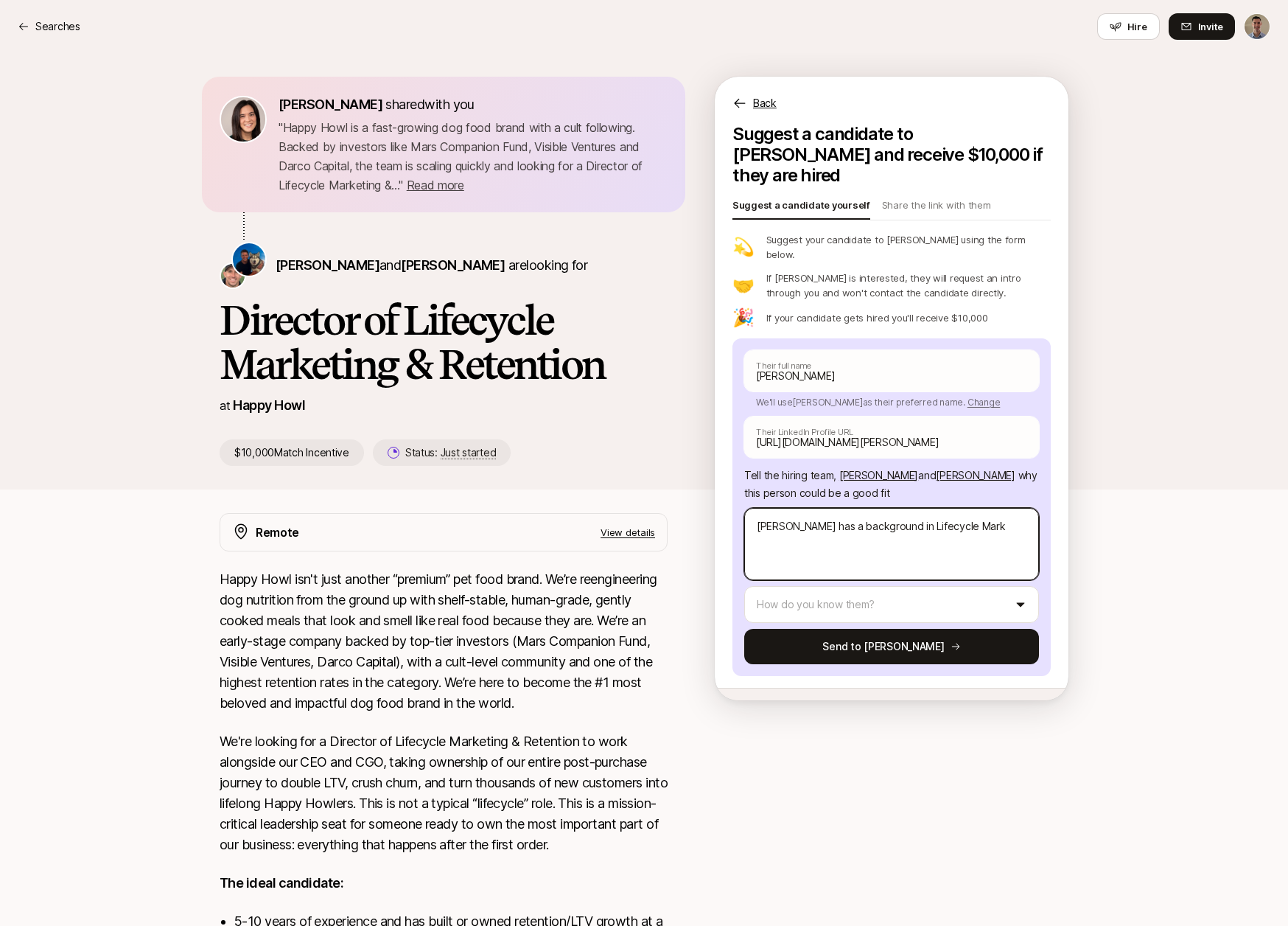
type textarea "x"
type textarea "[PERSON_NAME] has a background in Lifecycle Marke"
type textarea "x"
type textarea "[PERSON_NAME] has a background in Lifecycle Marketi"
type textarea "x"
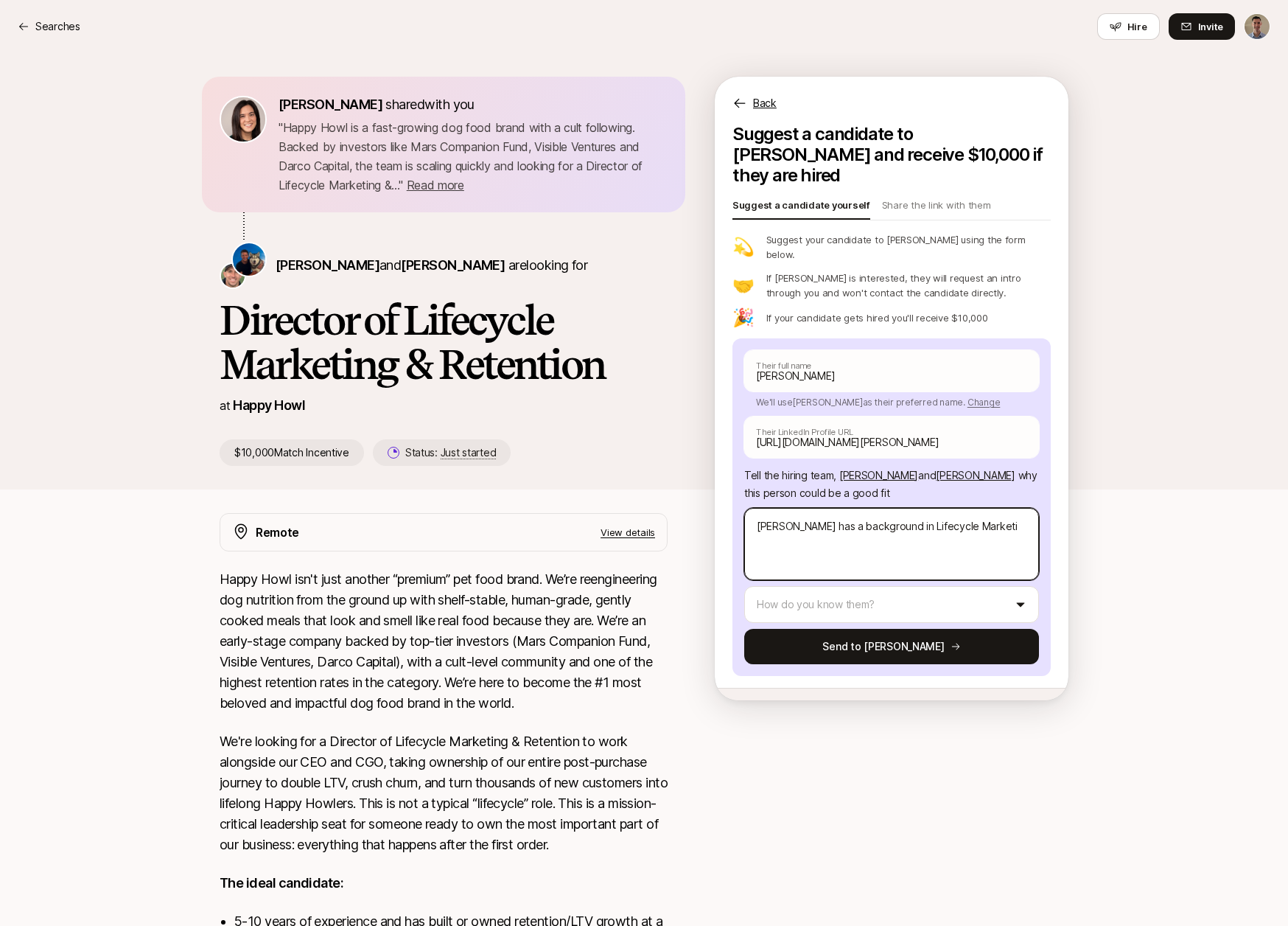
type textarea "[PERSON_NAME] has a background in Lifecycle Marketin"
type textarea "x"
type textarea "[PERSON_NAME] has a background in Lifecycle Marketing"
type textarea "x"
type textarea "[PERSON_NAME] has a background in Lifecycle Marketing."
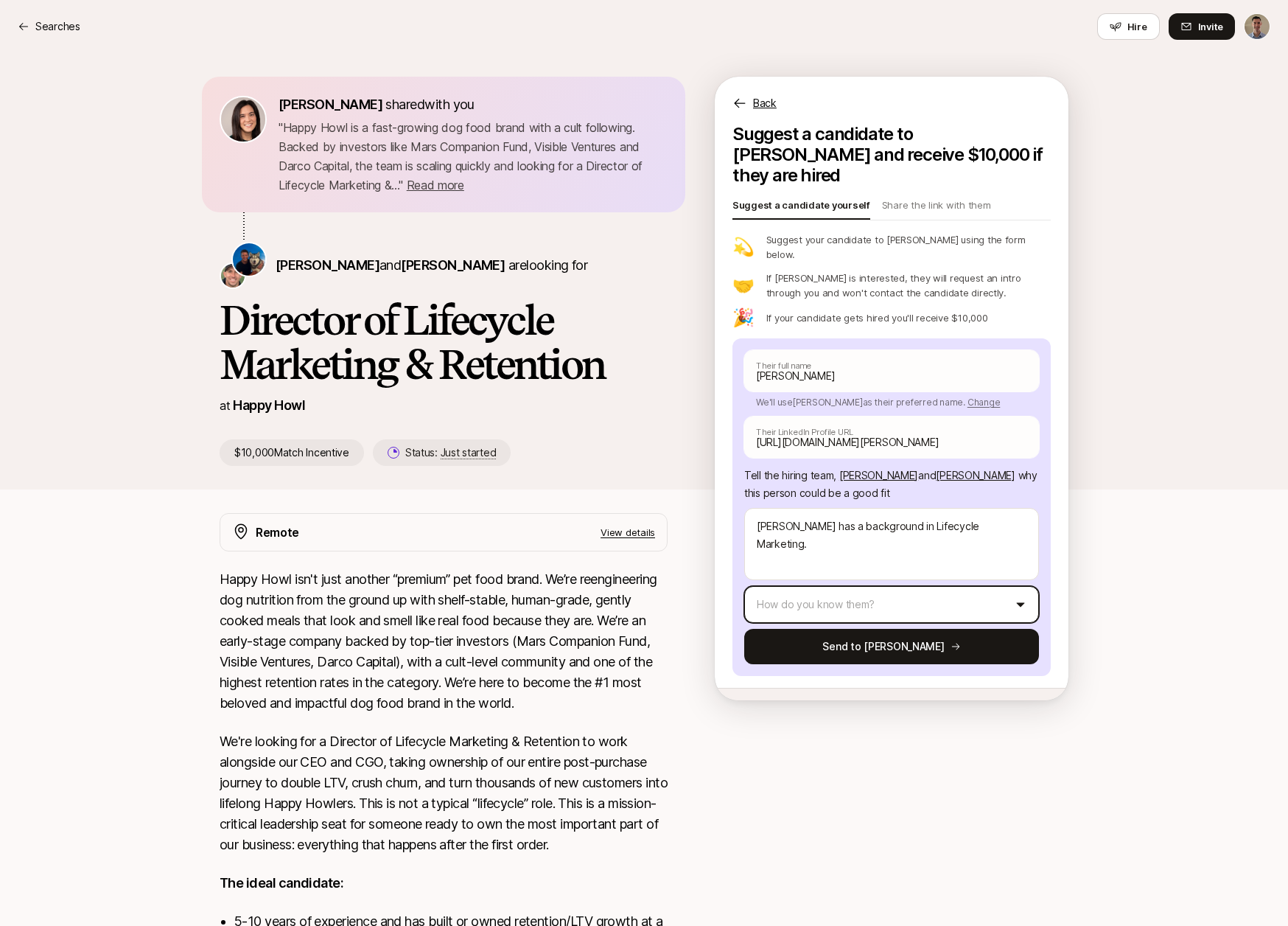
click at [808, 581] on html "Searches Searches Hire Invite [PERSON_NAME] shared with you " Happy Howl is a f…" at bounding box center [644, 463] width 1288 height 926
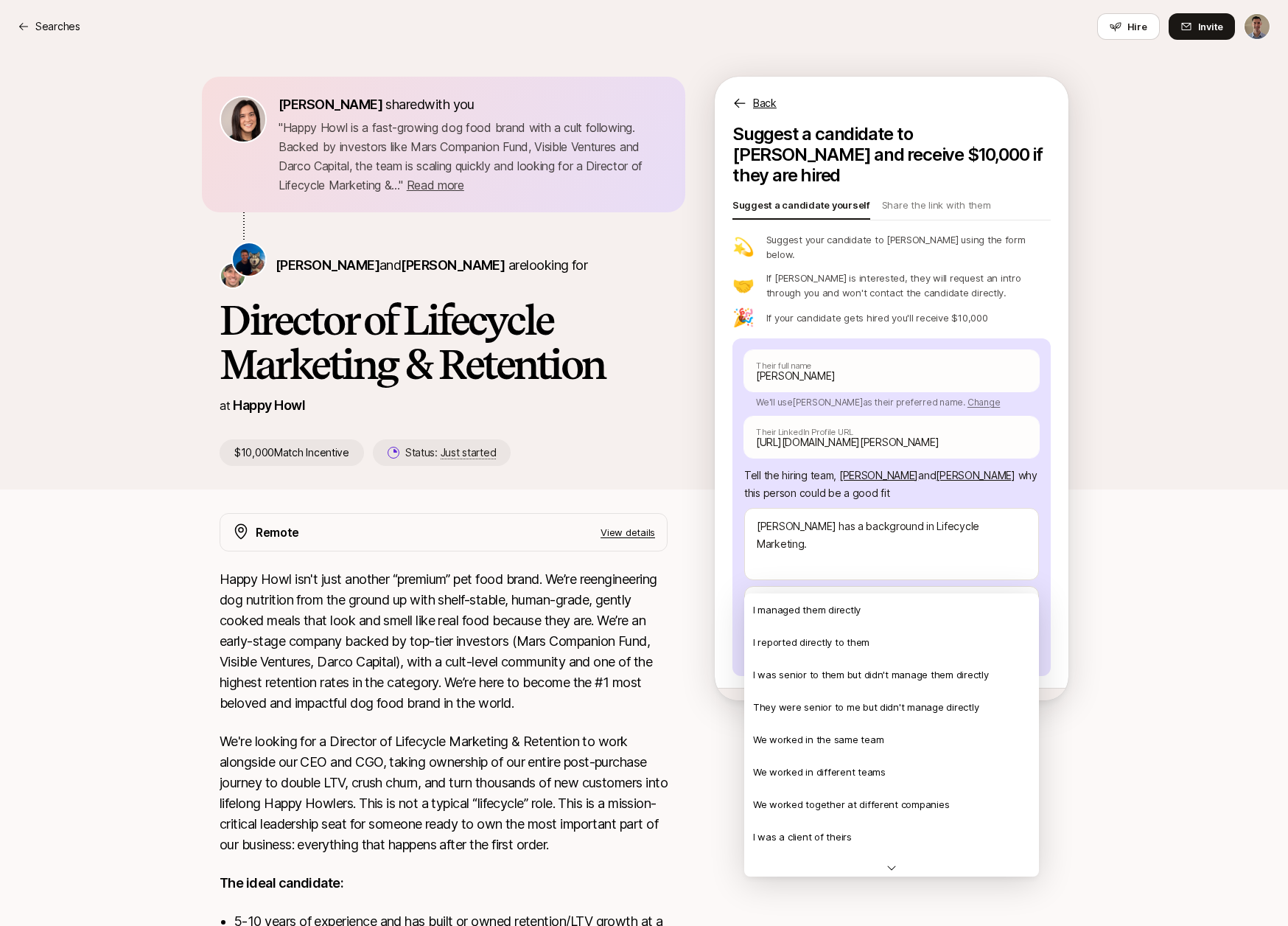
scroll to position [318, 0]
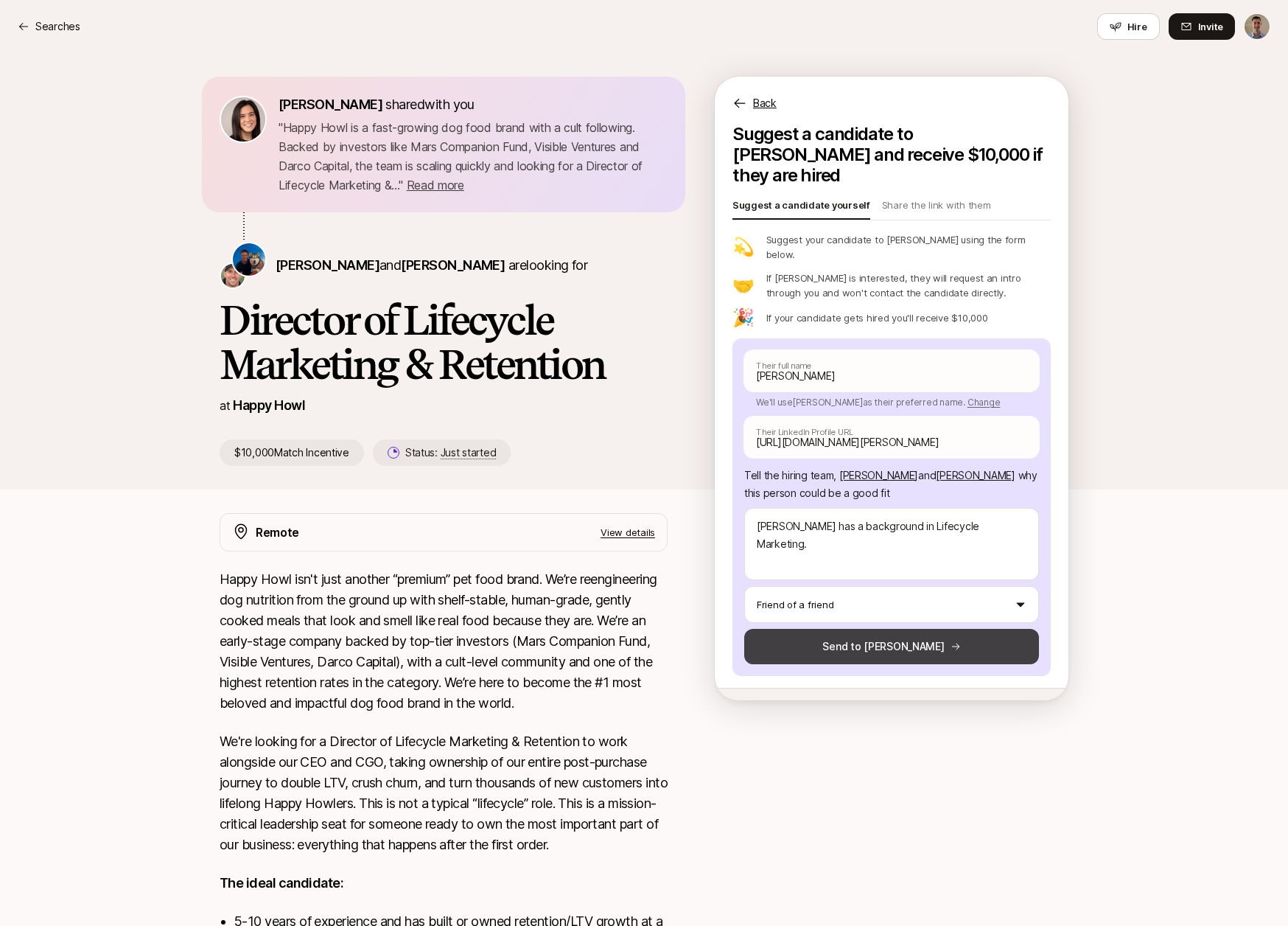
click at [880, 628] on button "Send to [PERSON_NAME]" at bounding box center [892, 646] width 294 height 35
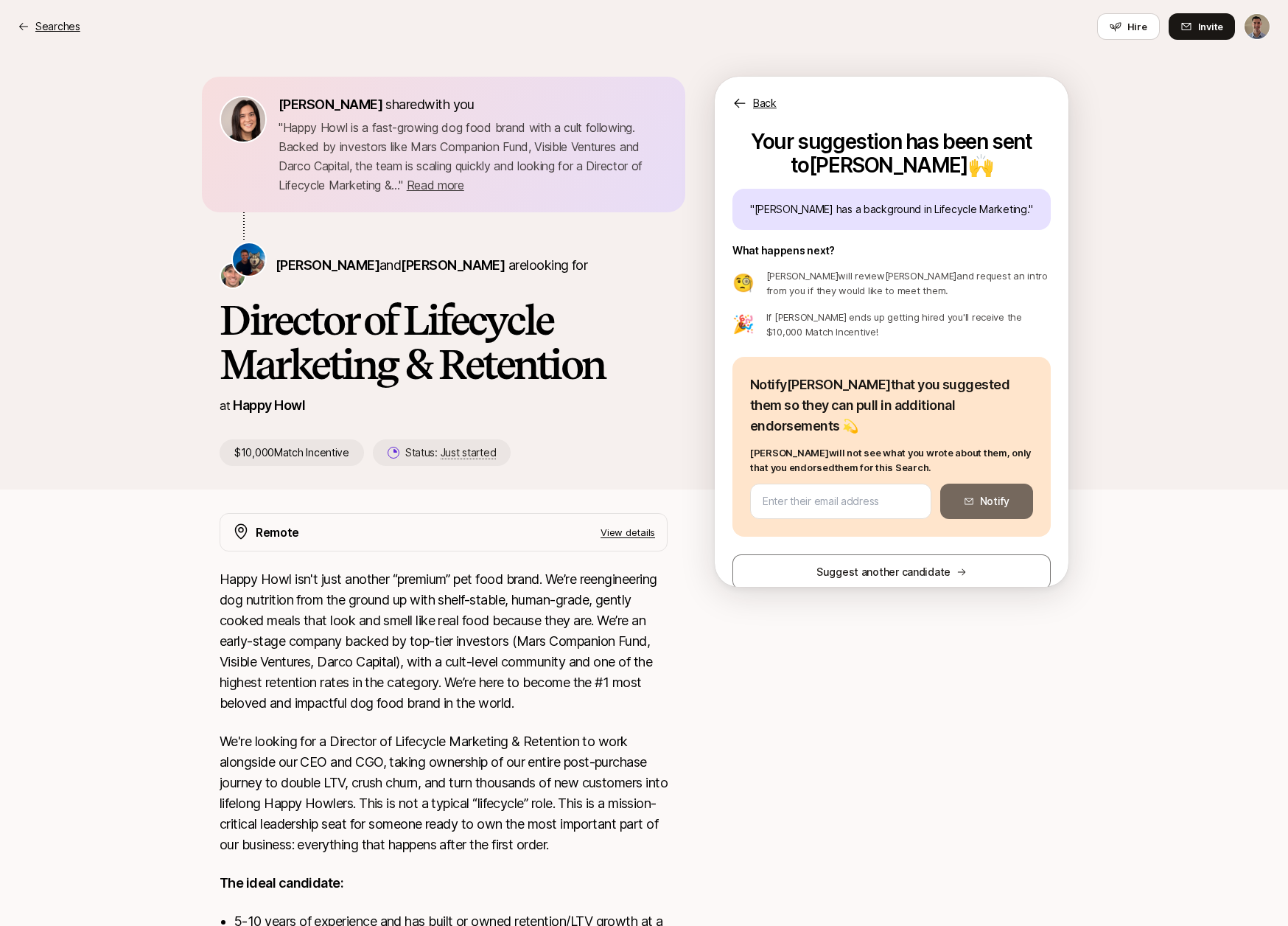
click at [72, 25] on p "Searches" at bounding box center [58, 27] width 45 height 18
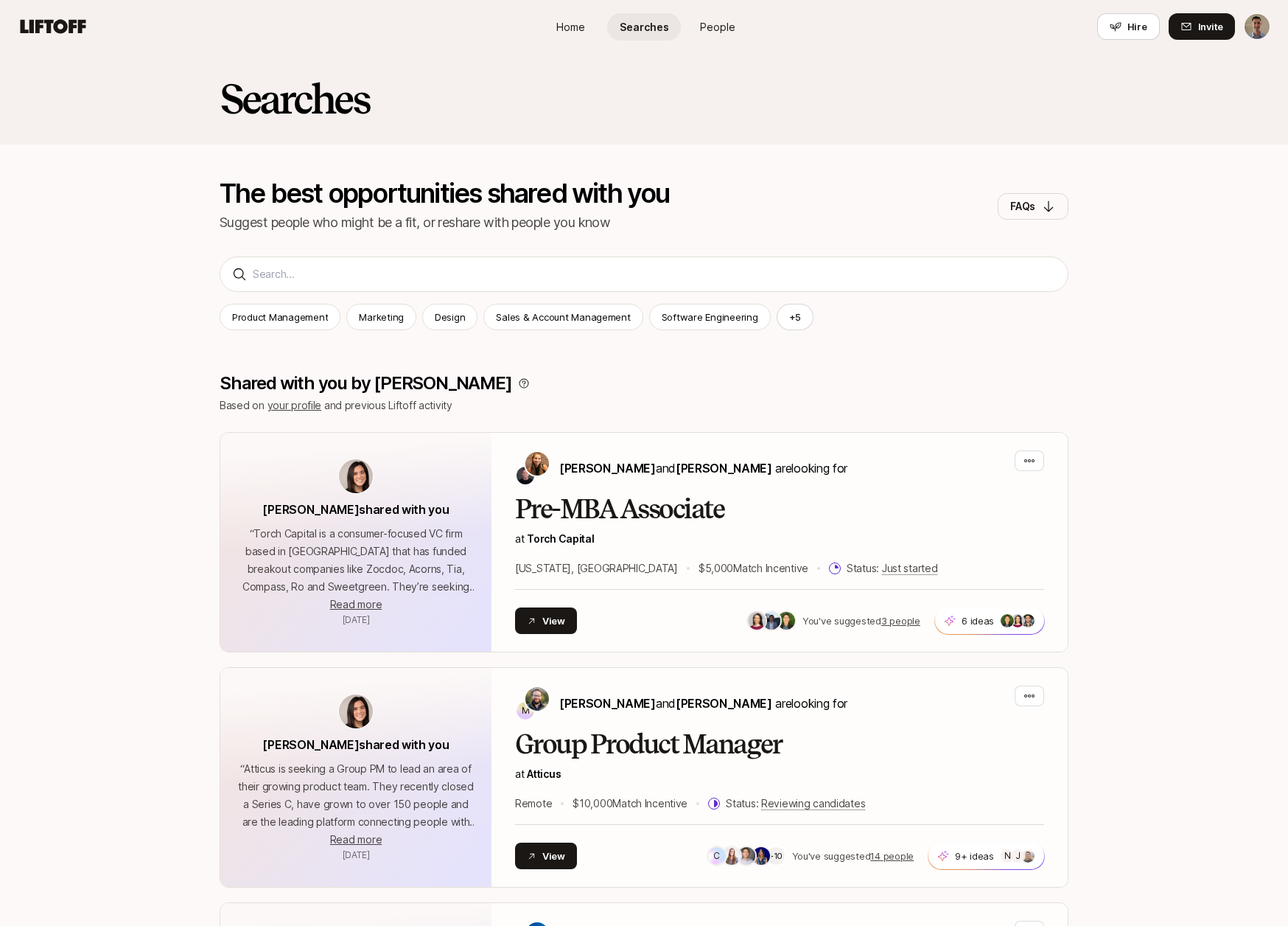
scroll to position [432, 0]
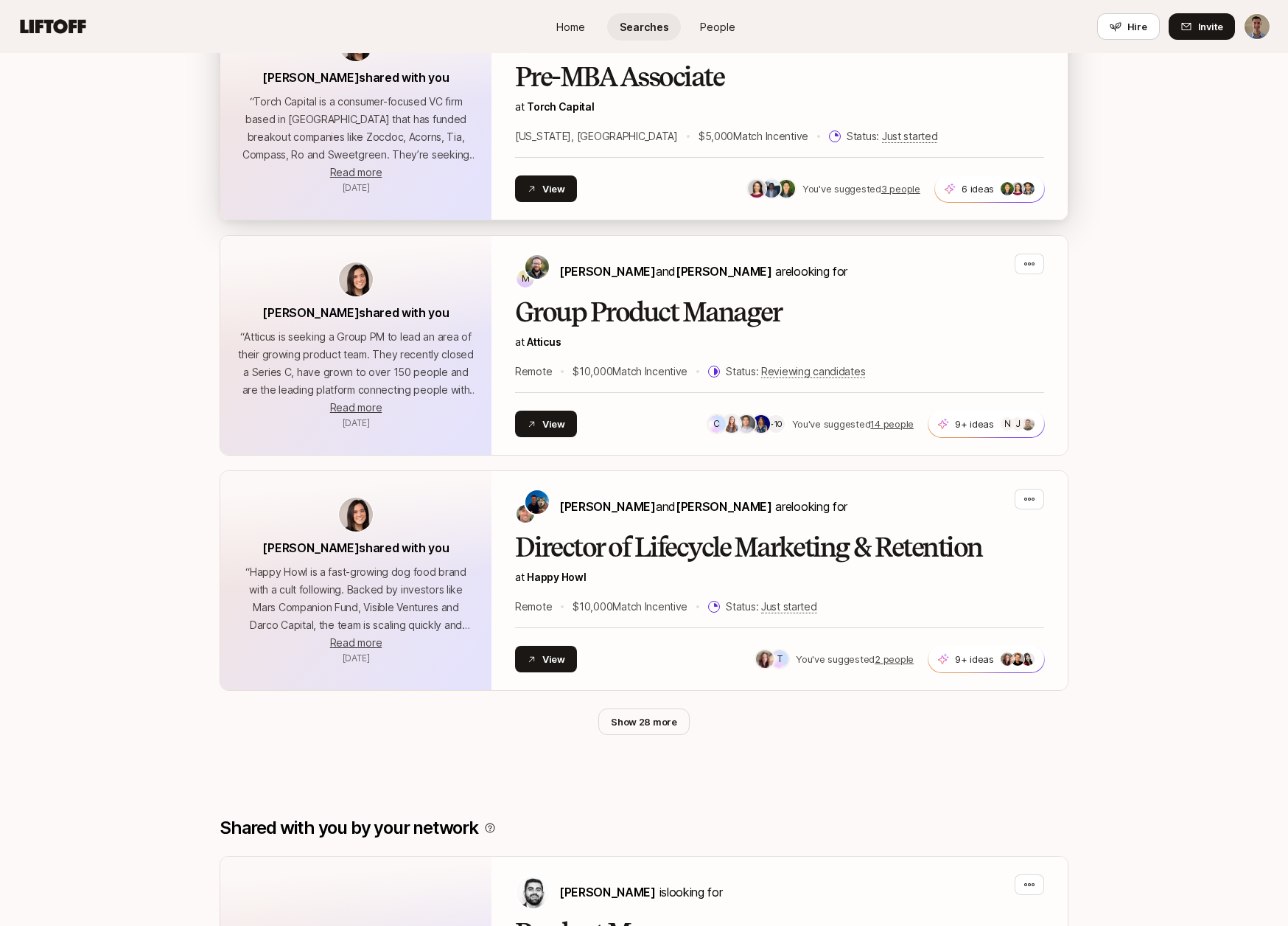
click at [634, 81] on h2 "Pre-MBA Associate" at bounding box center [779, 77] width 529 height 30
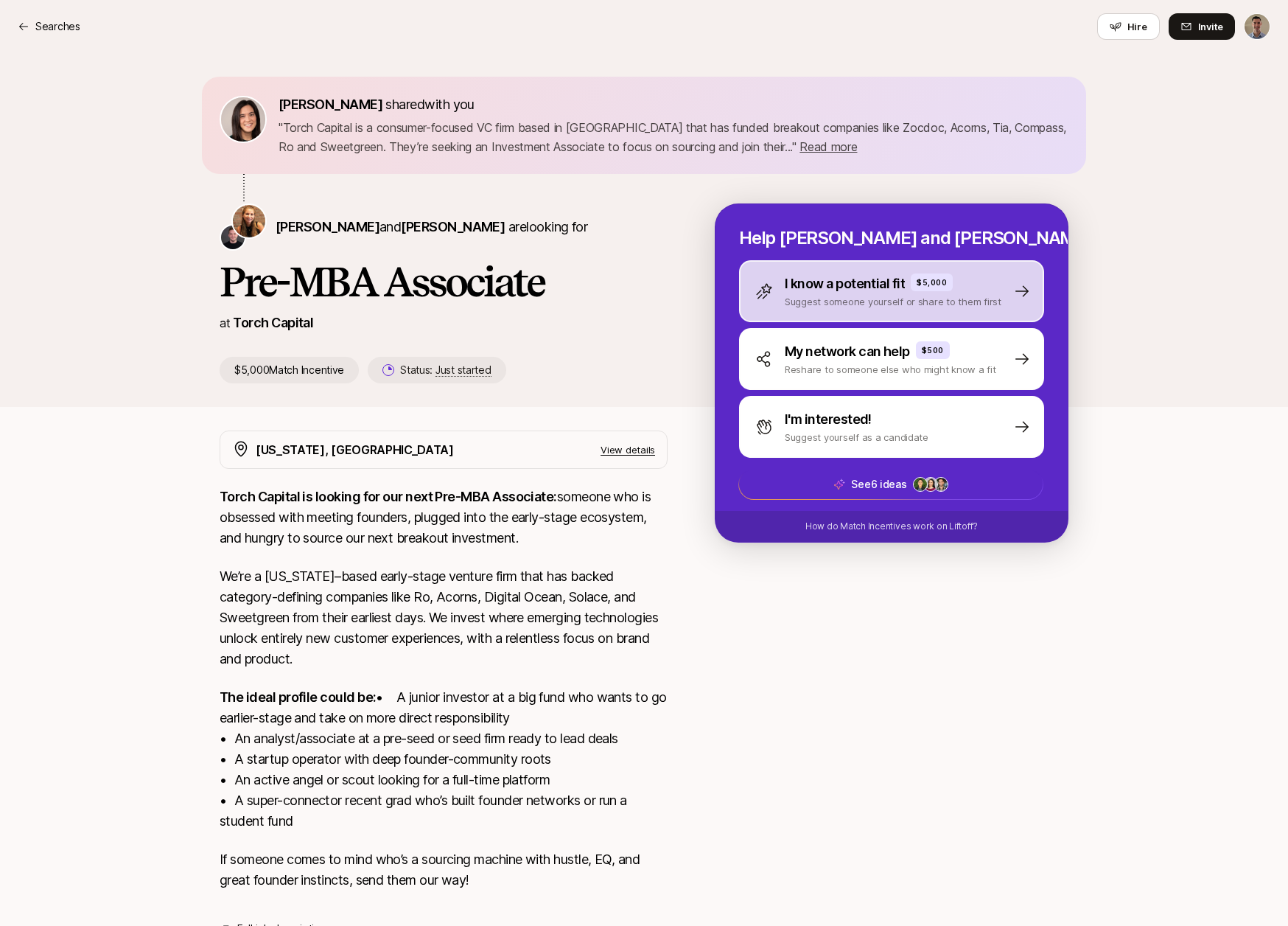
click at [921, 289] on div "$5,000" at bounding box center [932, 282] width 42 height 18
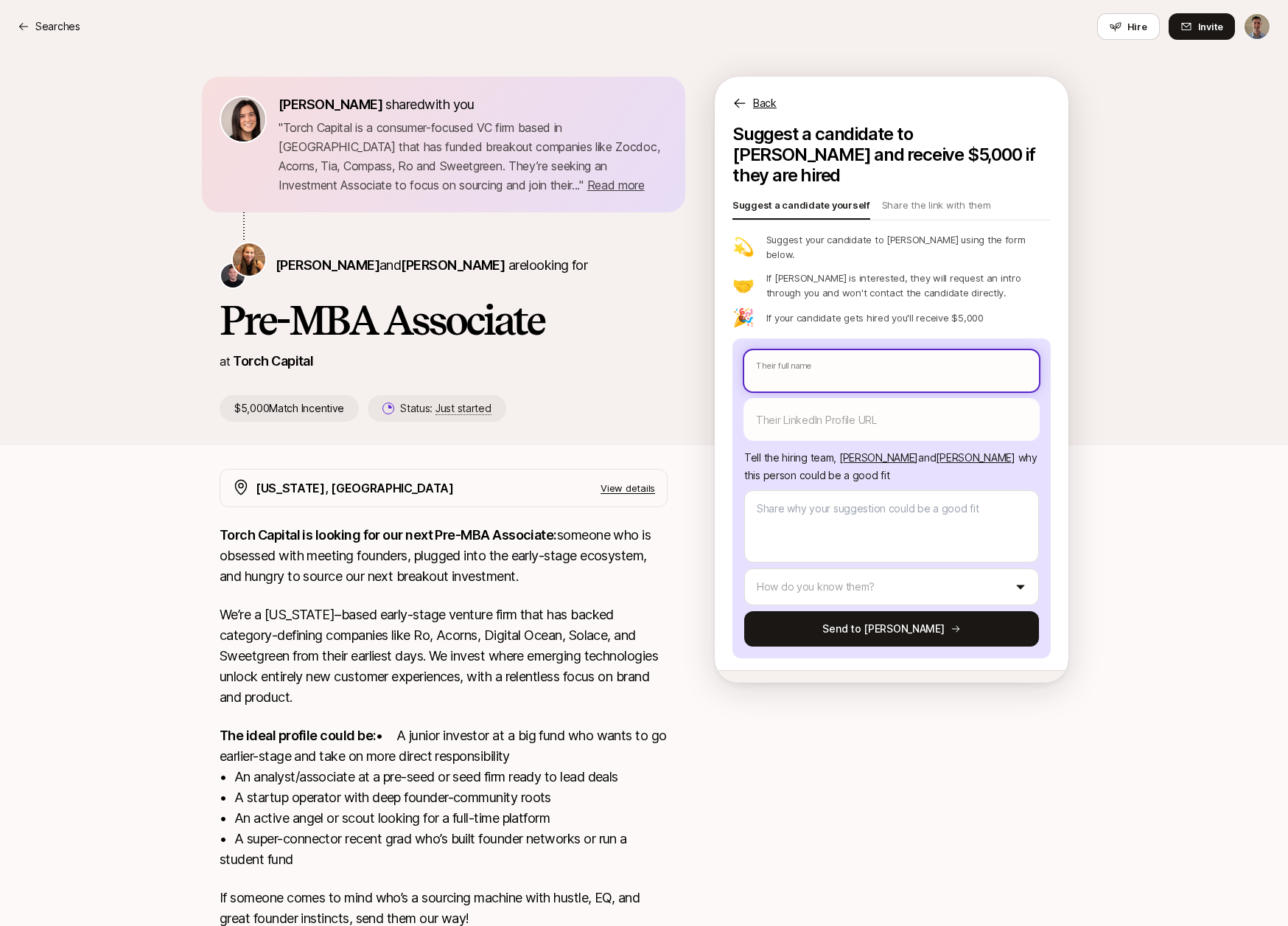
click at [883, 350] on input "text" at bounding box center [892, 371] width 294 height 41
type textarea "x"
type input "M"
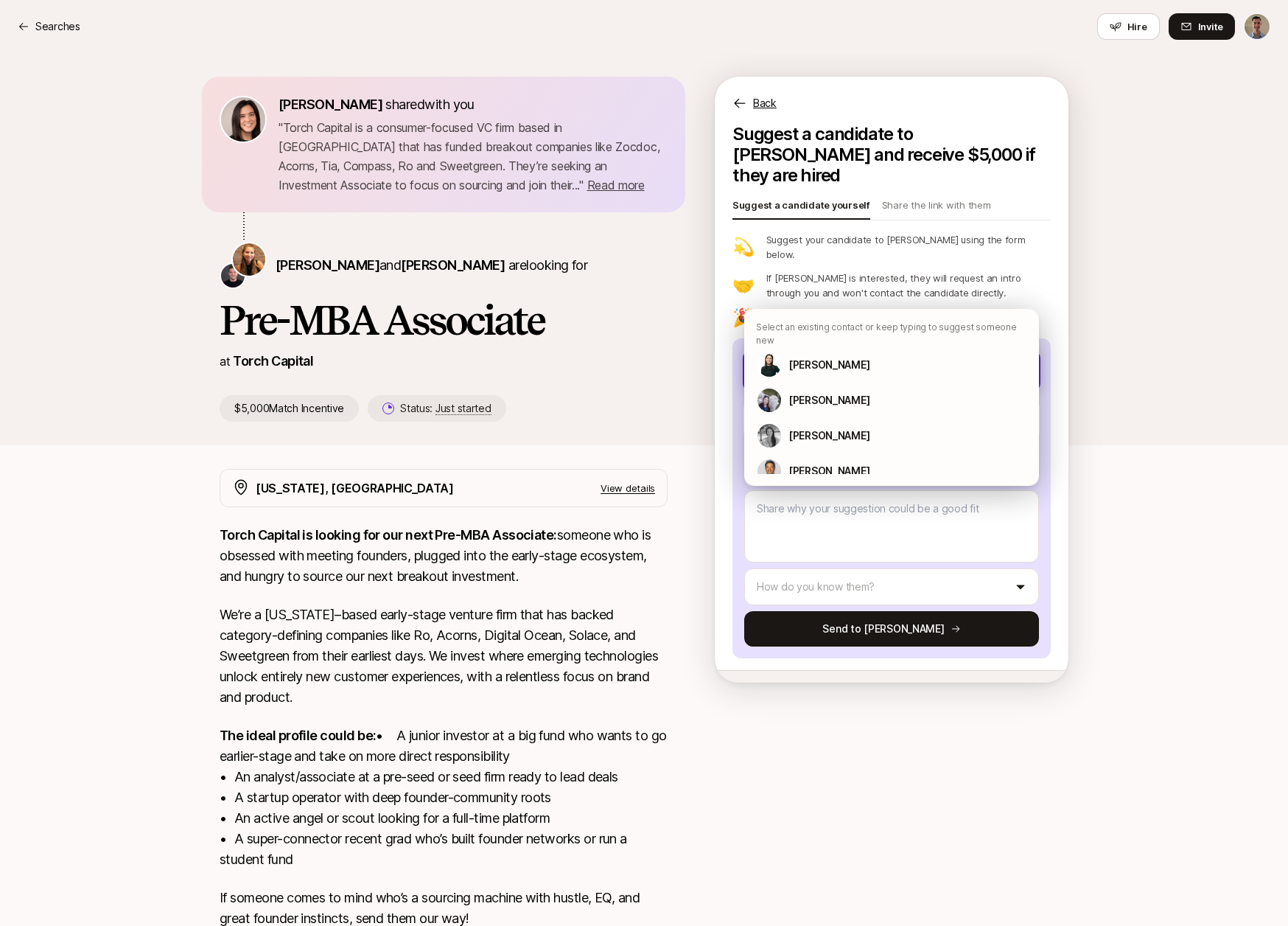
type textarea "x"
type input "Me"
type textarea "x"
type input "[PERSON_NAME]"
type textarea "x"
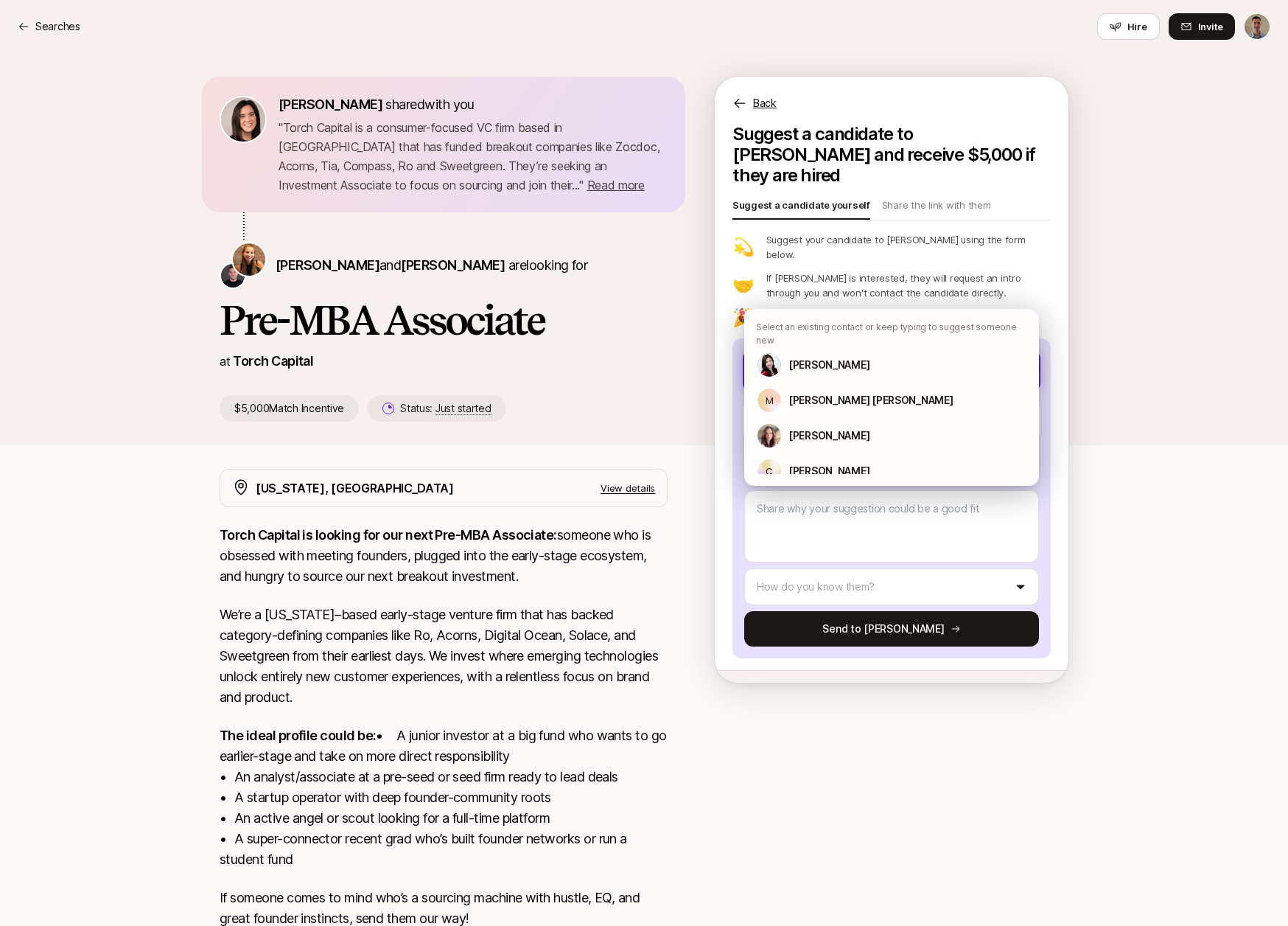
type input "Mela"
type textarea "x"
type input "Melan"
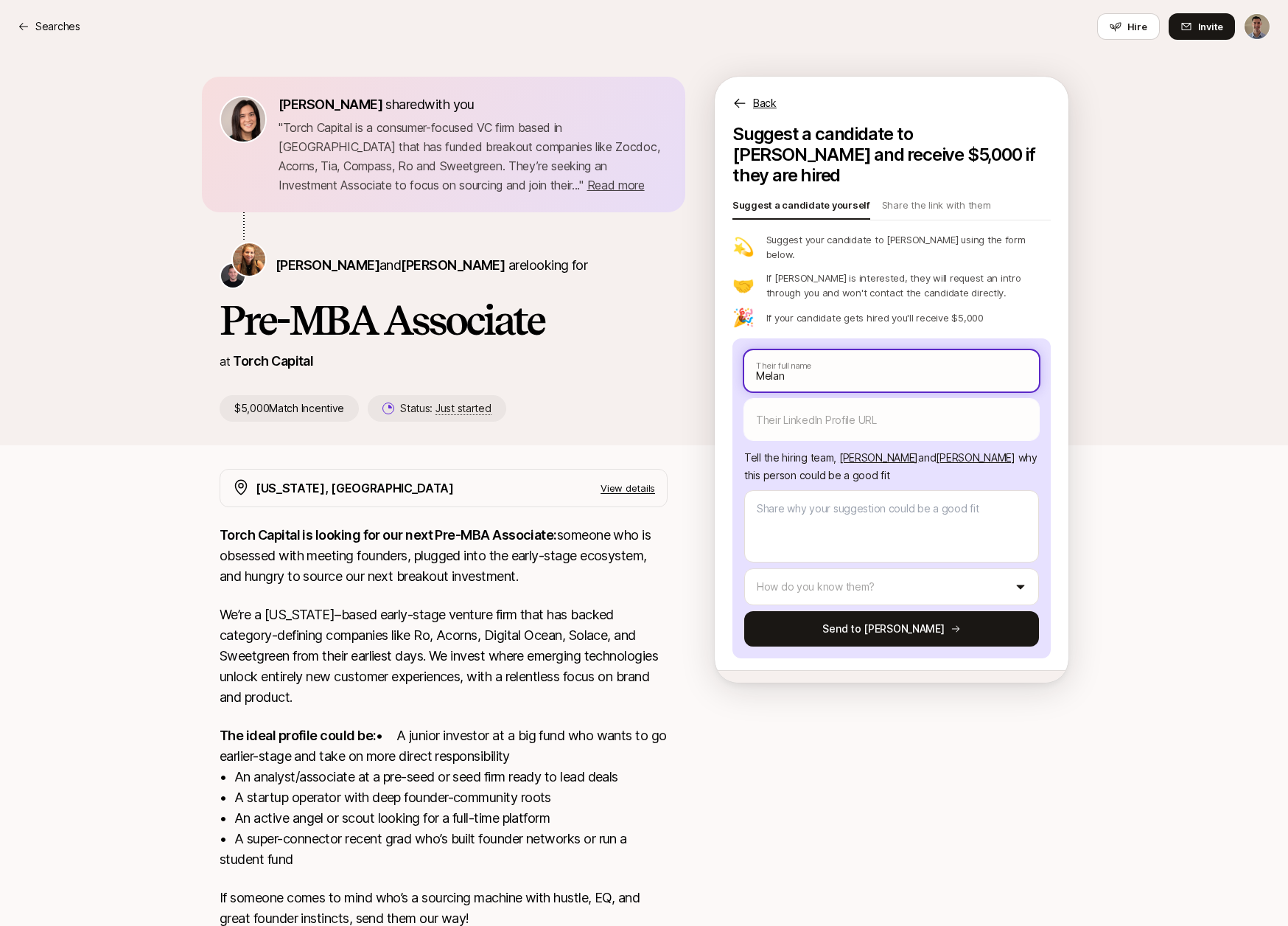
type textarea "x"
type input "[PERSON_NAME]"
type textarea "x"
type input "[PERSON_NAME]"
type textarea "x"
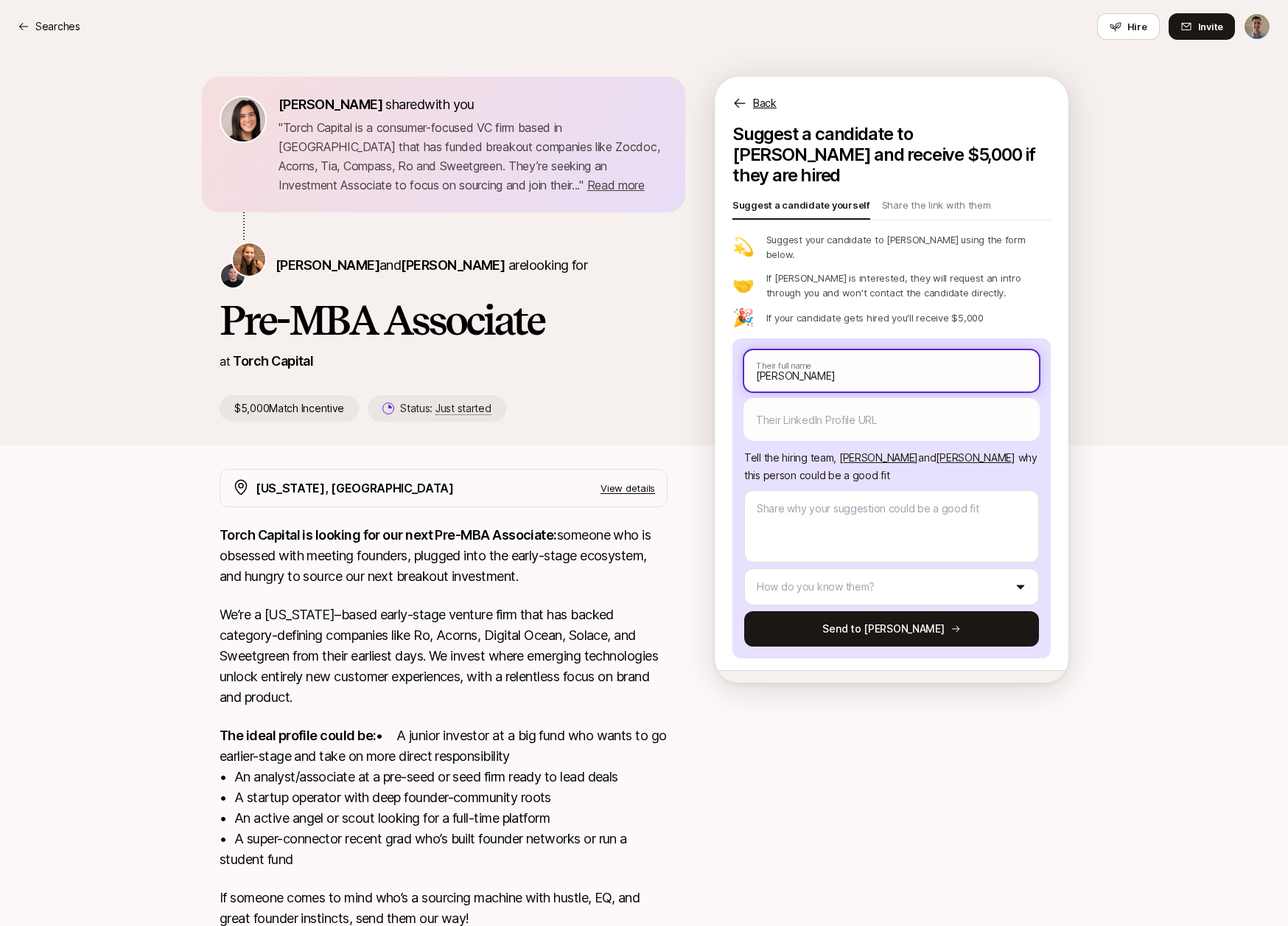
type input "[PERSON_NAME]"
type textarea "x"
type input "[PERSON_NAME]"
type textarea "x"
type input "[PERSON_NAME]"
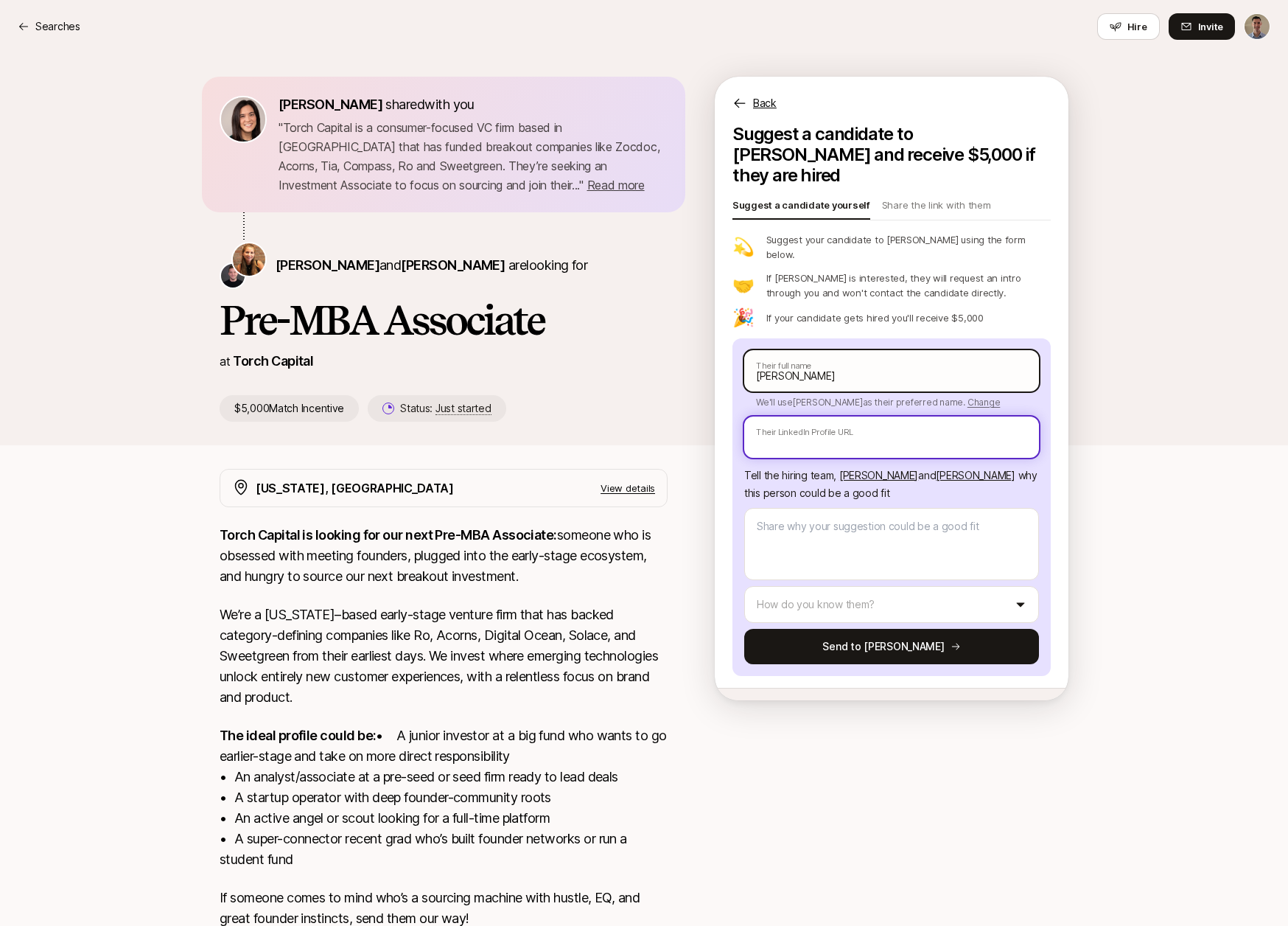
paste input "[URL][DOMAIN_NAME]"
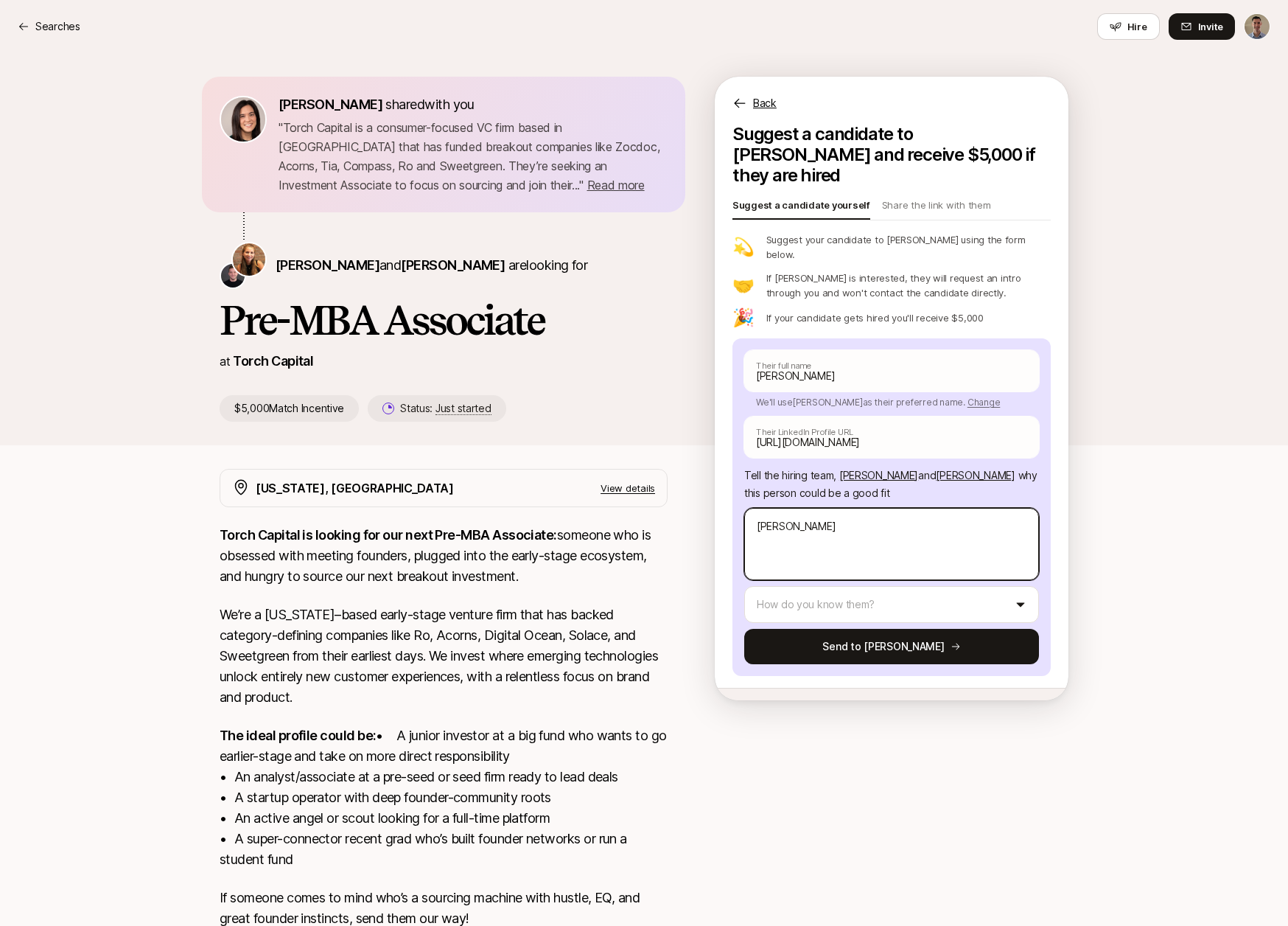
paste textarea "bring expertise across venture capital, investment banking, and strategy, which…"
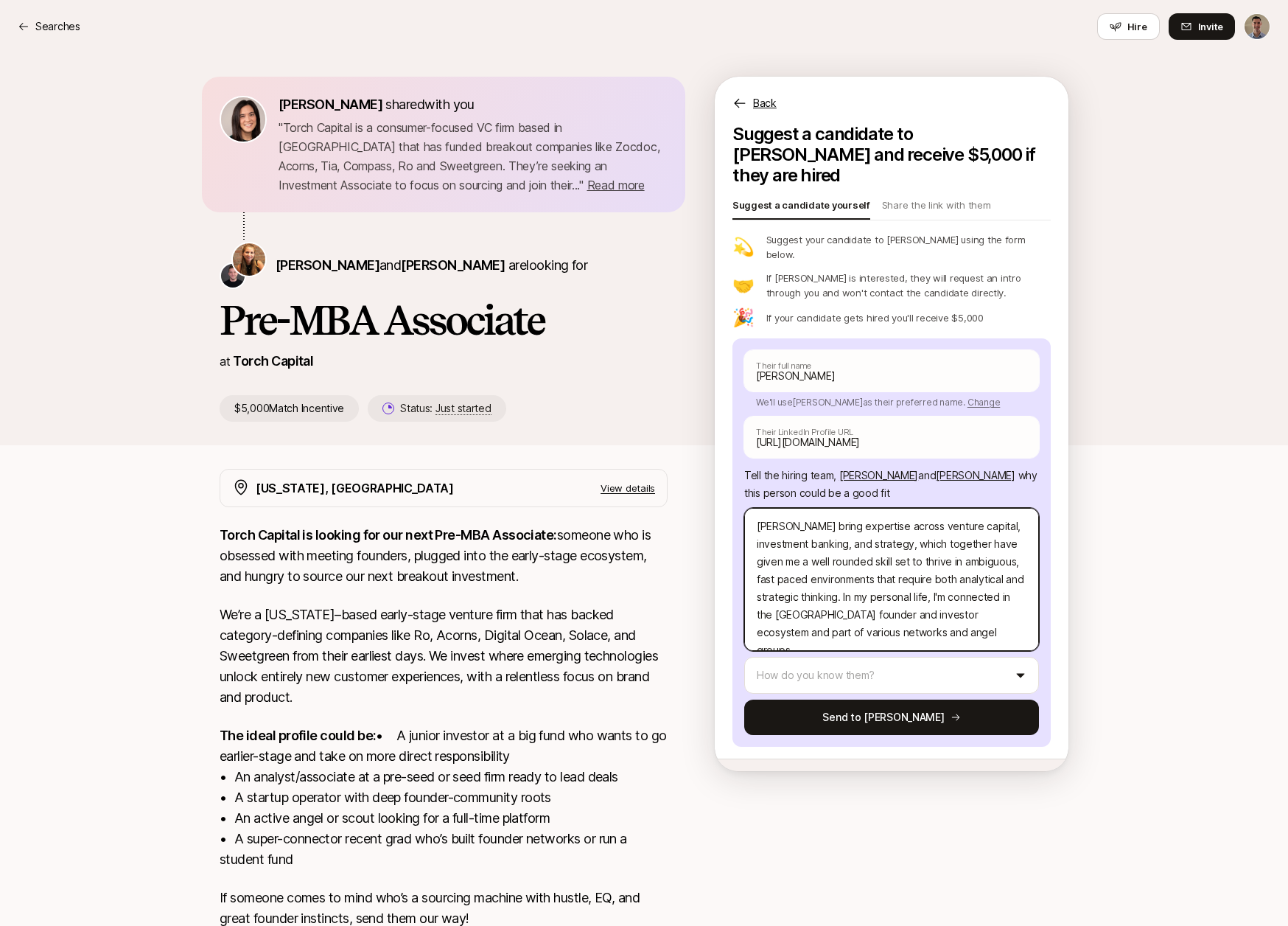
click at [818, 507] on textarea "[PERSON_NAME] bring expertise across venture capital, investment banking, and s…" at bounding box center [892, 579] width 294 height 143
drag, startPoint x: 915, startPoint y: 512, endPoint x: 840, endPoint y: 567, distance: 93.0
click at [840, 567] on textarea "[PERSON_NAME] brings expertise across venture capital, investment banking, and …" at bounding box center [892, 579] width 294 height 143
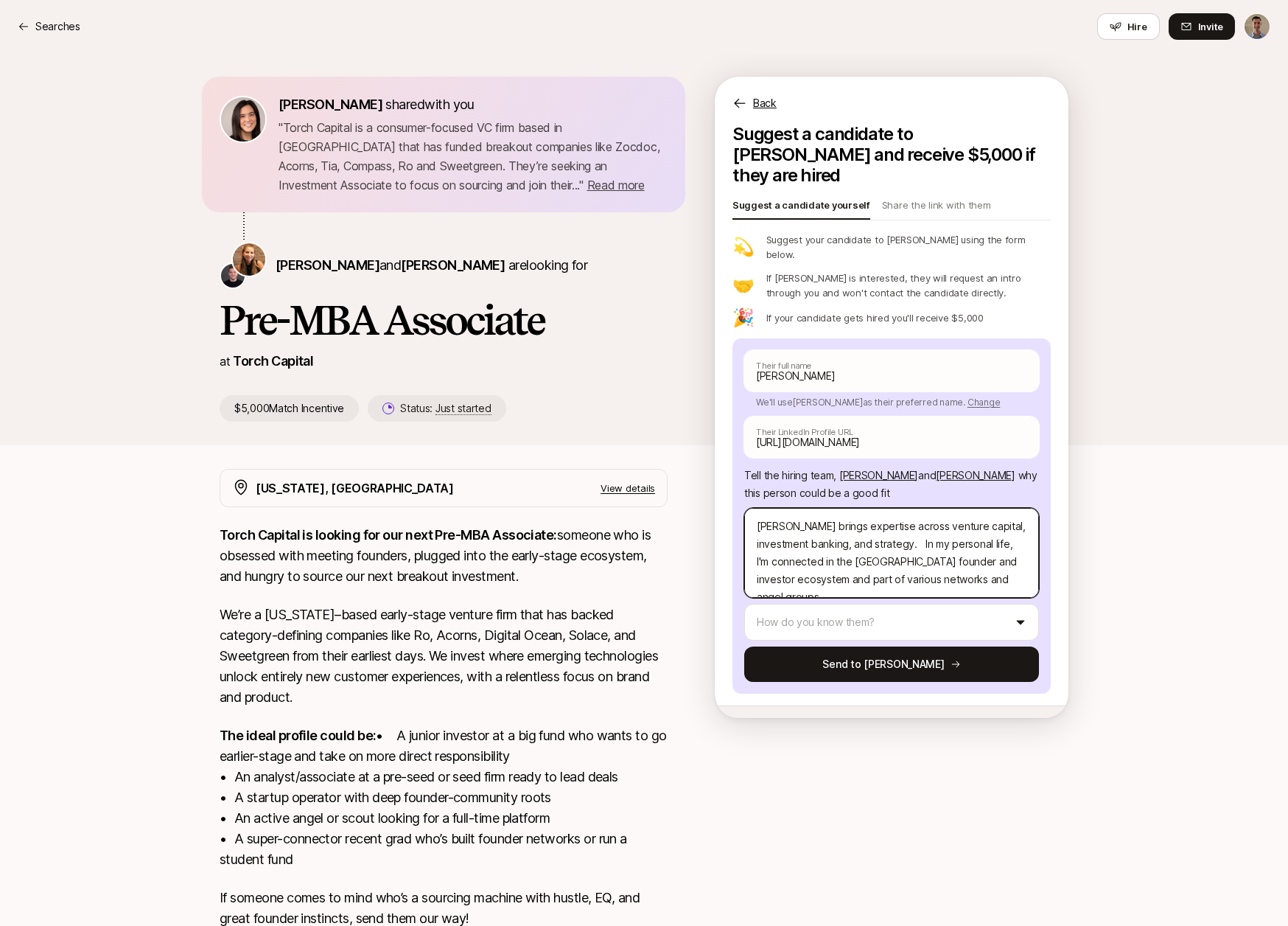
click at [760, 530] on textarea "[PERSON_NAME] brings expertise across venture capital, investment banking, and …" at bounding box center [892, 552] width 294 height 90
click at [946, 548] on textarea "[PERSON_NAME] brings expertise across venture capital, investment banking, and …" at bounding box center [892, 552] width 294 height 90
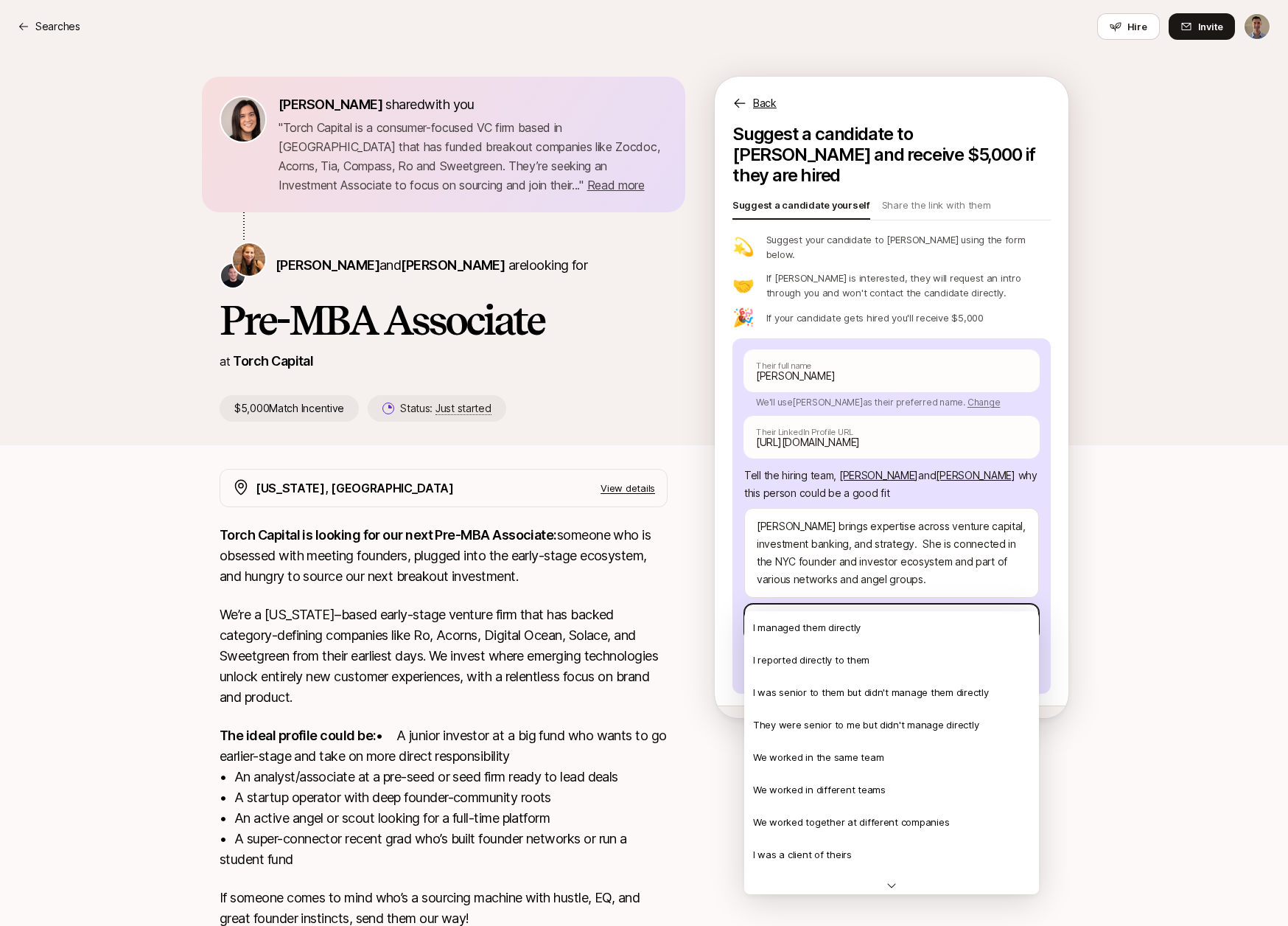
click at [924, 591] on html "Searches Searches Hire Invite [PERSON_NAME] shared with you " Torch Capital is …" at bounding box center [644, 463] width 1288 height 926
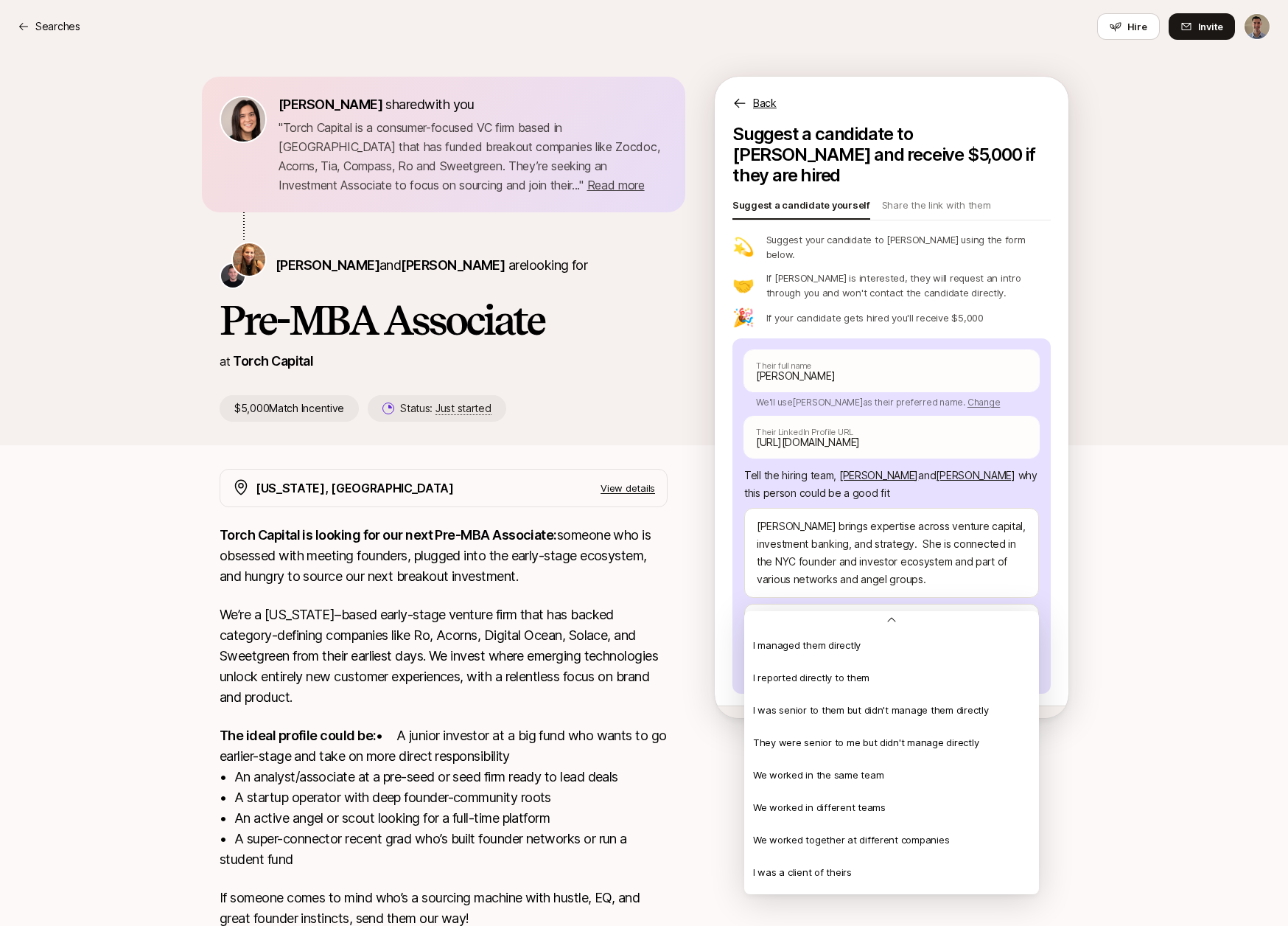
scroll to position [318, 0]
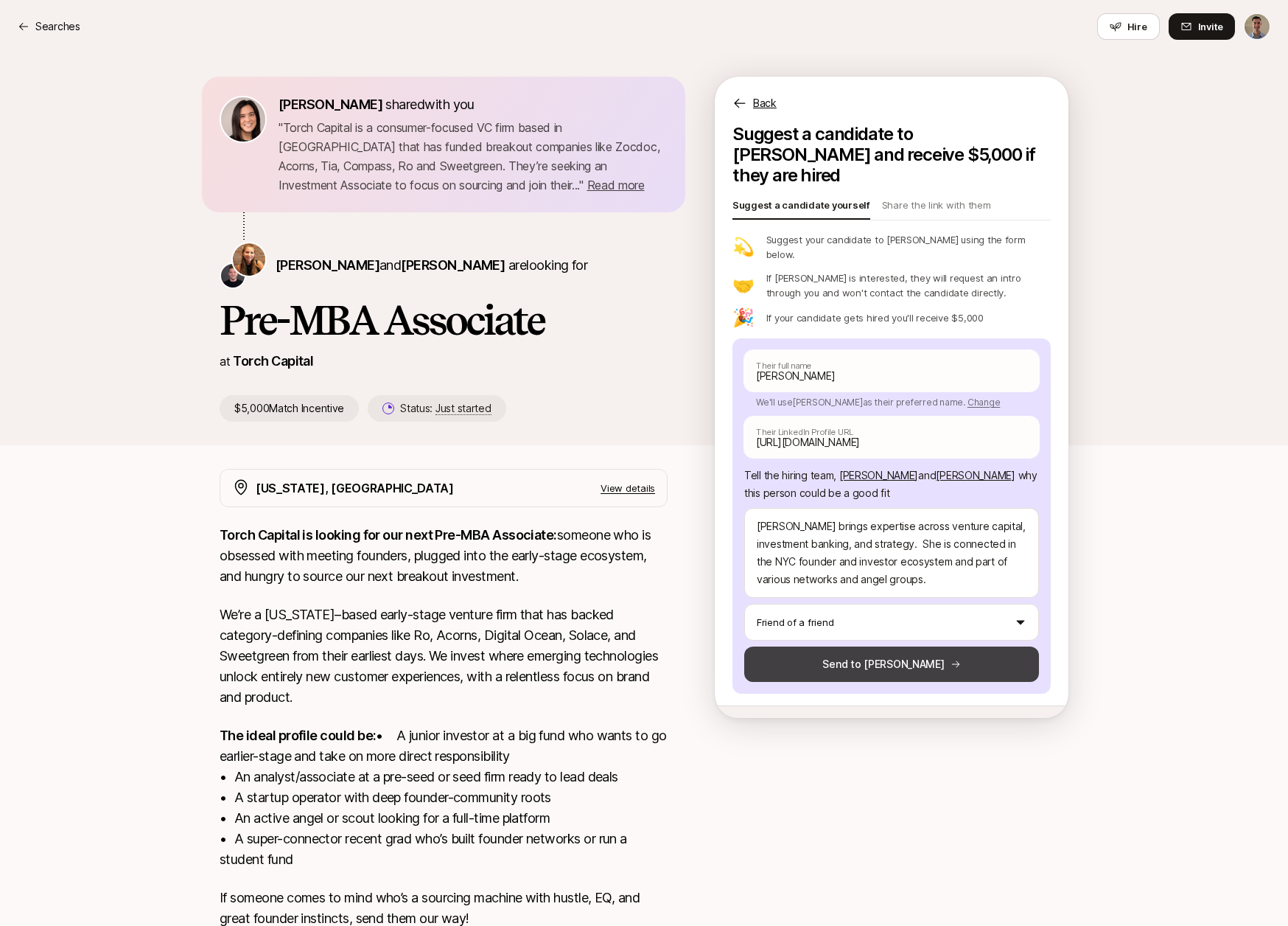
click at [860, 646] on button "Send to [PERSON_NAME]" at bounding box center [892, 664] width 294 height 35
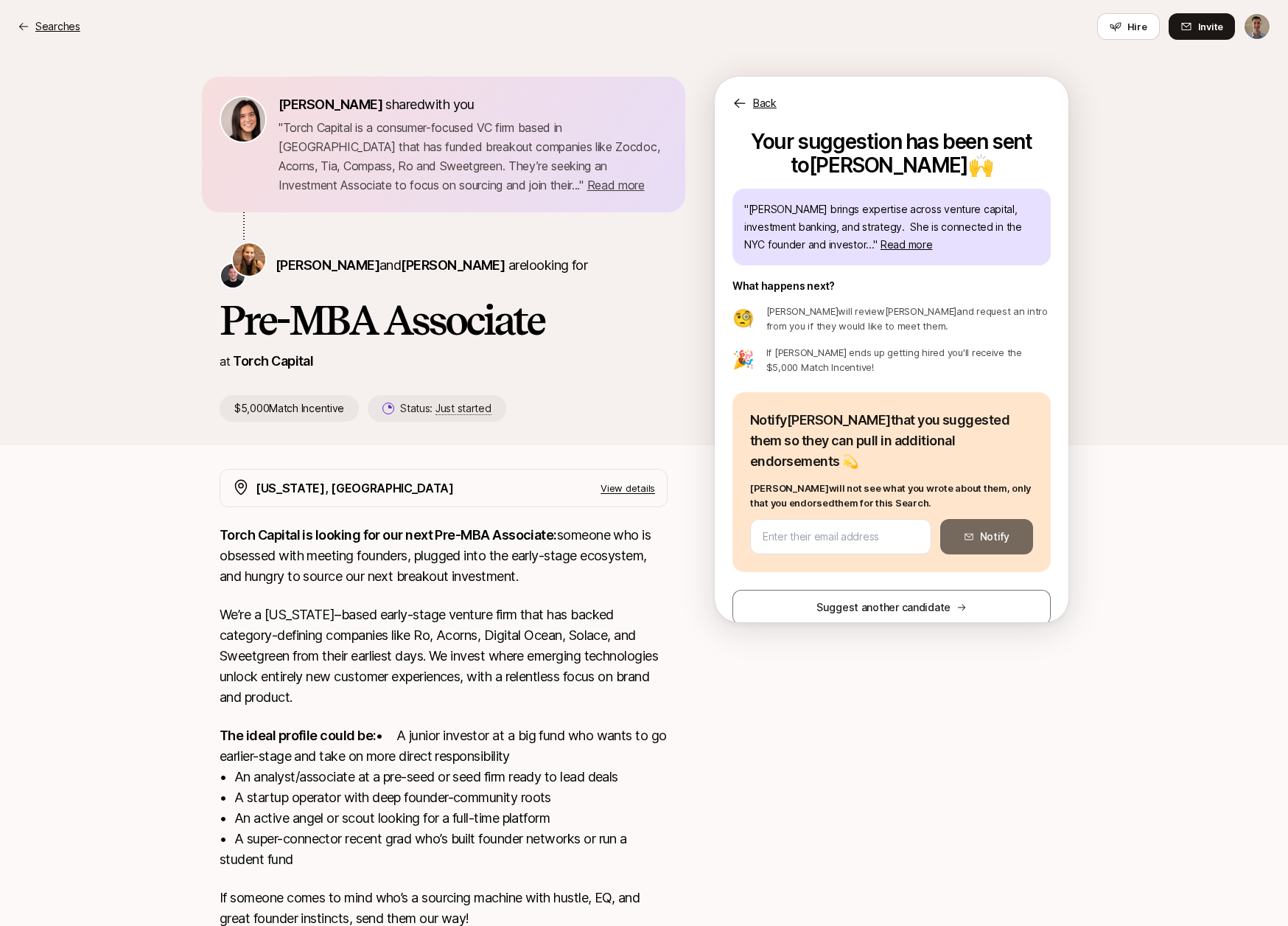
click at [65, 25] on p "Searches" at bounding box center [58, 27] width 45 height 18
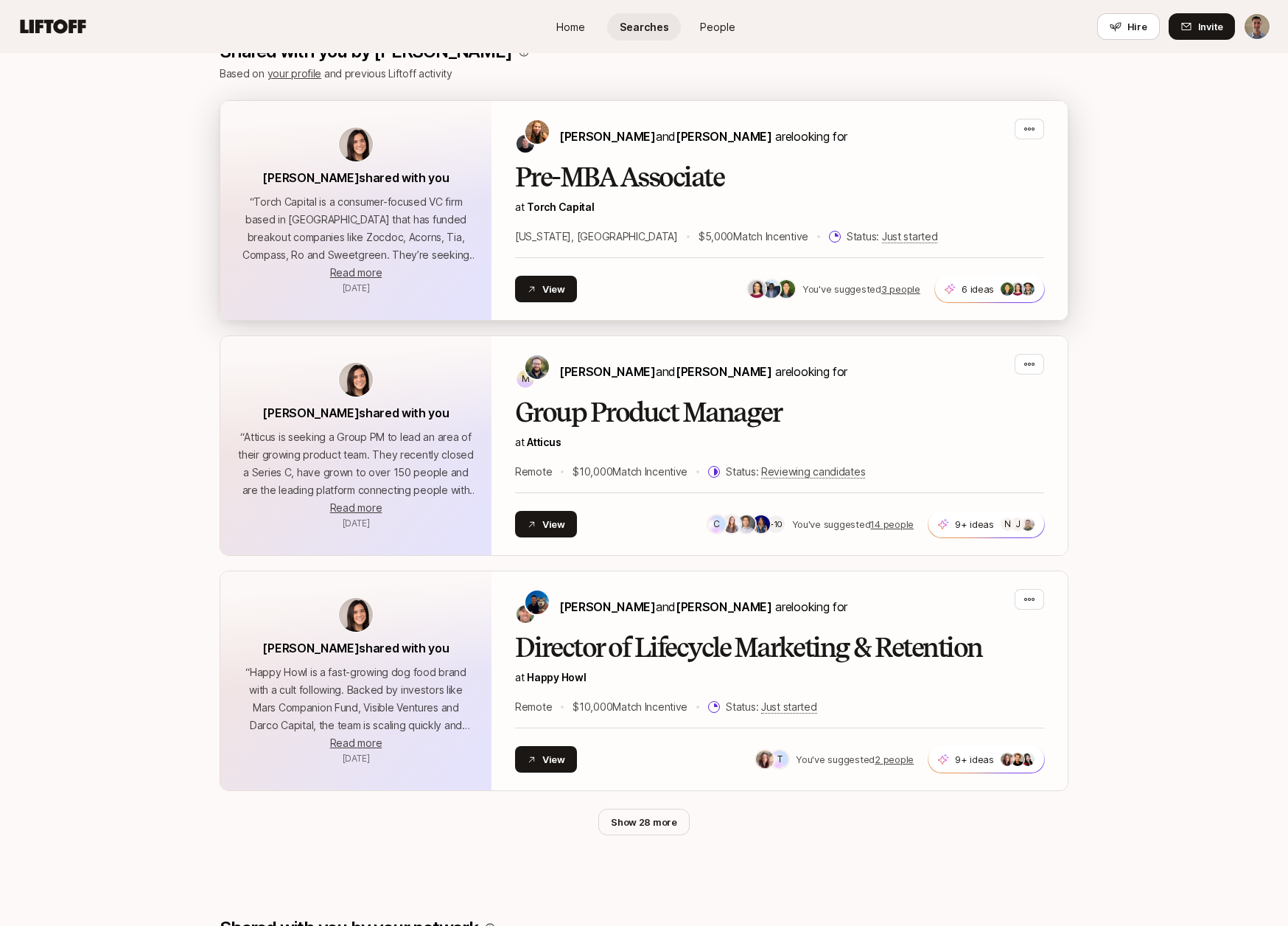
scroll to position [364, 0]
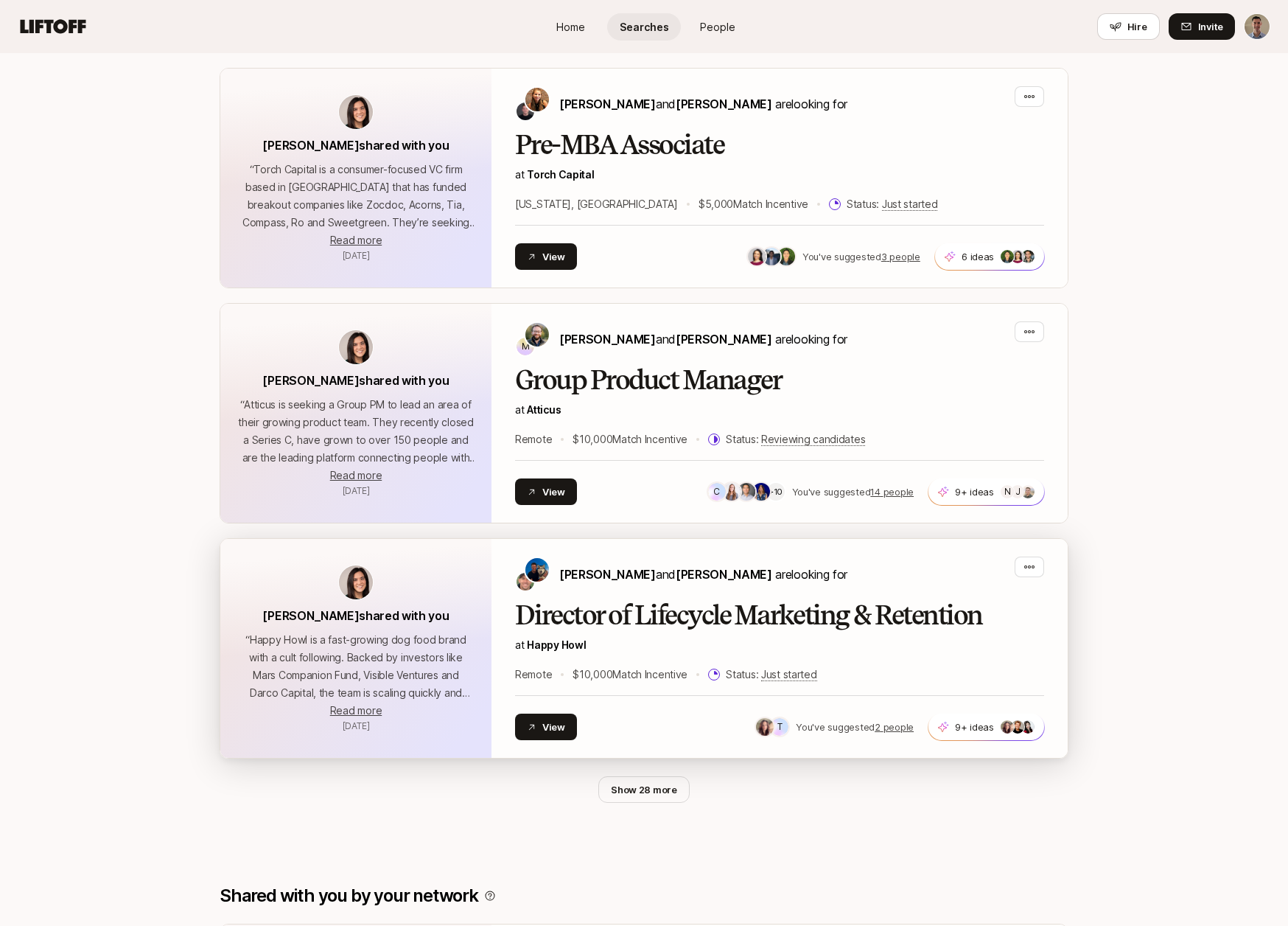
click at [802, 627] on h2 "Director of Lifecycle Marketing & Retention" at bounding box center [779, 615] width 529 height 30
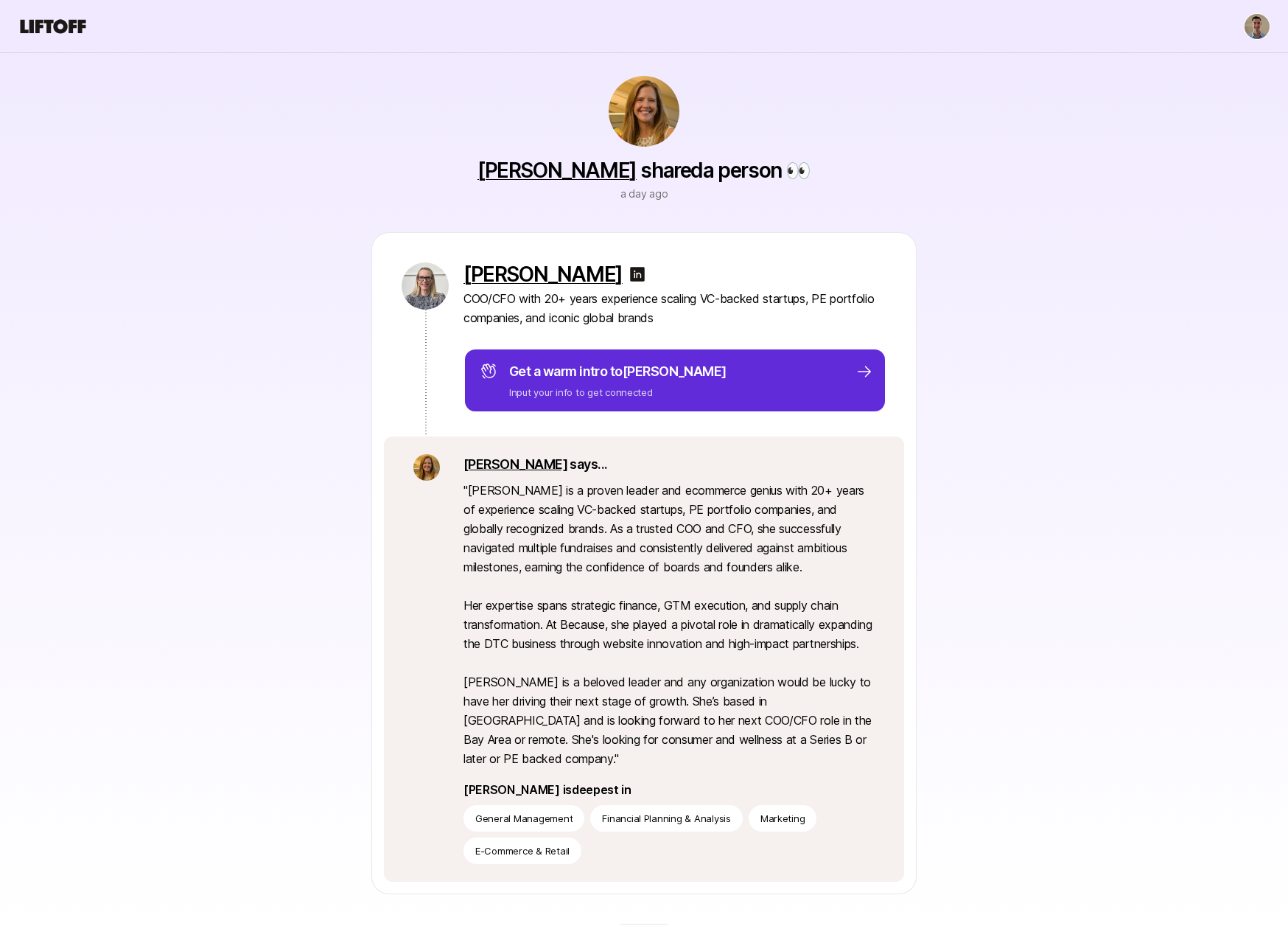
scroll to position [18, 0]
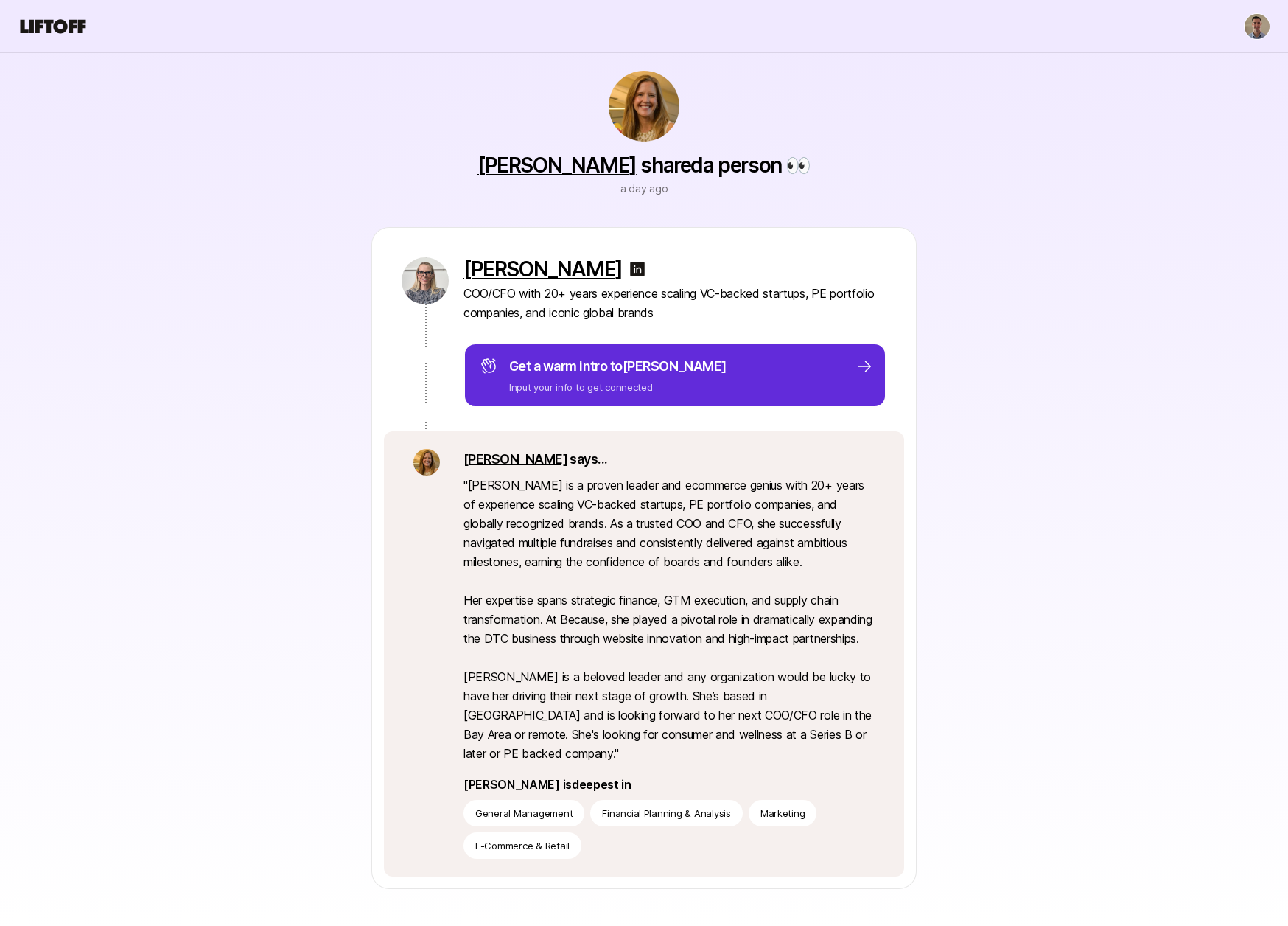
click at [531, 269] on p "[PERSON_NAME]" at bounding box center [544, 269] width 160 height 24
